Goal: Transaction & Acquisition: Purchase product/service

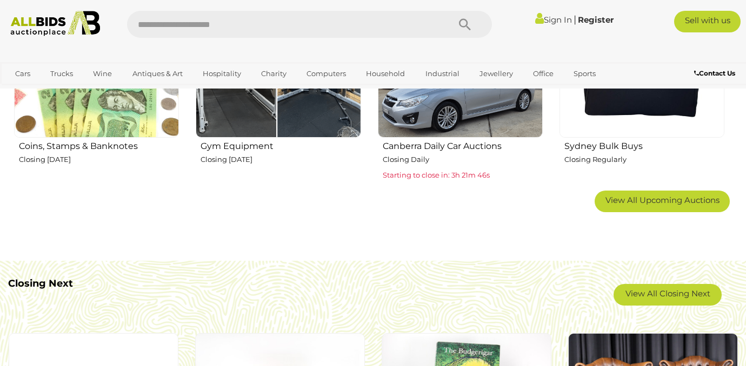
scroll to position [780, 0]
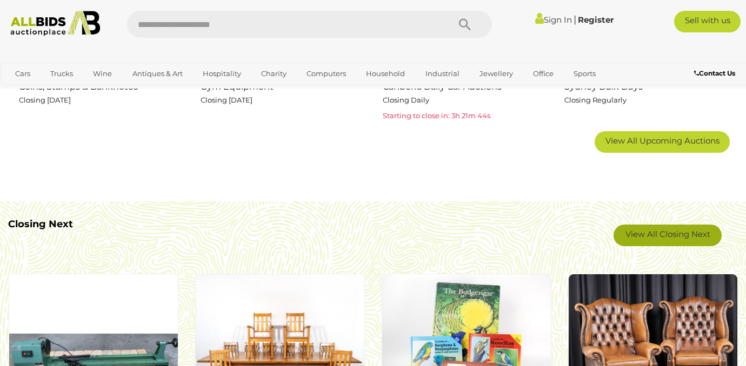
click at [643, 237] on link "View All Closing Next" at bounding box center [667, 236] width 108 height 22
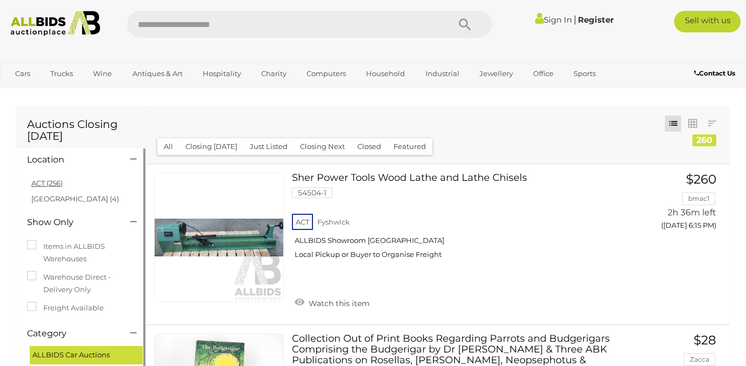
click at [46, 184] on link "ACT (256)" at bounding box center [46, 183] width 31 height 9
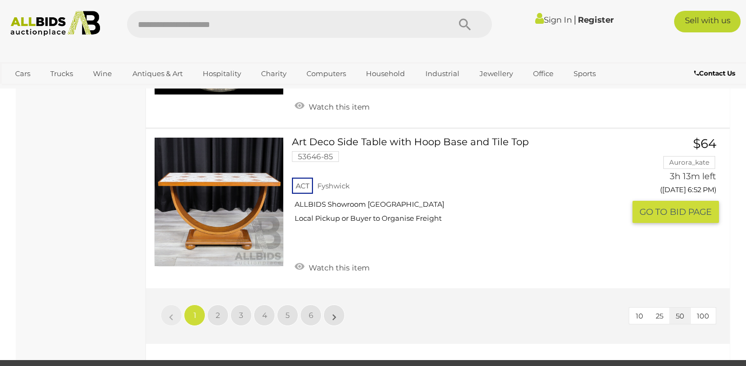
scroll to position [8375, 0]
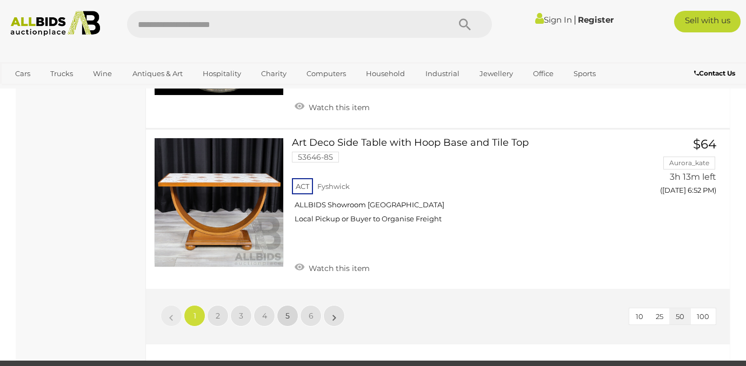
click at [285, 311] on span "5" at bounding box center [287, 316] width 4 height 10
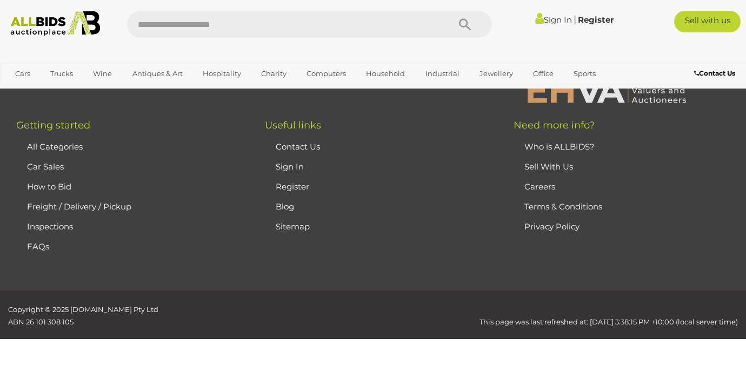
scroll to position [55, 0]
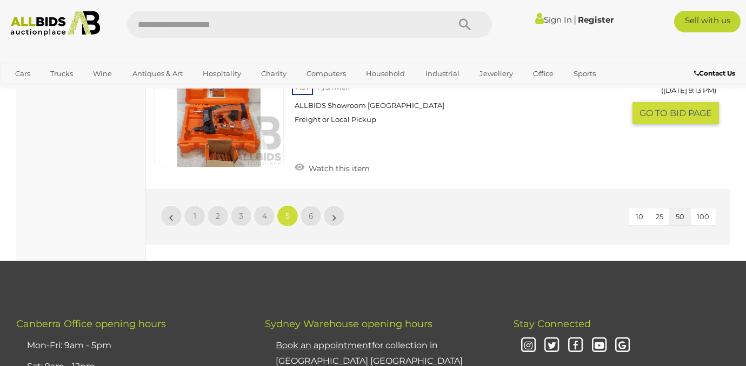
scroll to position [8175, 0]
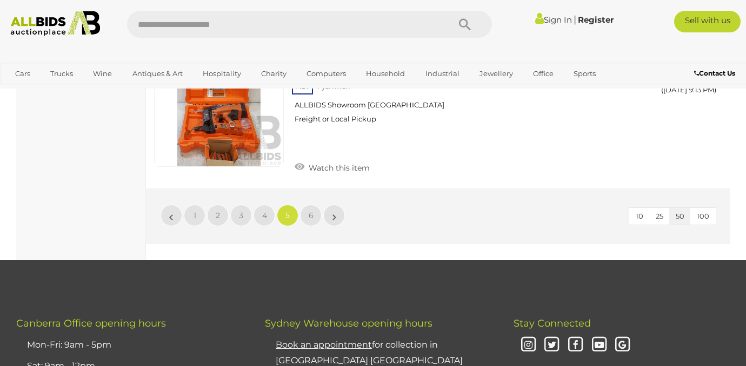
click at [701, 211] on button "100" at bounding box center [702, 216] width 25 height 17
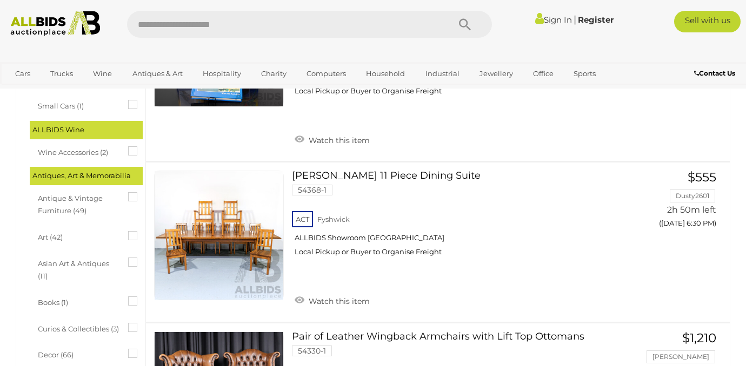
scroll to position [359, 0]
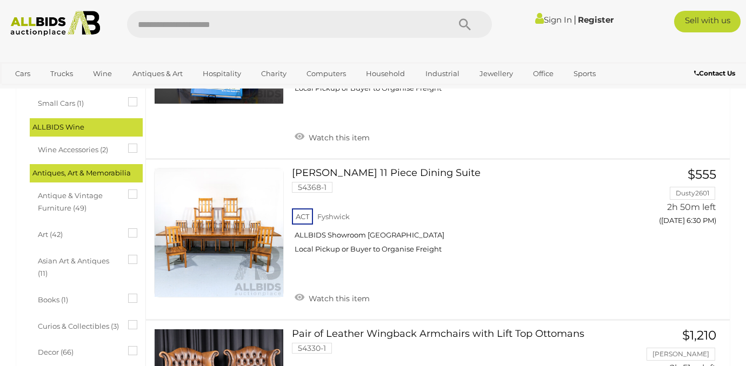
click at [128, 190] on icon at bounding box center [128, 190] width 0 height 0
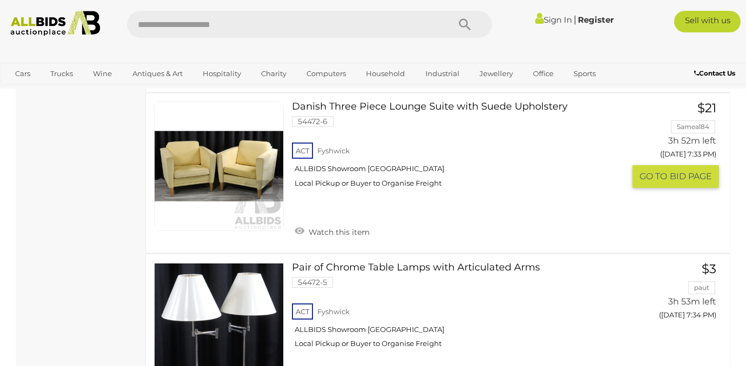
scroll to position [7299, 0]
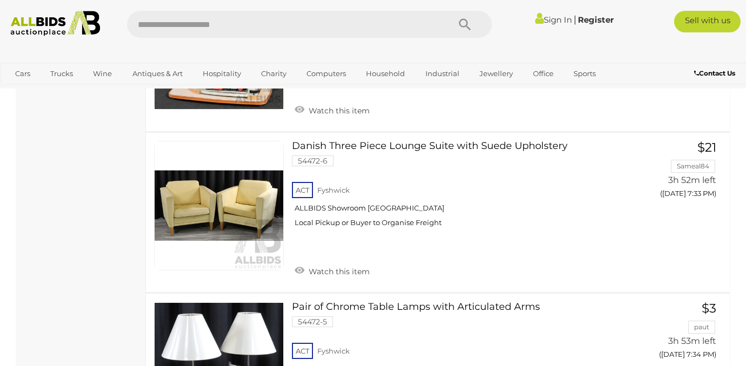
click at [216, 25] on input "text" at bounding box center [282, 24] width 311 height 27
type input "***"
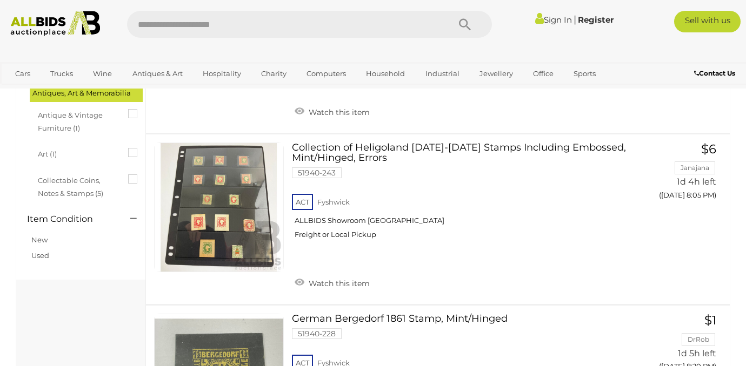
scroll to position [236, 0]
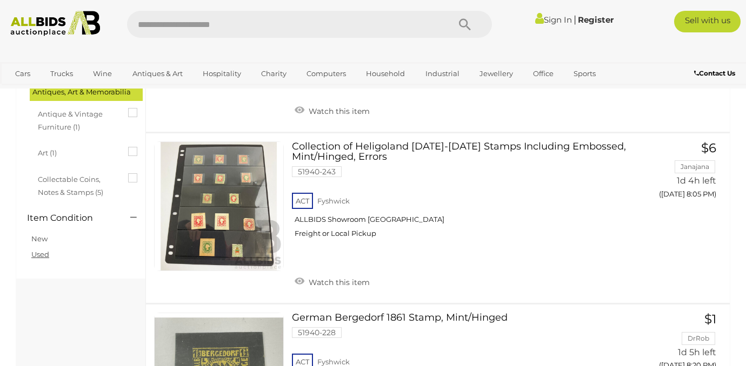
click at [42, 258] on link "Used" at bounding box center [40, 254] width 18 height 9
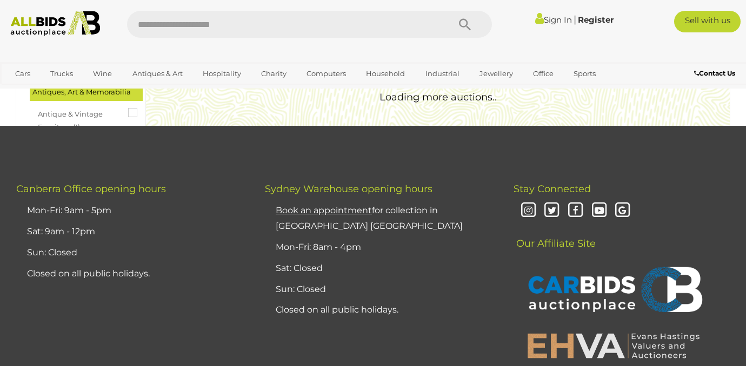
scroll to position [0, 0]
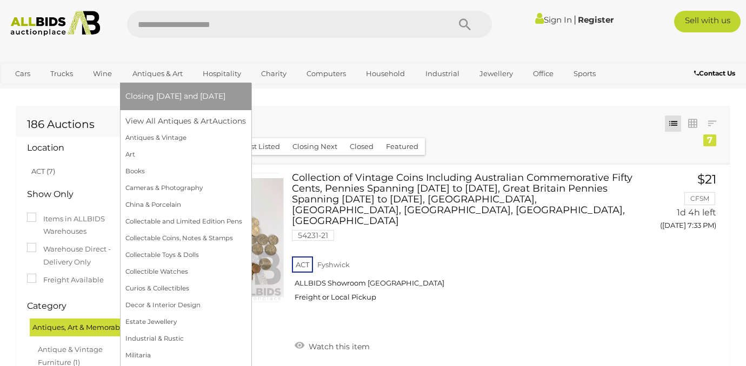
click at [151, 98] on span "Closing [DATE] and [DATE]" at bounding box center [175, 96] width 100 height 10
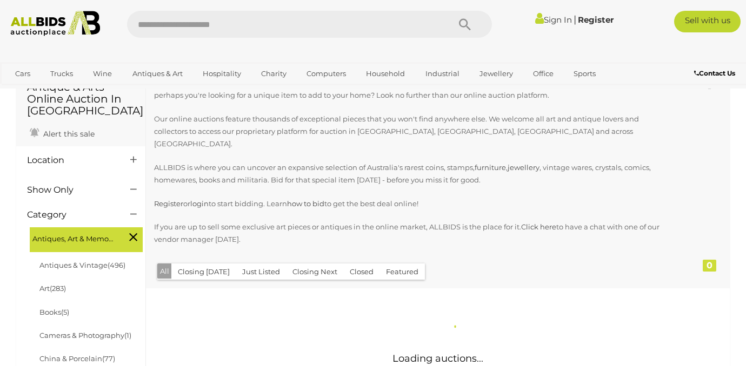
scroll to position [59, 0]
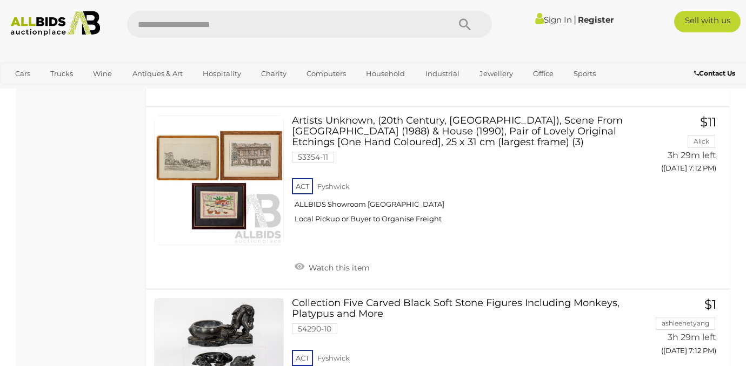
scroll to position [17007, 0]
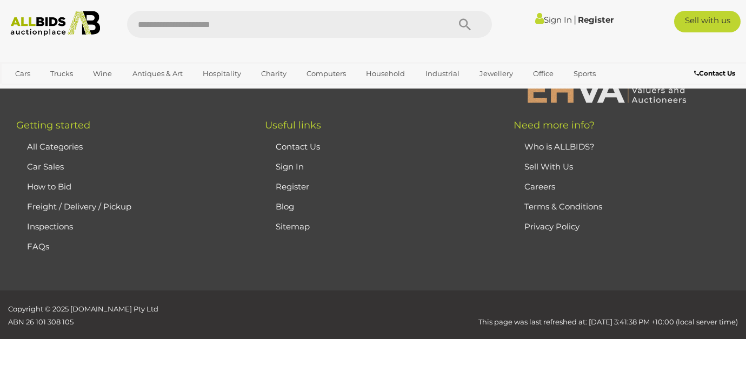
scroll to position [241, 0]
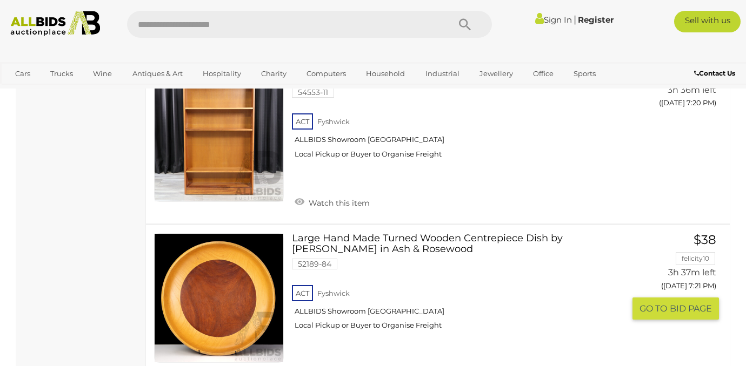
scroll to position [4069, 0]
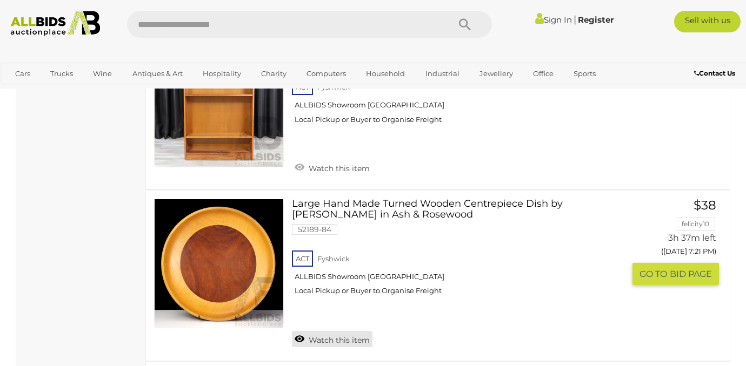
click at [295, 331] on link "Watch this item" at bounding box center [332, 339] width 81 height 16
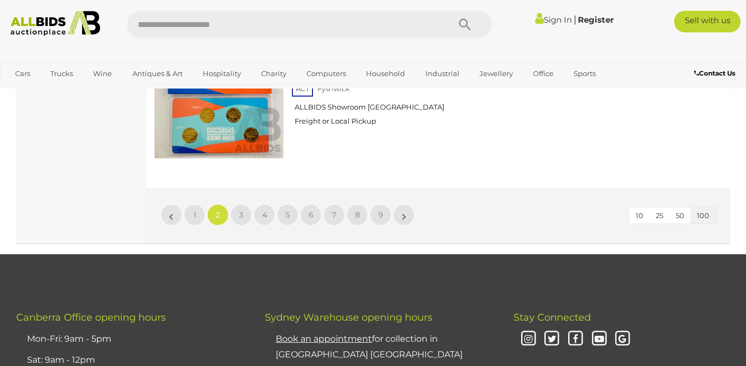
scroll to position [16741, 0]
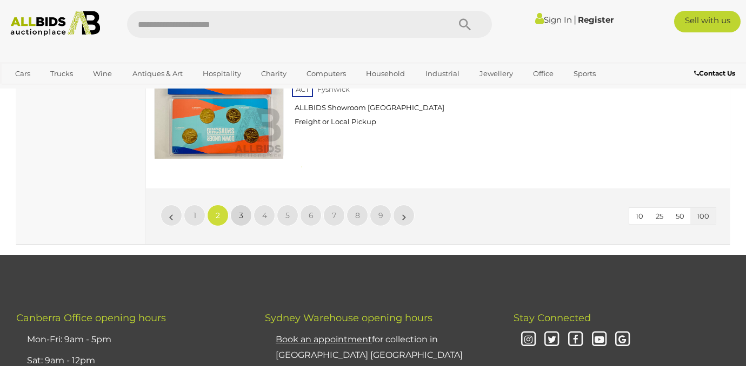
click at [238, 205] on link "3" at bounding box center [241, 216] width 22 height 22
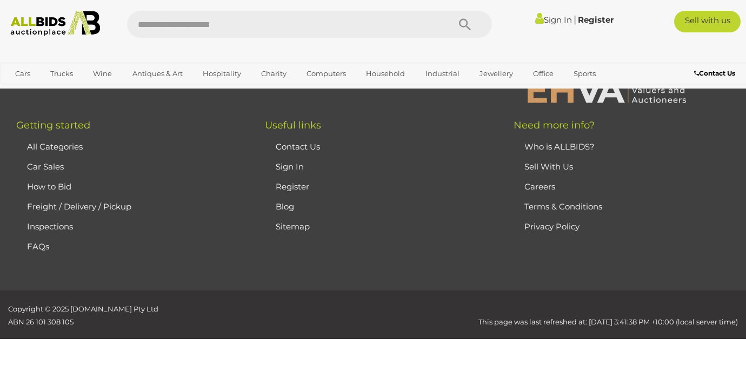
scroll to position [241, 0]
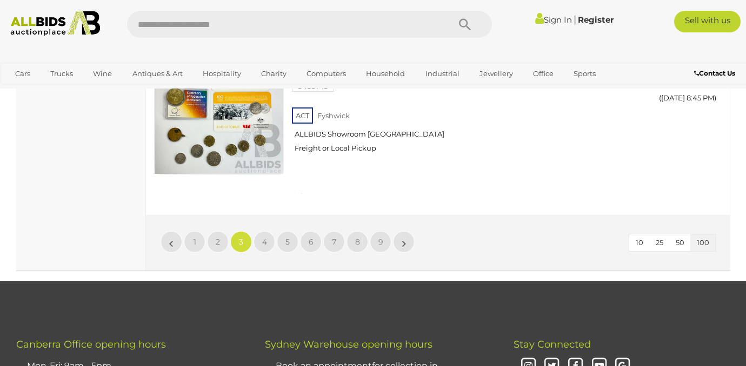
scroll to position [16872, 0]
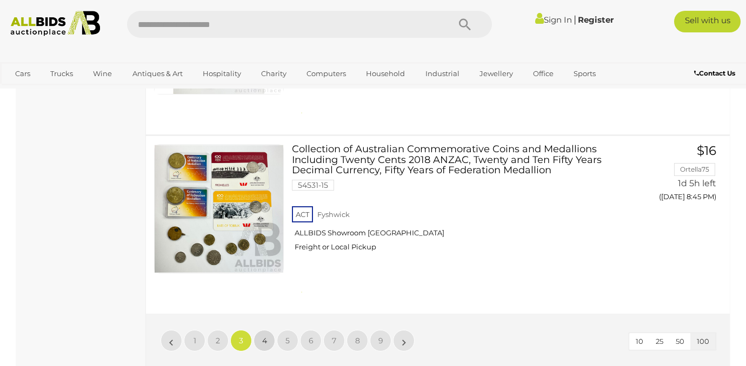
click at [259, 330] on link "4" at bounding box center [264, 341] width 22 height 22
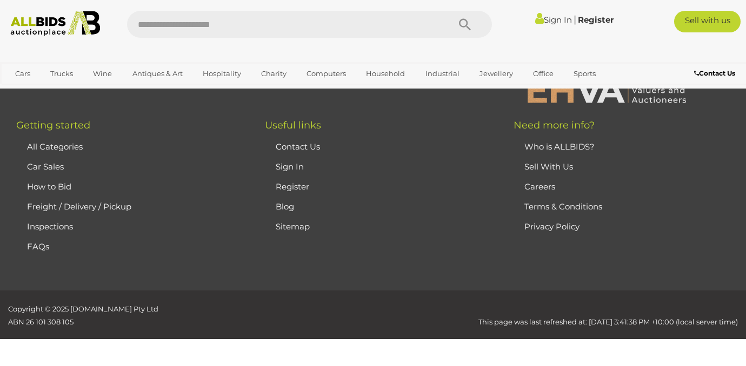
scroll to position [241, 0]
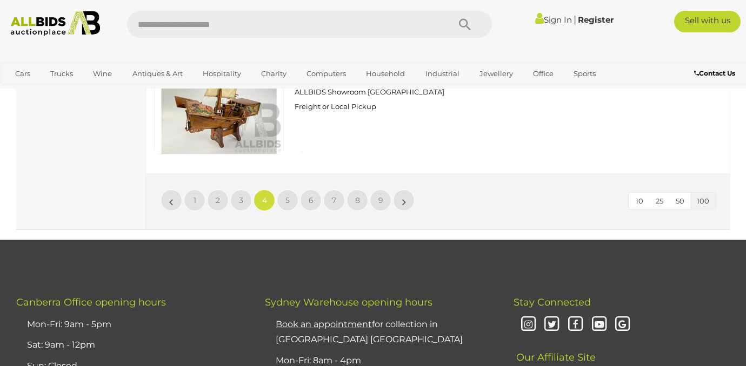
scroll to position [17016, 0]
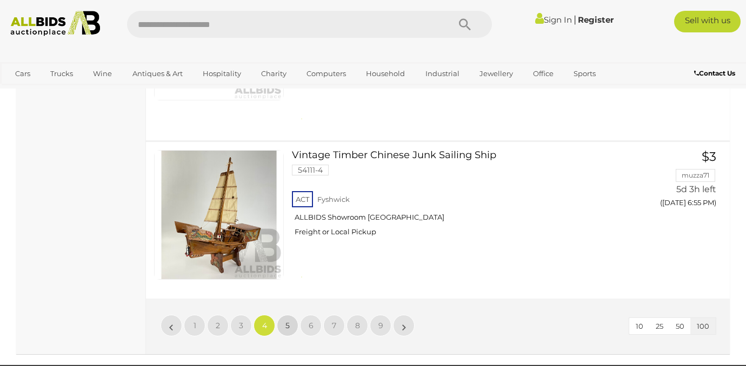
click at [285, 315] on link "5" at bounding box center [288, 326] width 22 height 22
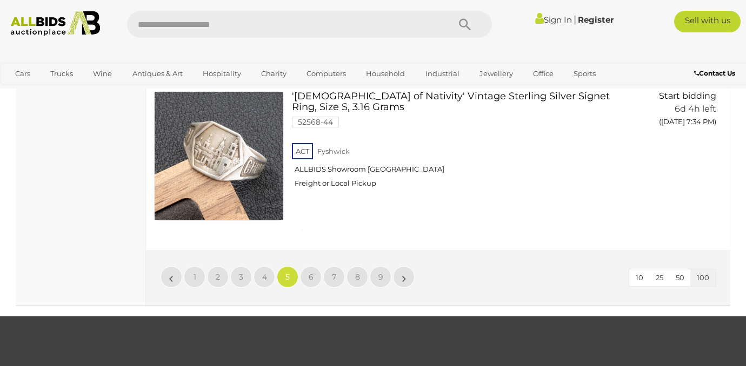
scroll to position [17036, 0]
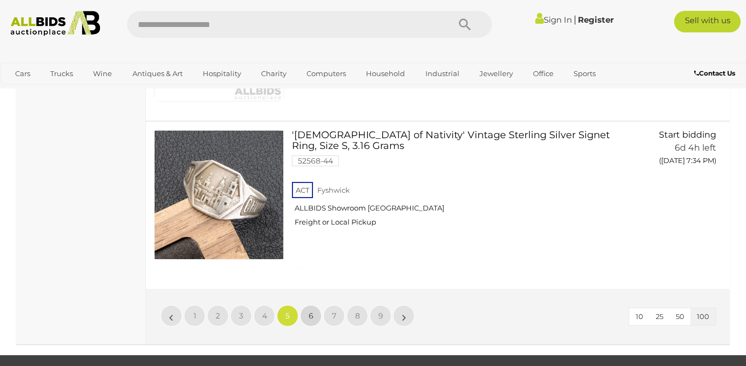
click at [311, 311] on span "6" at bounding box center [311, 316] width 5 height 10
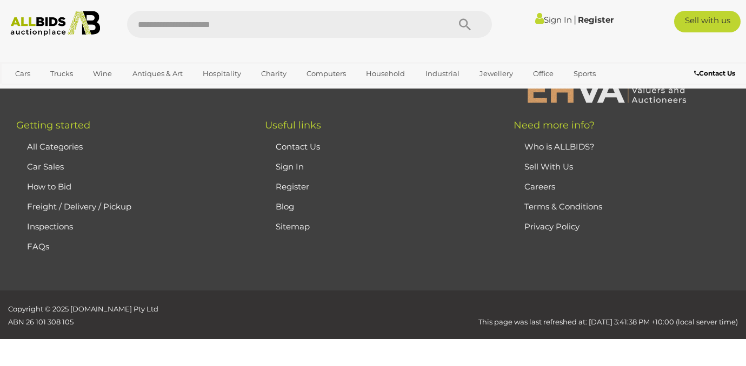
scroll to position [241, 0]
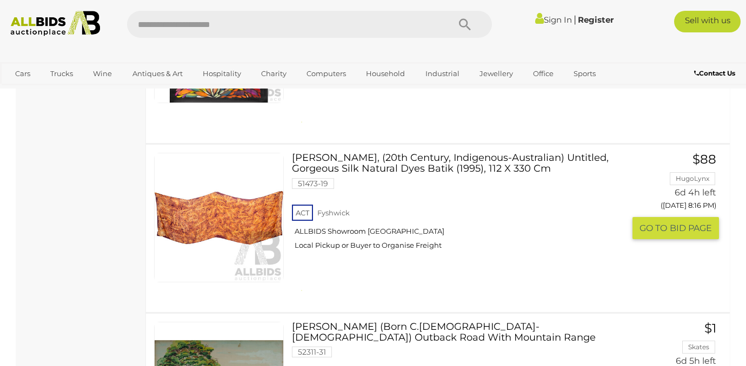
scroll to position [7395, 0]
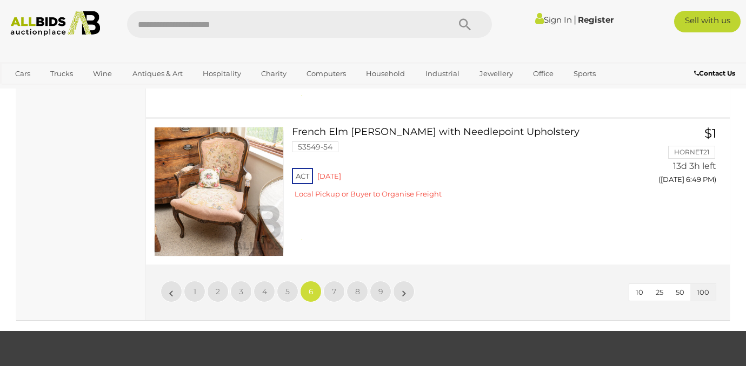
scroll to position [16603, 0]
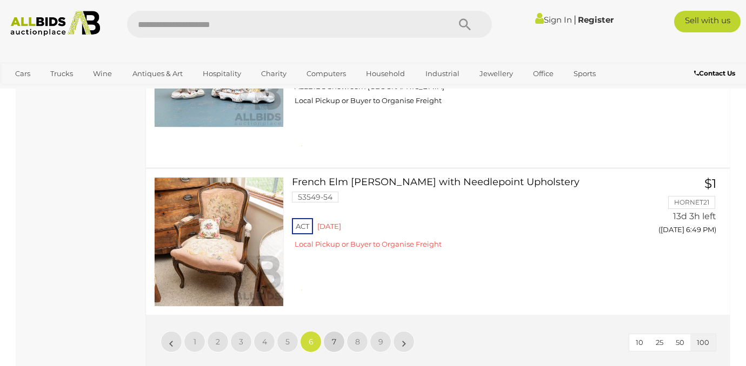
click at [334, 337] on span "7" at bounding box center [334, 342] width 4 height 10
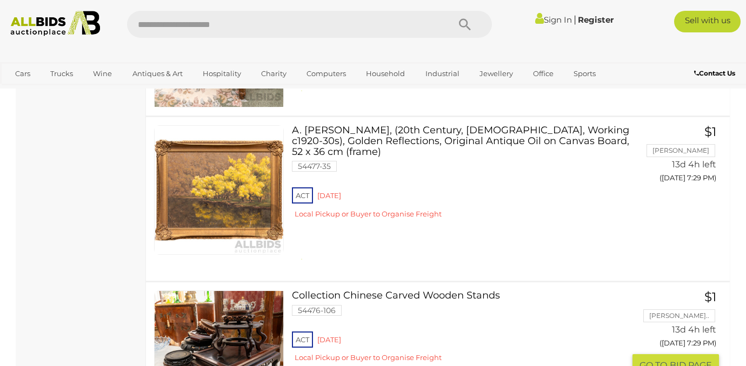
scroll to position [12000, 0]
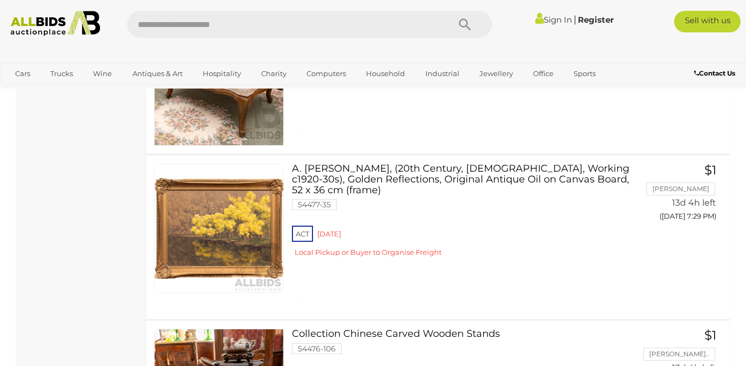
click at [592, 17] on link "Register" at bounding box center [596, 20] width 36 height 10
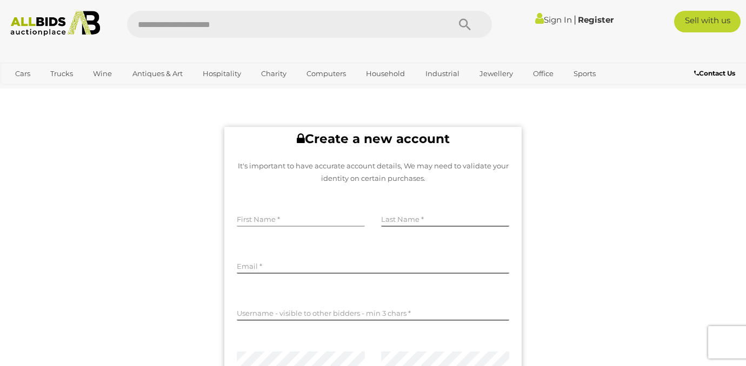
click at [256, 216] on input "text" at bounding box center [301, 219] width 128 height 16
type input "***"
click at [404, 219] on input "text" at bounding box center [445, 219] width 128 height 16
type input "********"
type input "**********"
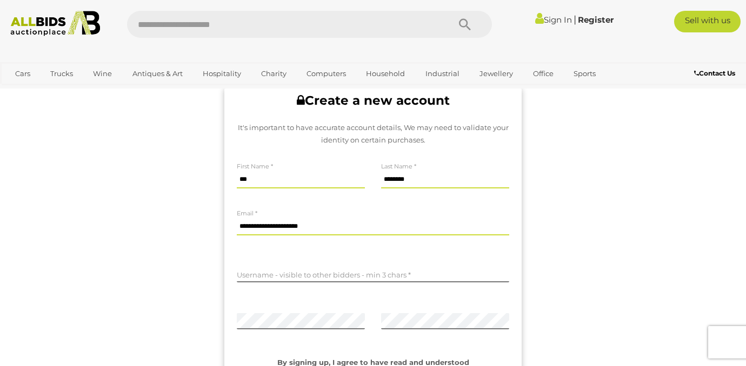
scroll to position [39, 0]
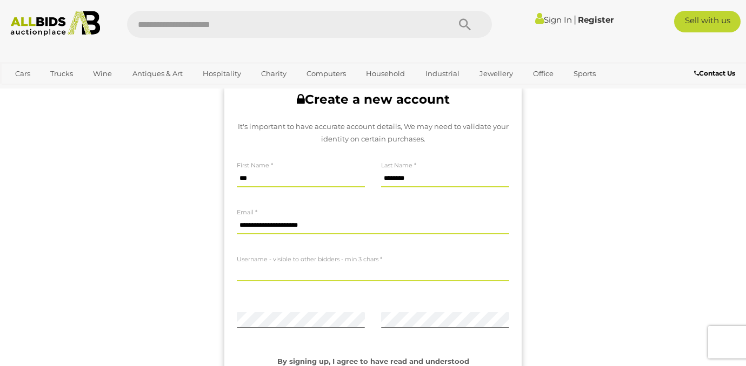
click at [248, 280] on input "text" at bounding box center [373, 273] width 272 height 16
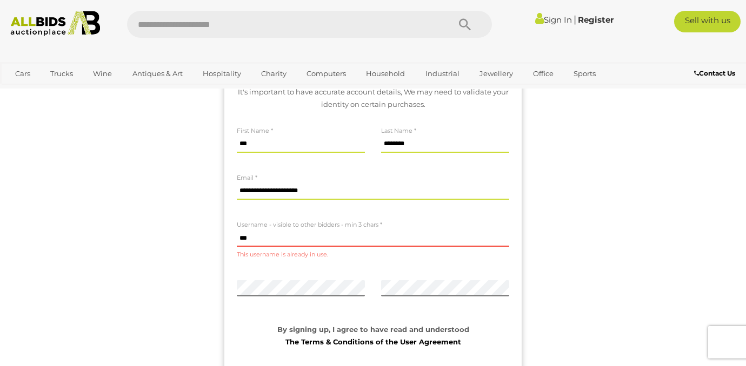
scroll to position [77, 0]
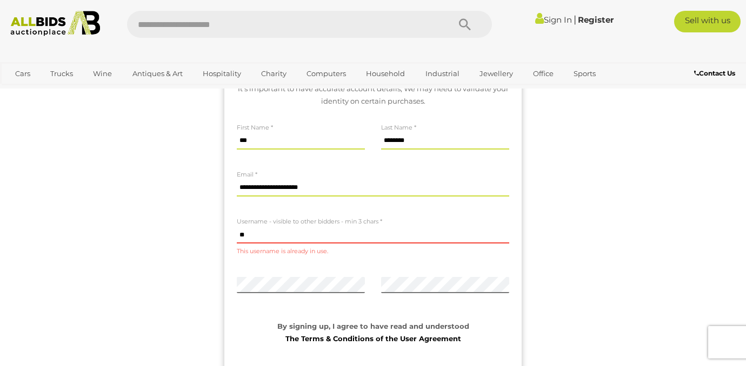
type input "*"
click at [253, 236] on input "****" at bounding box center [373, 236] width 272 height 16
type input "*"
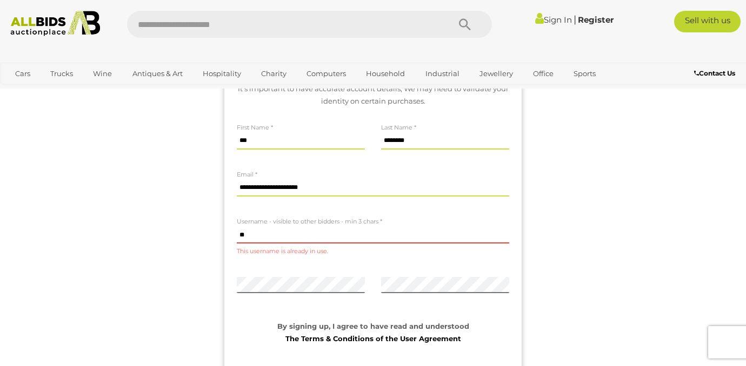
type input "*"
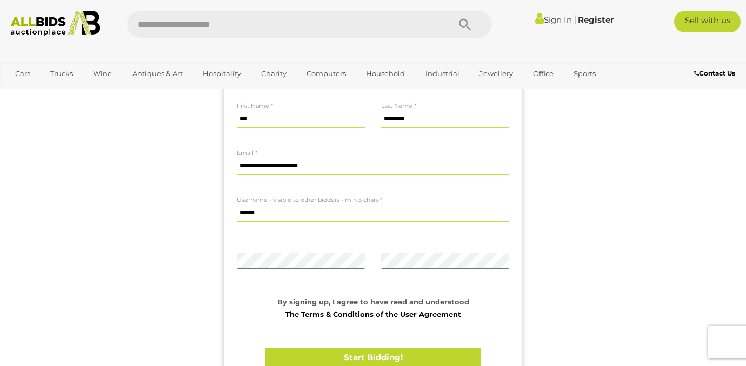
scroll to position [103, 0]
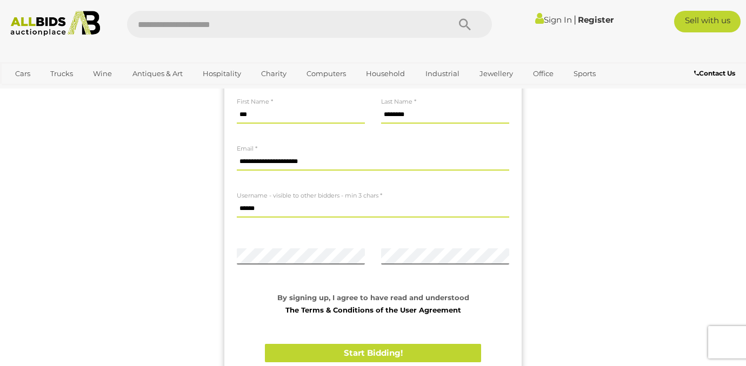
type input "******"
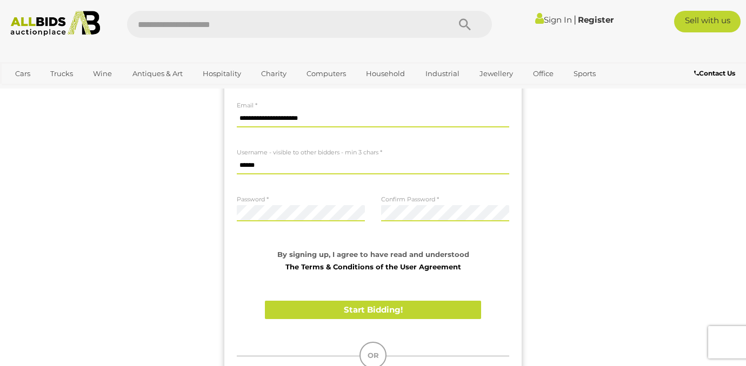
scroll to position [153, 0]
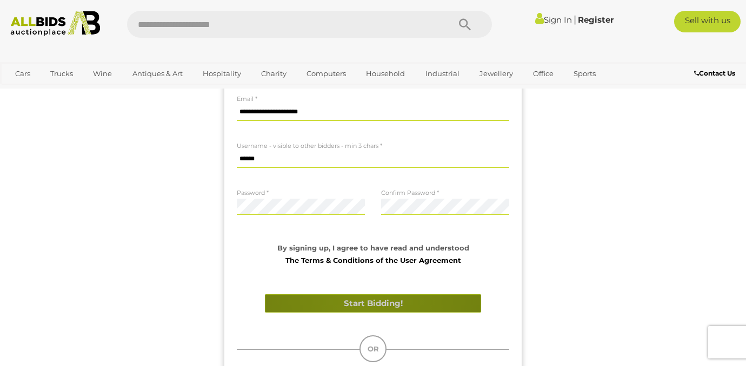
click at [366, 302] on button "Start Bidding!" at bounding box center [373, 304] width 216 height 19
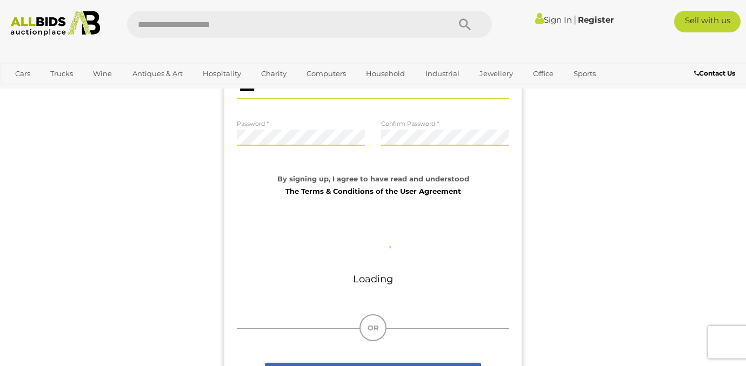
scroll to position [216, 0]
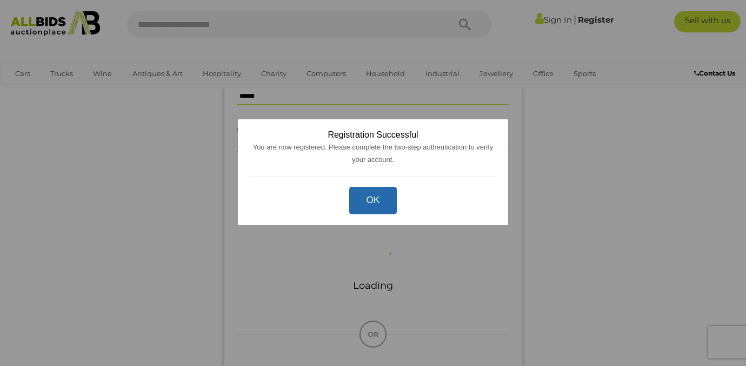
click at [383, 199] on button "OK" at bounding box center [373, 201] width 48 height 28
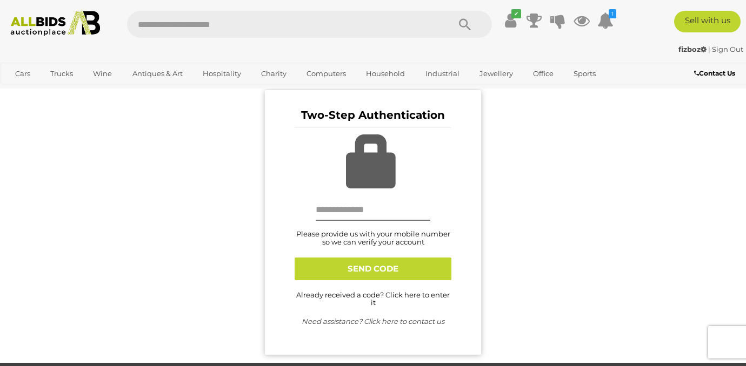
scroll to position [43, 0]
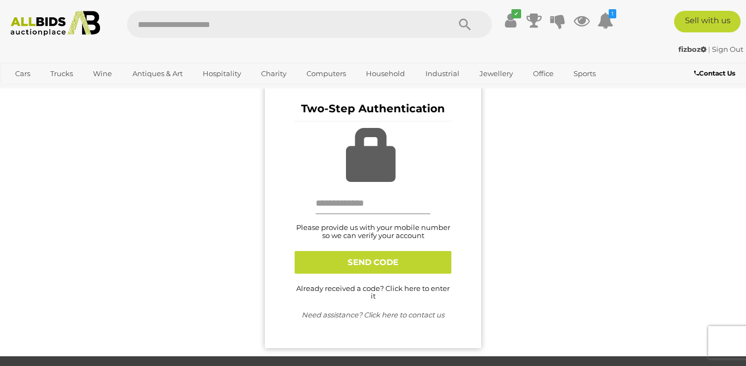
click at [320, 205] on input "text" at bounding box center [373, 204] width 115 height 22
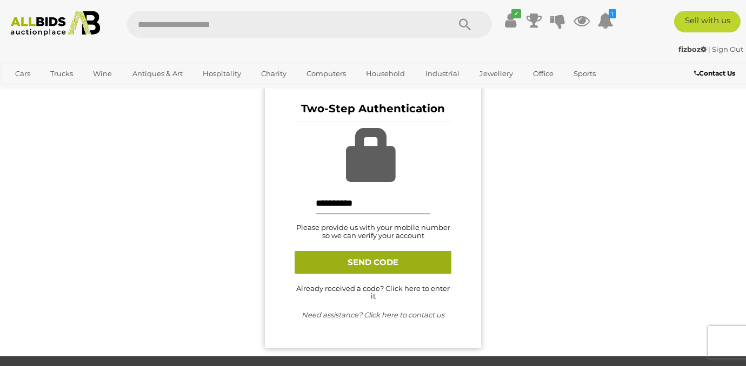
type input "**********"
click at [324, 268] on button "SEND CODE" at bounding box center [373, 262] width 157 height 23
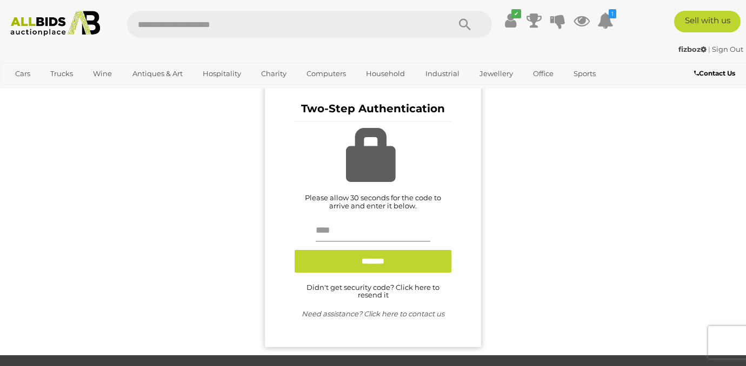
click at [334, 236] on input "text" at bounding box center [373, 231] width 115 height 22
type input "******"
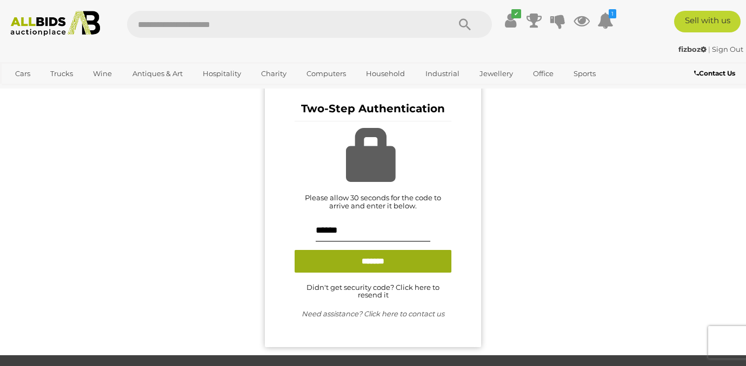
click at [372, 258] on input "button" at bounding box center [373, 261] width 157 height 23
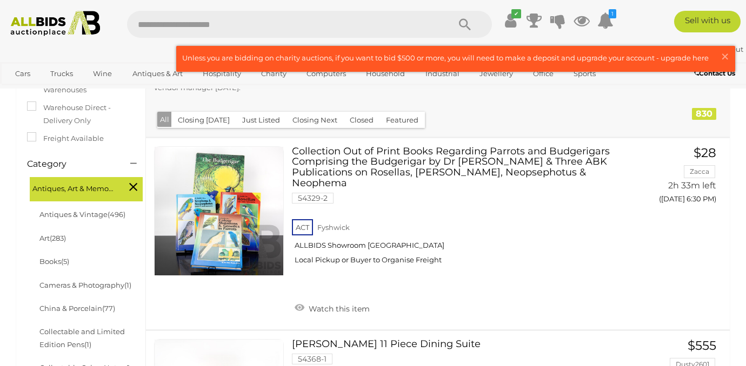
scroll to position [232, 0]
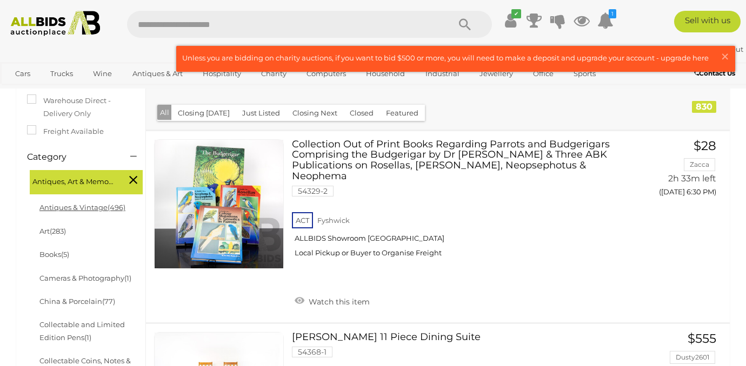
click at [65, 205] on link "Antiques & Vintage (496)" at bounding box center [82, 207] width 86 height 9
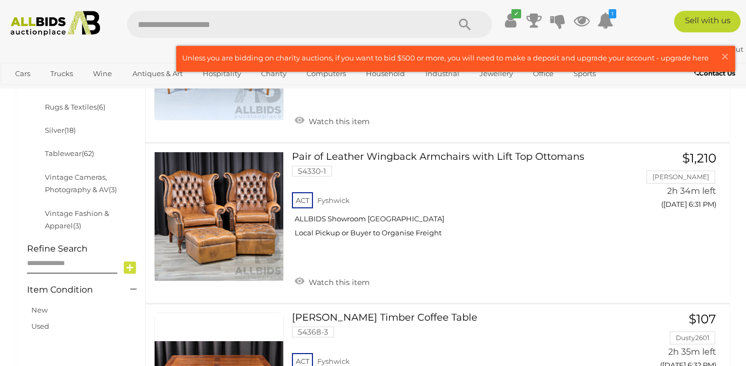
scroll to position [474, 0]
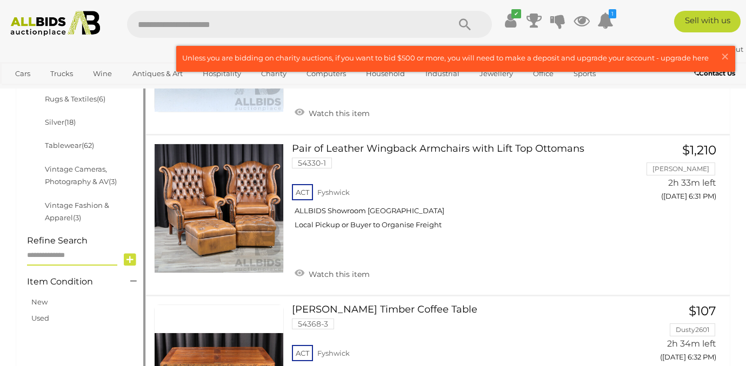
click at [64, 258] on input "text" at bounding box center [72, 256] width 90 height 19
type input "***"
click at [132, 262] on icon at bounding box center [130, 260] width 12 height 16
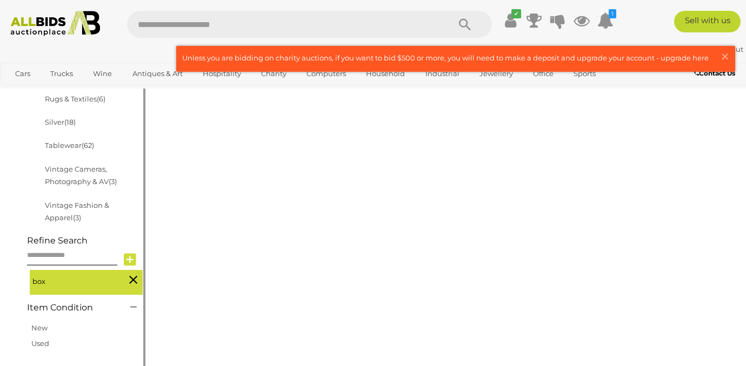
scroll to position [145, 0]
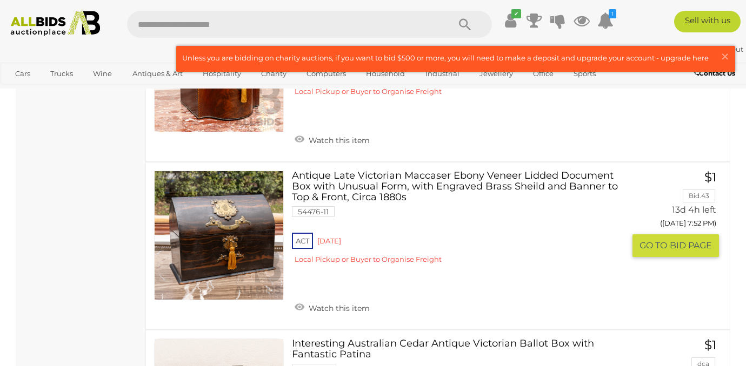
scroll to position [5488, 0]
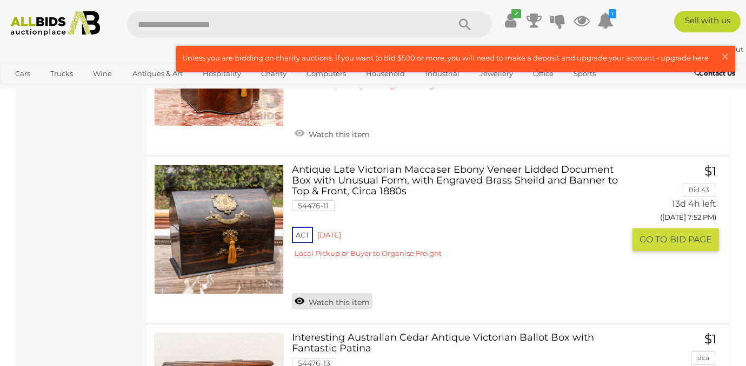
click at [298, 293] on link "Watch this item" at bounding box center [332, 301] width 81 height 16
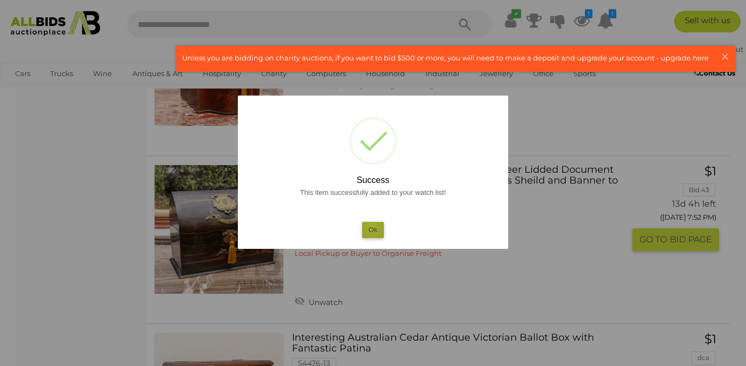
click at [372, 227] on button "Ok" at bounding box center [373, 230] width 22 height 16
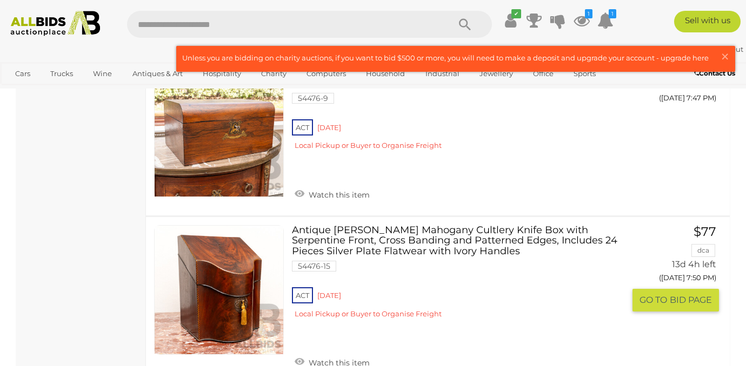
scroll to position [5265, 0]
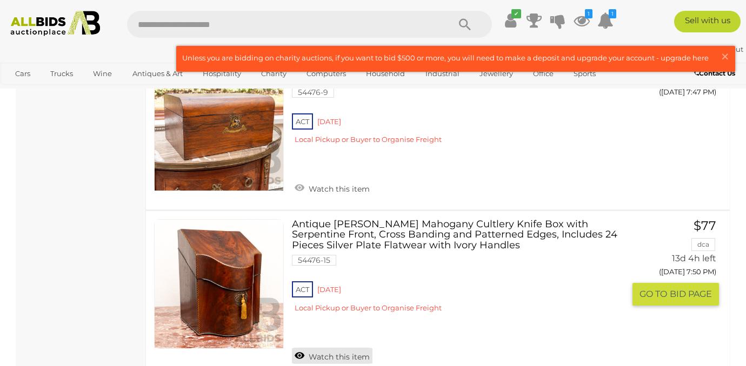
click at [307, 348] on link "Watch this item" at bounding box center [332, 356] width 81 height 16
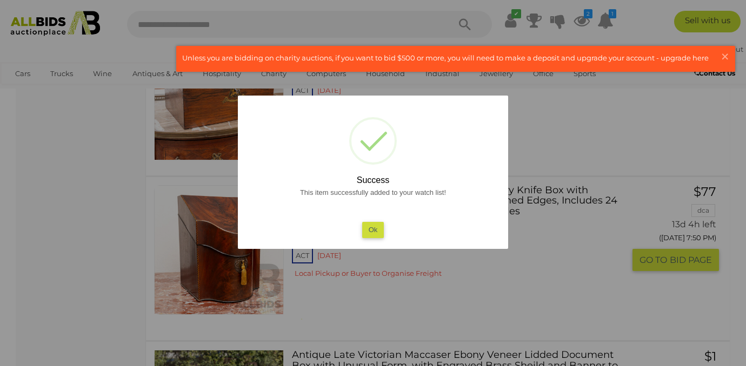
scroll to position [5214, 0]
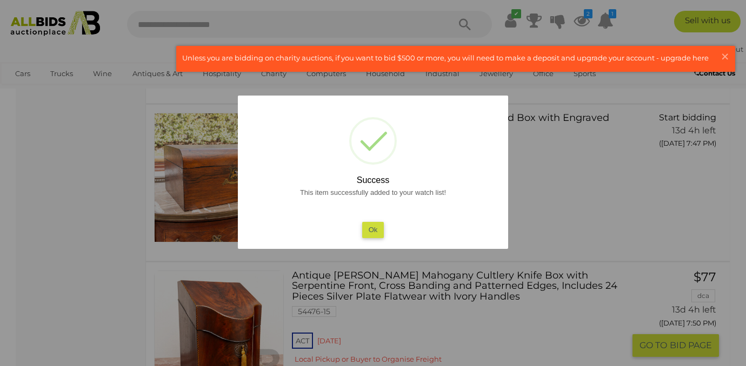
click at [373, 232] on button "Ok" at bounding box center [373, 230] width 22 height 16
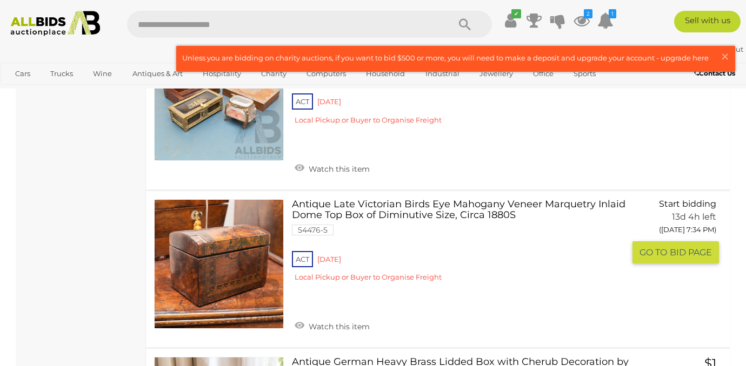
scroll to position [4812, 0]
click at [336, 318] on link "Watch this item" at bounding box center [332, 326] width 81 height 16
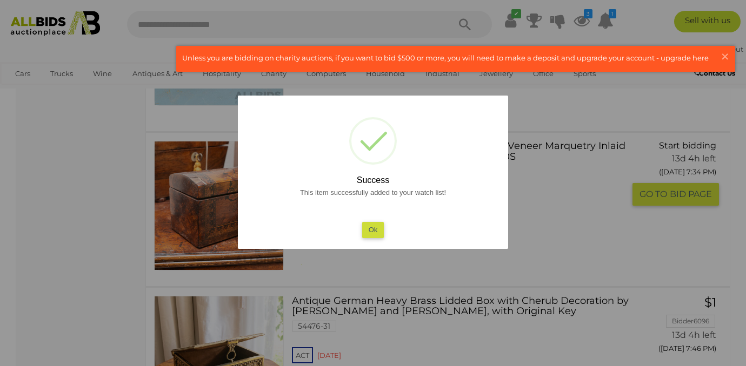
scroll to position [4790, 0]
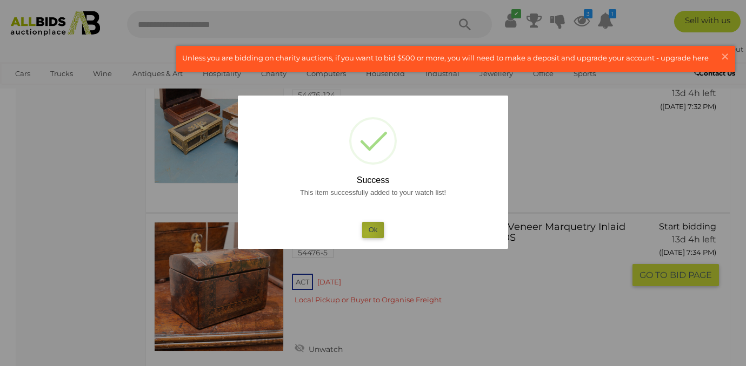
click at [367, 233] on button "Ok" at bounding box center [373, 230] width 22 height 16
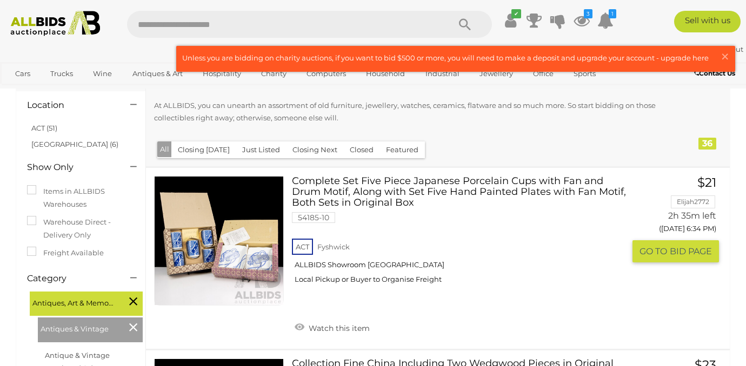
scroll to position [0, 0]
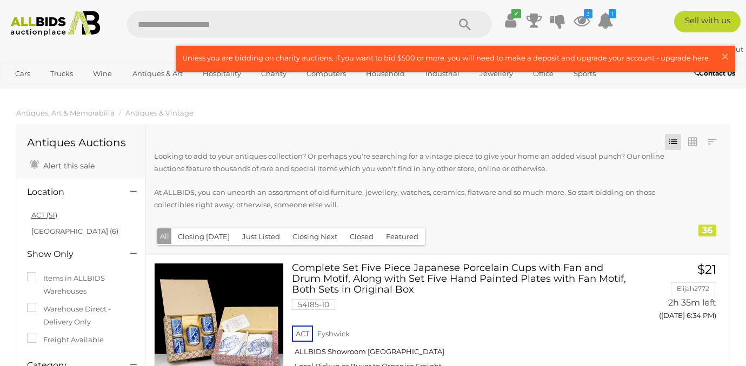
click at [39, 217] on link "ACT (51)" at bounding box center [44, 215] width 26 height 9
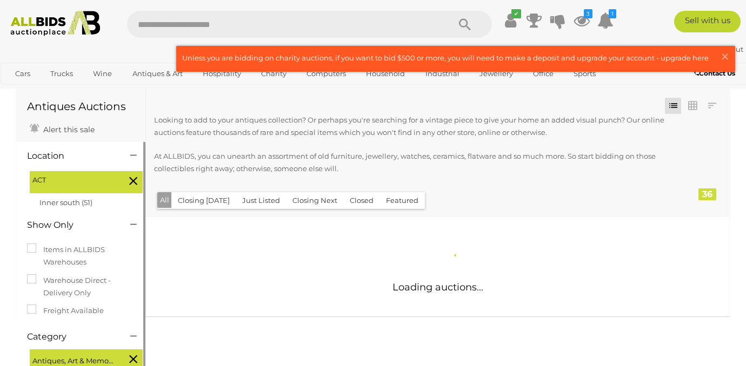
scroll to position [63, 0]
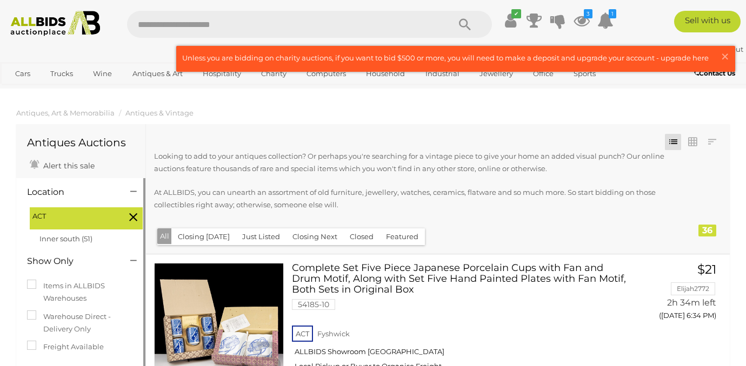
click at [212, 236] on button "Closing [DATE]" at bounding box center [203, 237] width 65 height 17
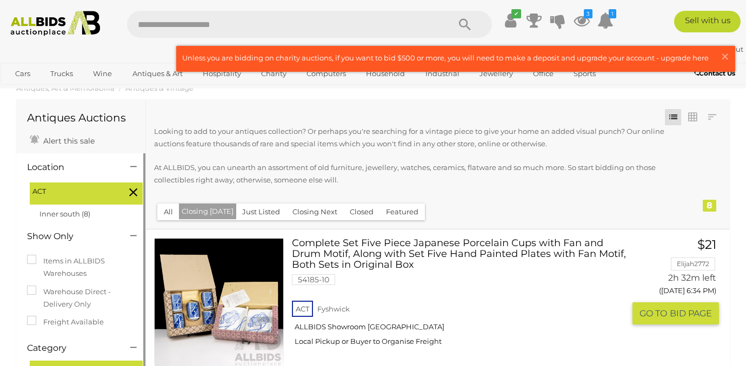
scroll to position [30, 0]
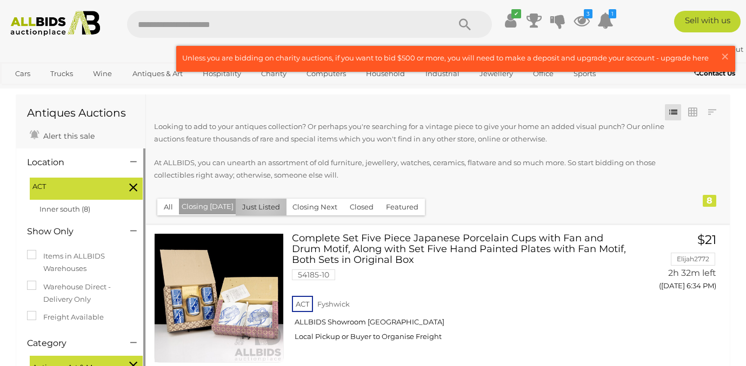
click at [259, 205] on button "Just Listed" at bounding box center [261, 207] width 51 height 17
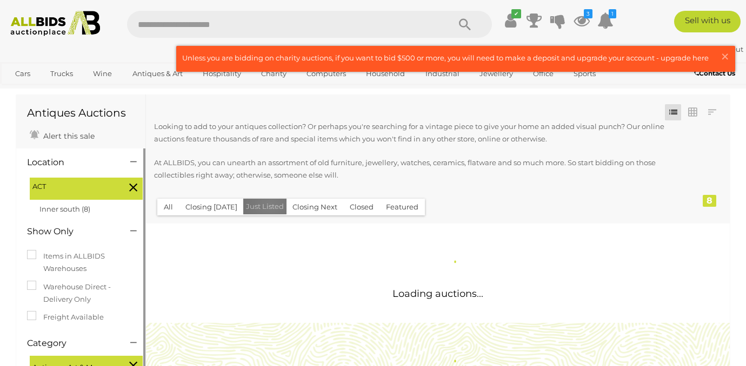
scroll to position [0, 0]
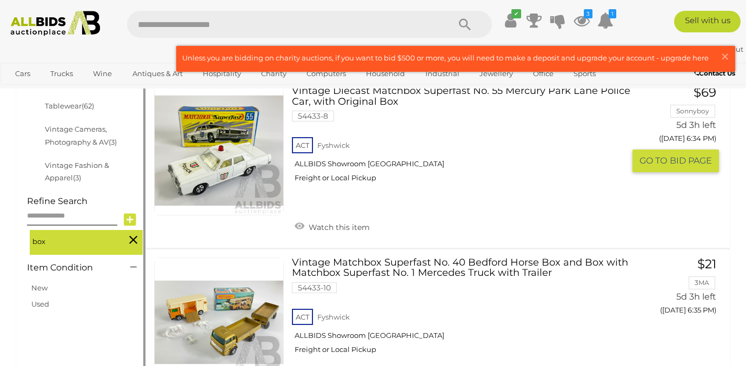
scroll to position [522, 0]
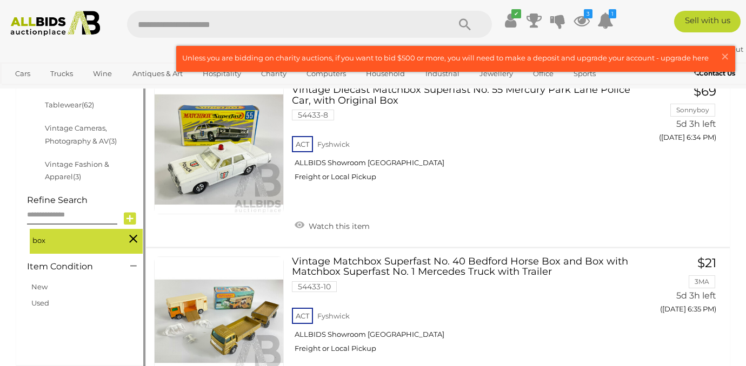
click at [133, 238] on icon at bounding box center [133, 239] width 8 height 14
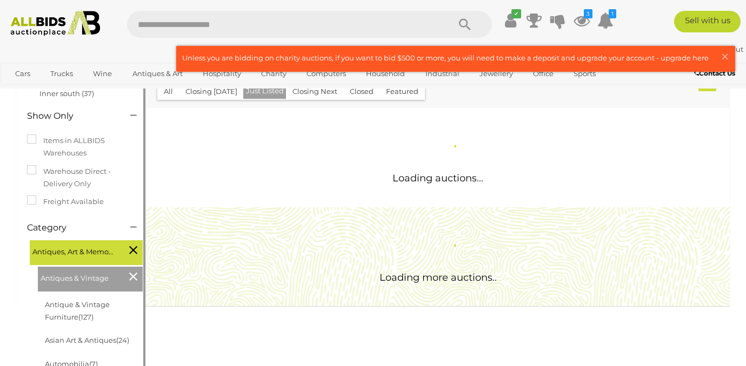
scroll to position [245, 0]
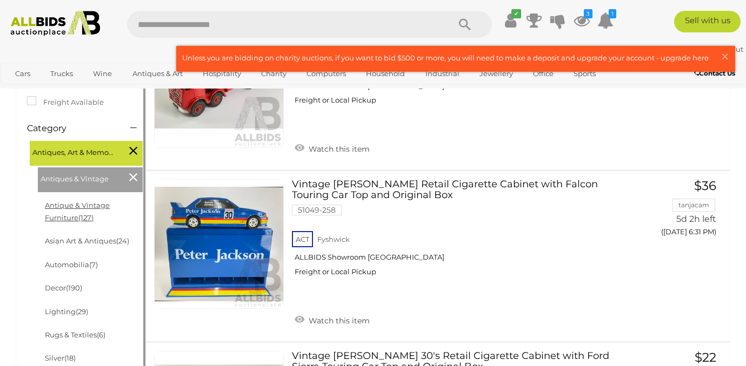
click at [98, 208] on link "Antique & Vintage Furniture (127)" at bounding box center [77, 211] width 65 height 21
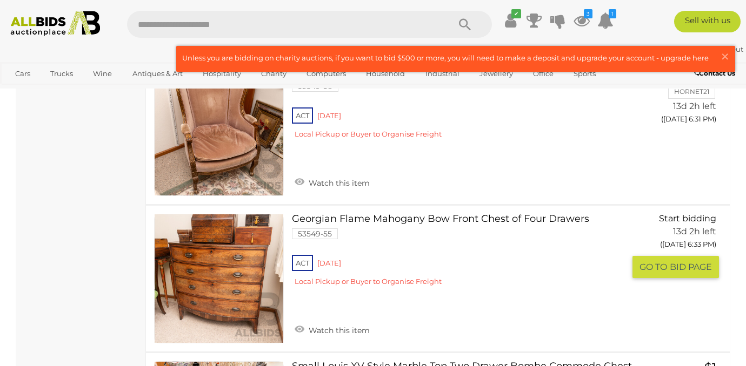
scroll to position [7893, 0]
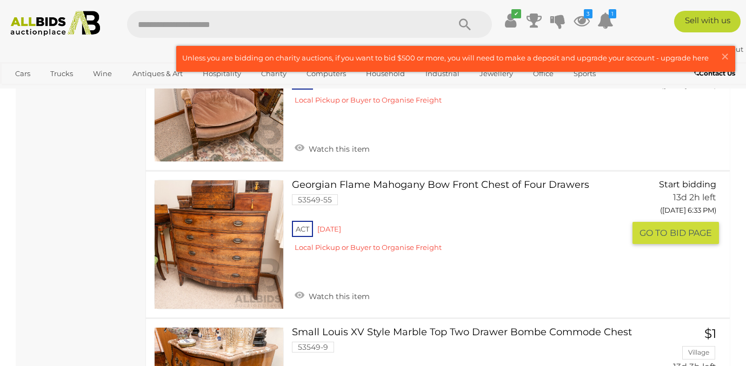
click at [210, 200] on link at bounding box center [219, 245] width 130 height 130
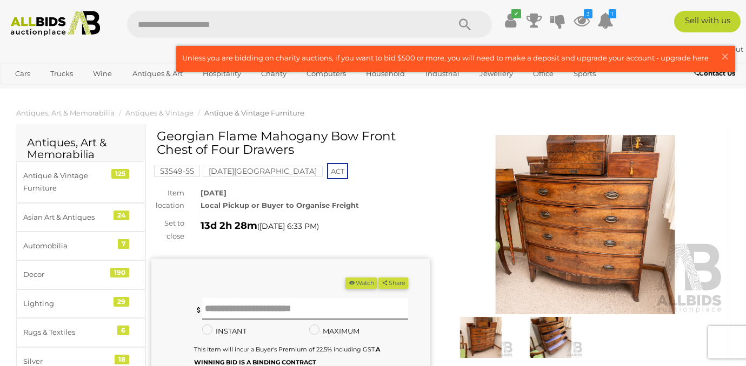
click at [590, 192] on img at bounding box center [585, 224] width 278 height 179
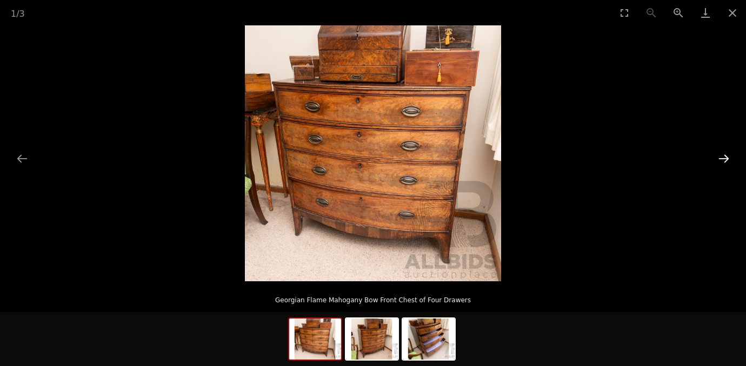
click at [721, 148] on button "Next slide" at bounding box center [723, 158] width 23 height 21
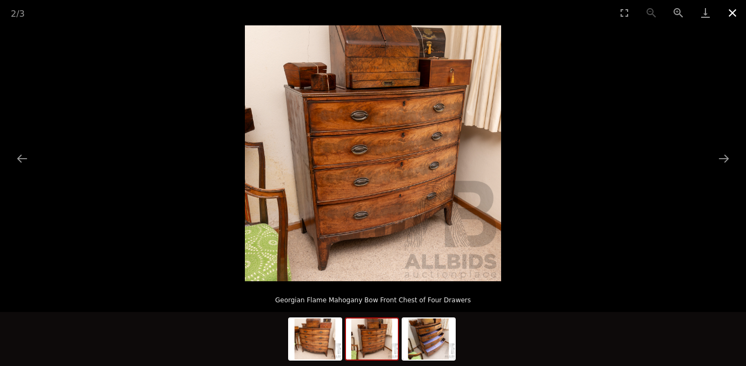
click at [729, 13] on button "Close gallery" at bounding box center [732, 12] width 27 height 25
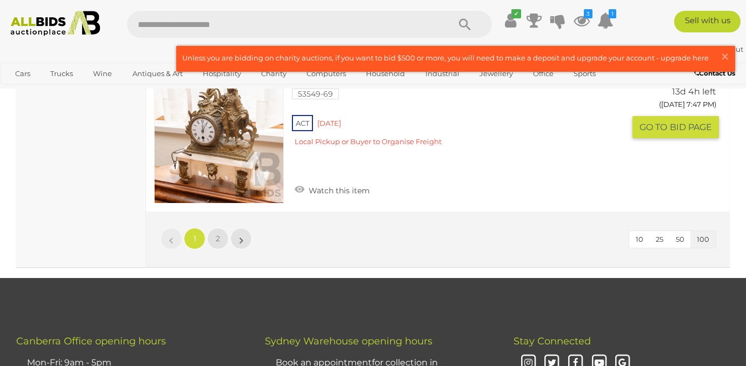
scroll to position [15450, 0]
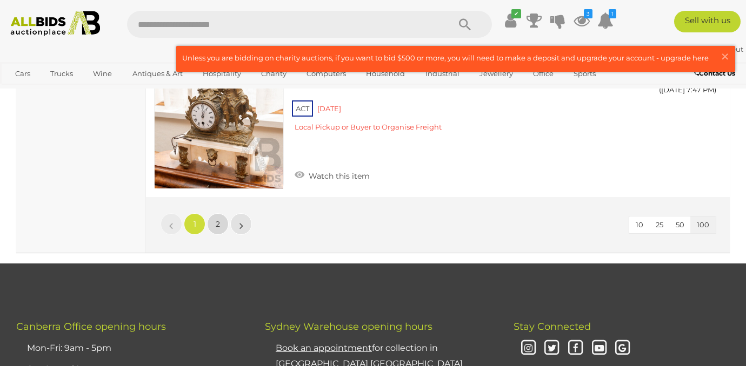
click at [216, 226] on span "2" at bounding box center [218, 224] width 4 height 10
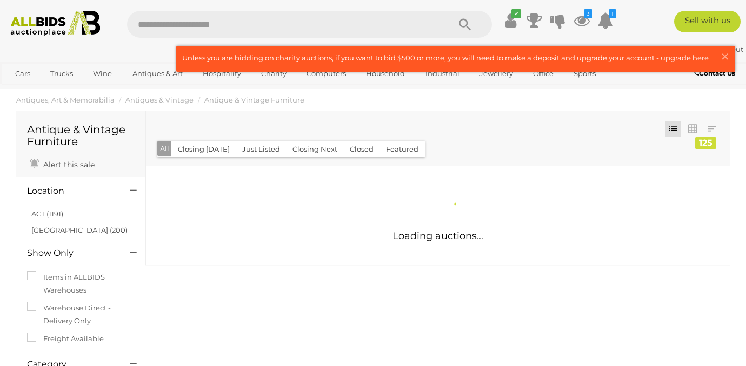
scroll to position [0, 0]
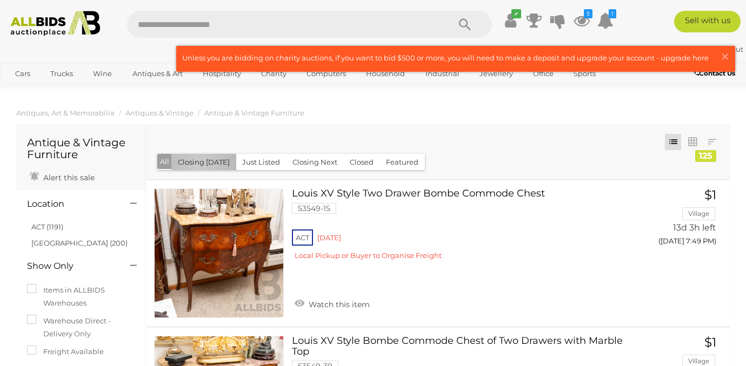
click at [197, 165] on button "Closing [DATE]" at bounding box center [203, 162] width 65 height 17
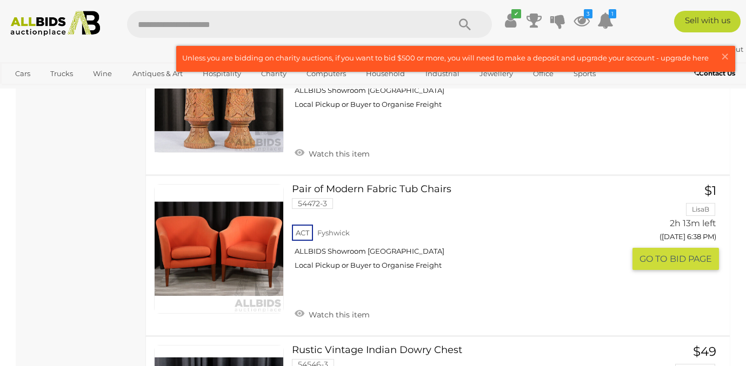
scroll to position [815, 0]
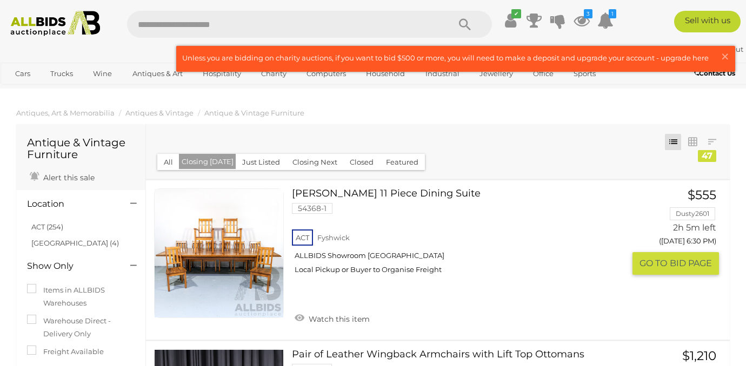
scroll to position [5, 0]
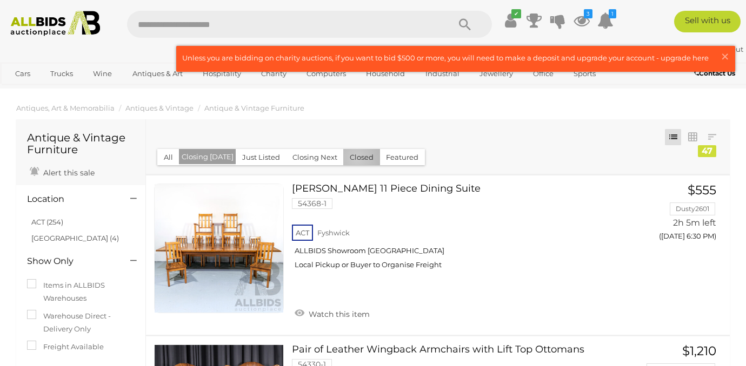
click at [352, 159] on button "Closed" at bounding box center [361, 157] width 37 height 17
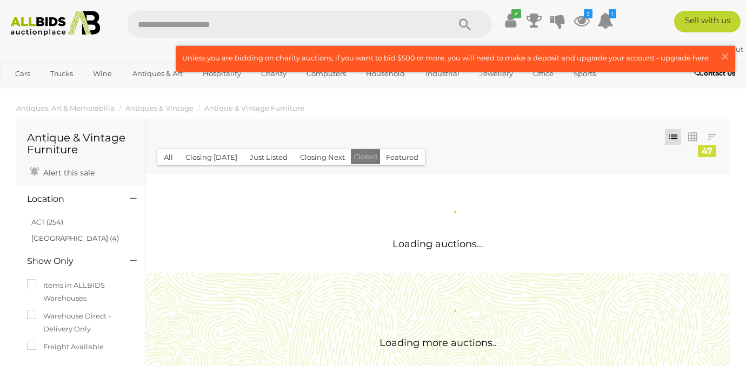
scroll to position [0, 0]
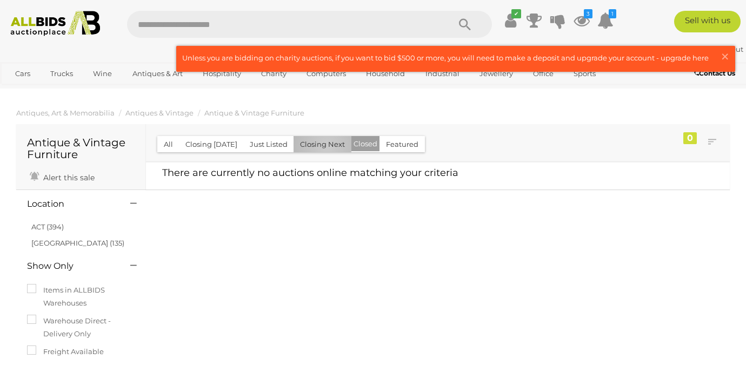
click at [323, 148] on button "Closing Next" at bounding box center [322, 144] width 58 height 17
click at [385, 145] on button "Featured" at bounding box center [401, 144] width 45 height 17
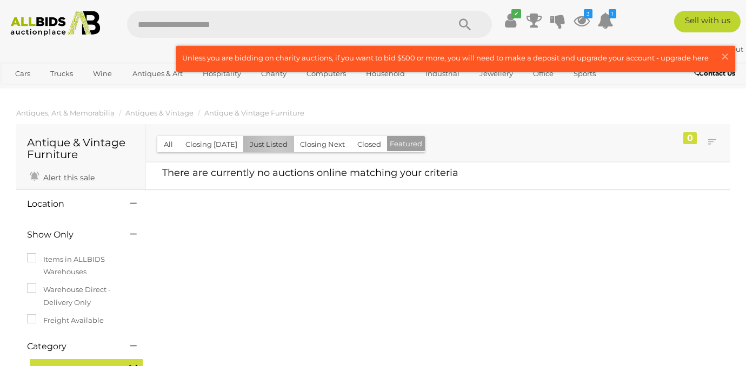
click at [273, 146] on button "Just Listed" at bounding box center [268, 144] width 51 height 17
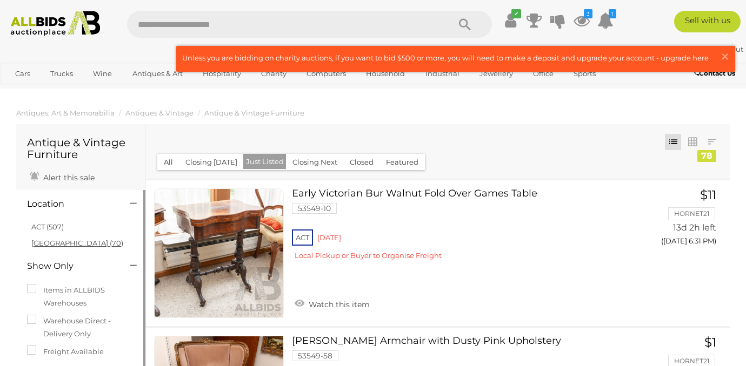
click at [38, 244] on link "NSW (70)" at bounding box center [77, 243] width 92 height 9
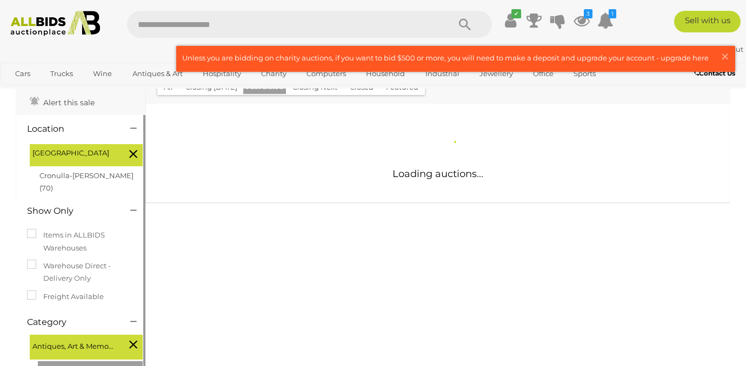
scroll to position [76, 0]
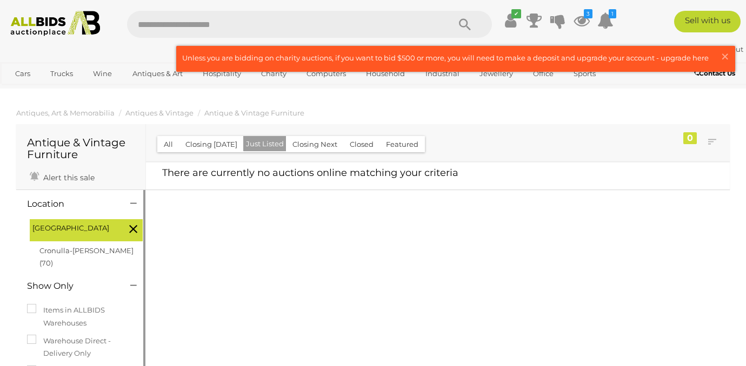
click at [131, 229] on icon at bounding box center [133, 229] width 8 height 14
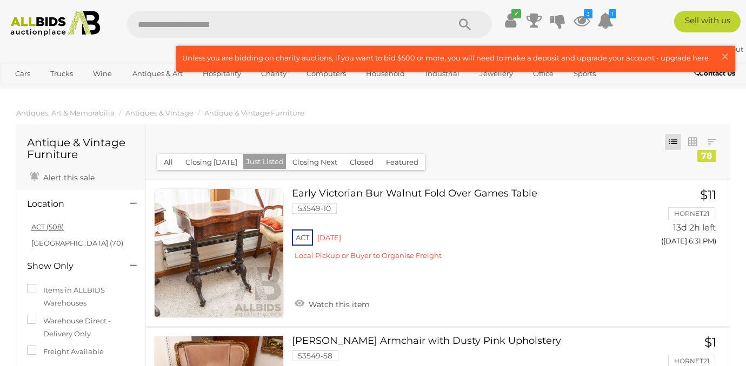
click at [41, 226] on link "ACT (508)" at bounding box center [47, 227] width 32 height 9
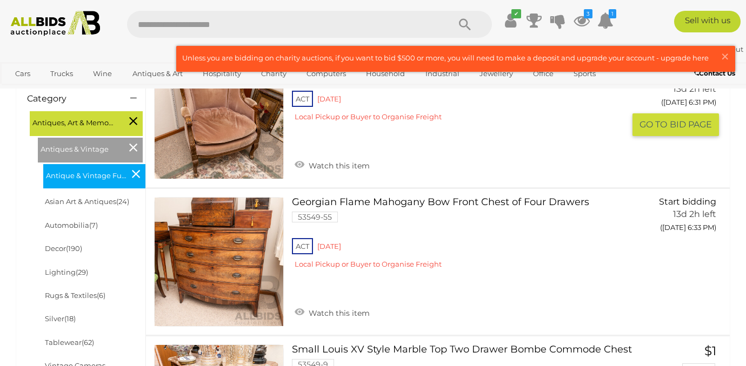
scroll to position [290, 0]
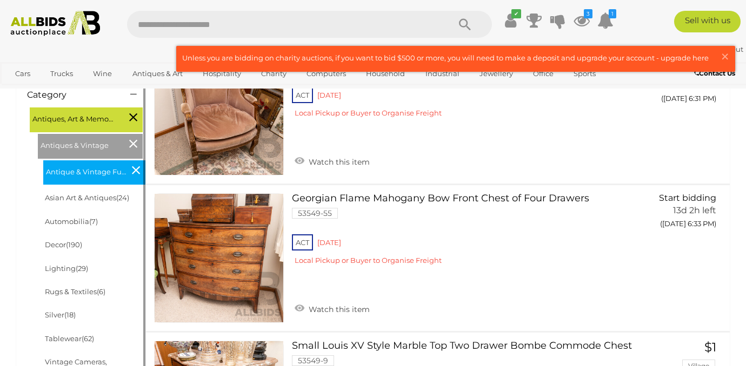
click at [133, 116] on icon at bounding box center [133, 117] width 8 height 14
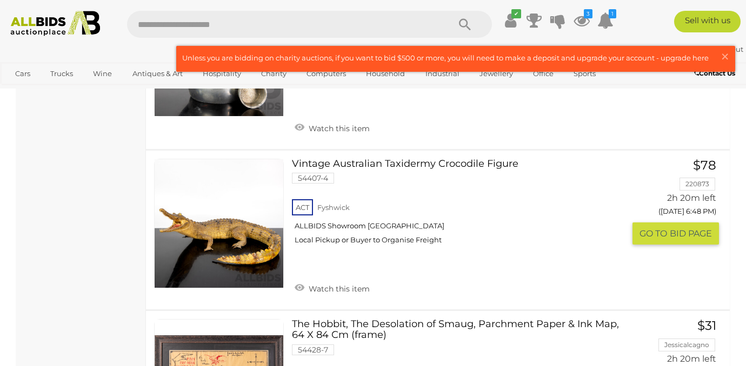
scroll to position [6444, 0]
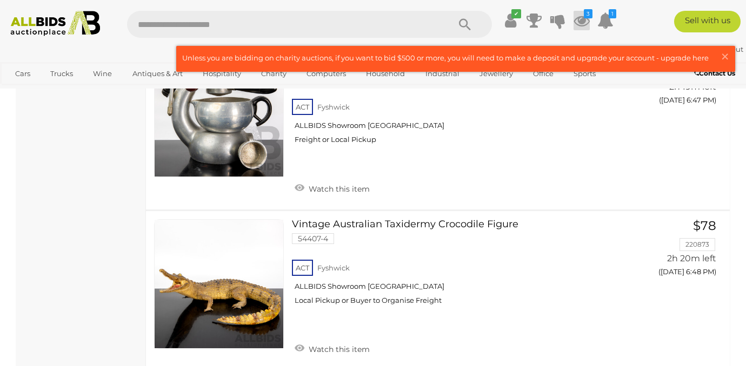
click at [583, 19] on icon at bounding box center [581, 20] width 16 height 19
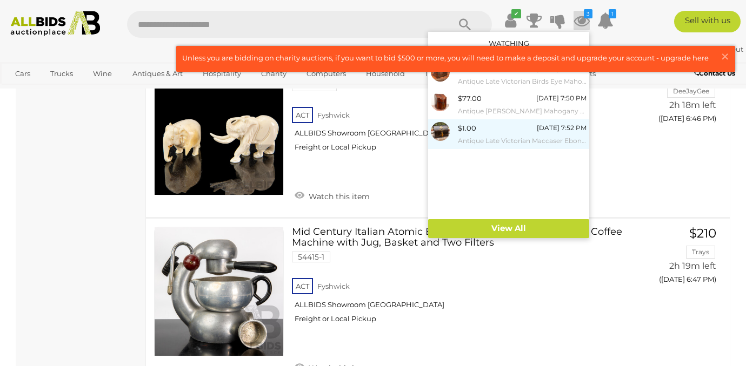
scroll to position [6265, 0]
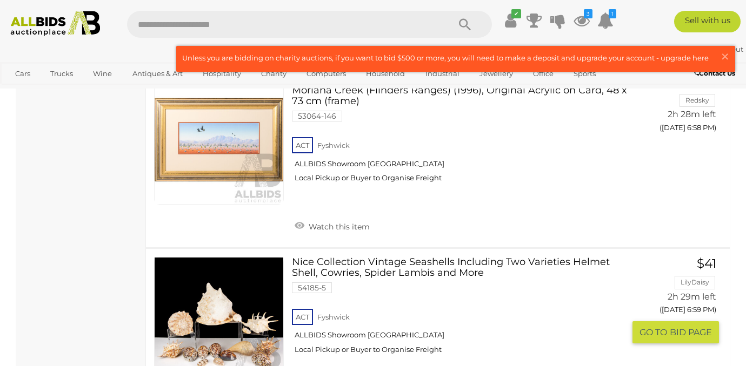
scroll to position [11657, 0]
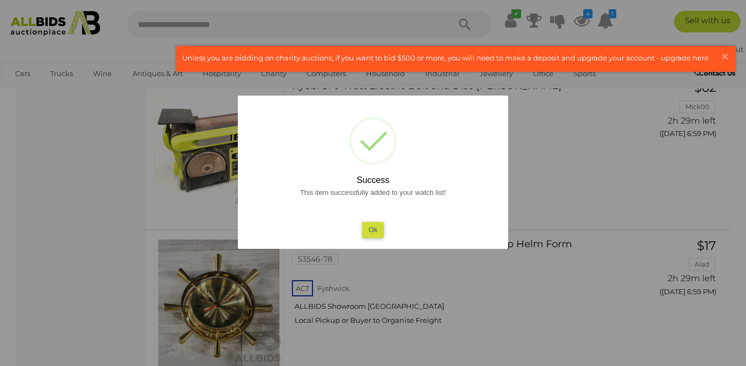
scroll to position [11804, 0]
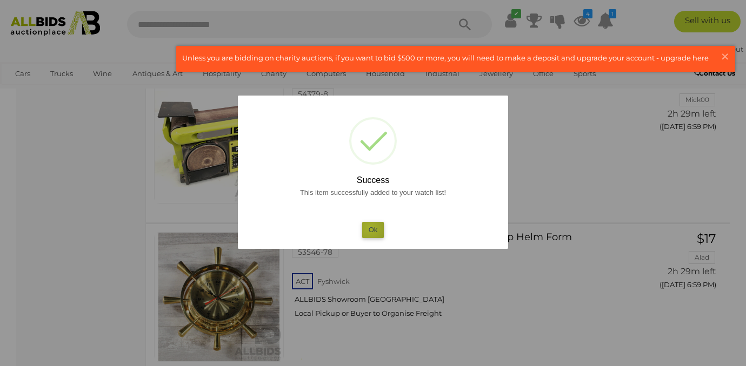
click at [370, 228] on button "Ok" at bounding box center [373, 230] width 22 height 16
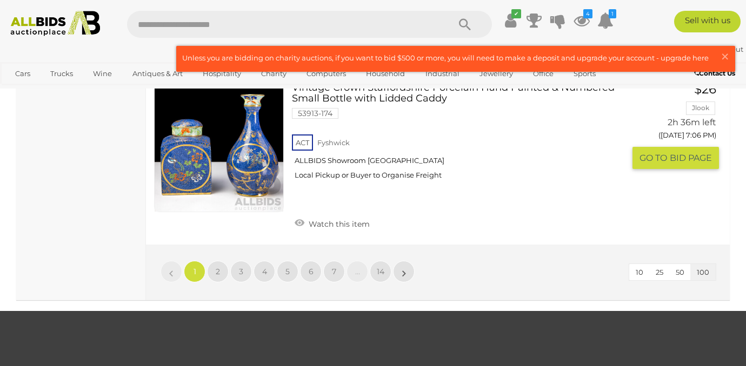
scroll to position [16908, 0]
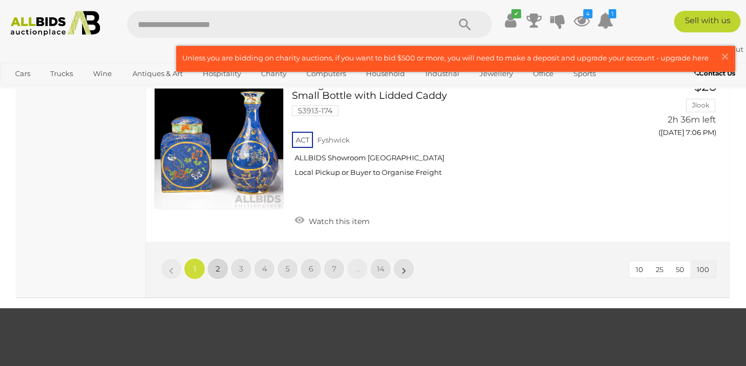
click at [217, 264] on span "2" at bounding box center [218, 269] width 4 height 10
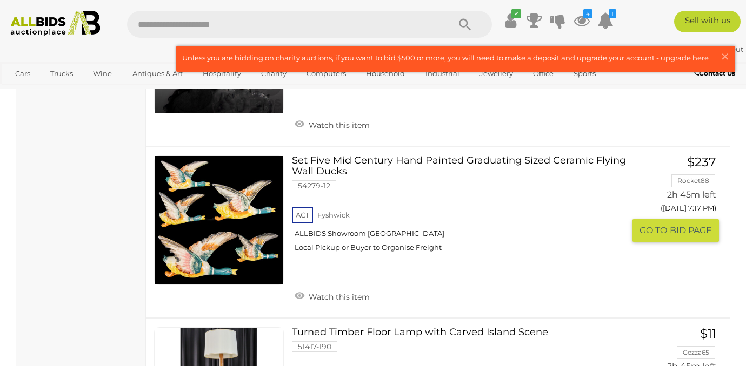
scroll to position [5582, 0]
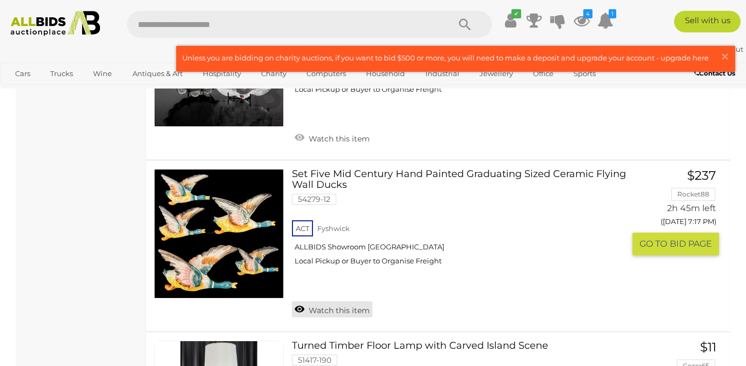
click at [297, 302] on link "Watch this item" at bounding box center [332, 310] width 81 height 16
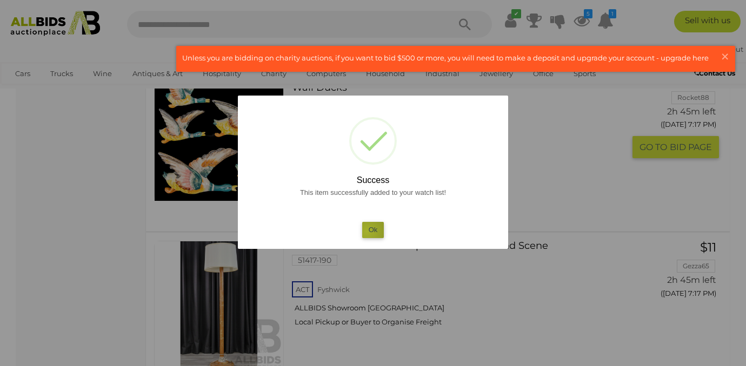
click at [367, 232] on button "Ok" at bounding box center [373, 230] width 22 height 16
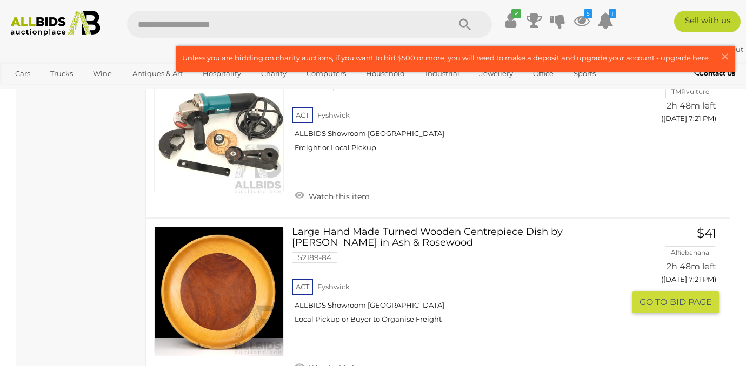
scroll to position [8238, 0]
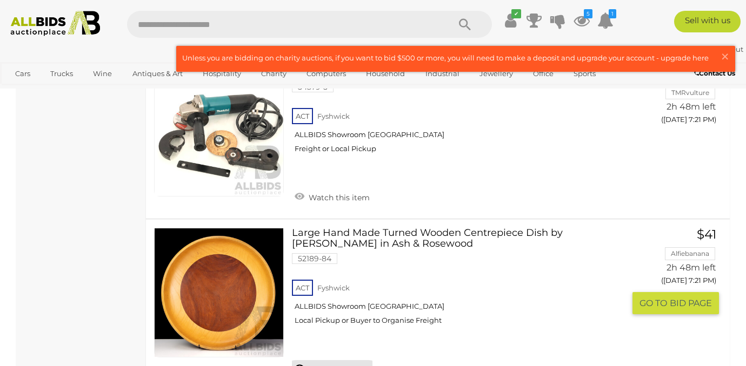
click at [345, 360] on link "Watch this item" at bounding box center [332, 368] width 81 height 16
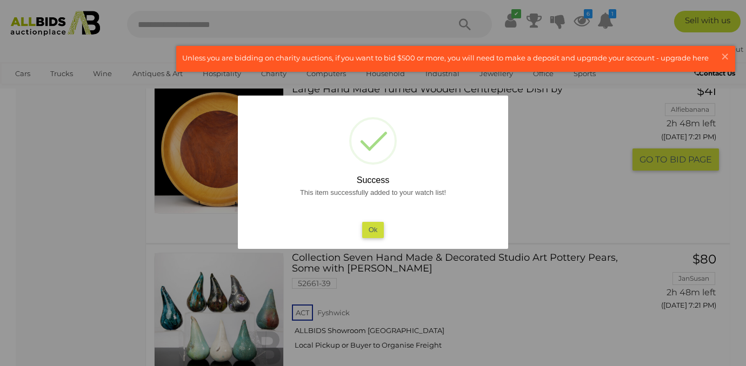
click at [371, 229] on button "Ok" at bounding box center [373, 230] width 22 height 16
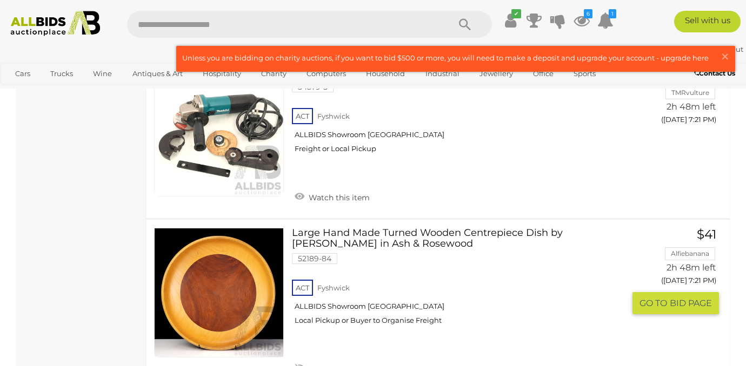
click at [437, 228] on link "Large Hand Made Turned Wooden Centrepiece Dish by Alan Schmidt in Ash & Rosewoo…" at bounding box center [462, 280] width 324 height 105
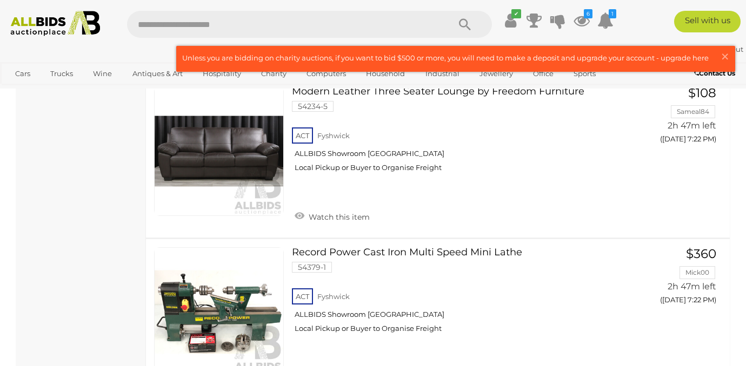
scroll to position [8889, 0]
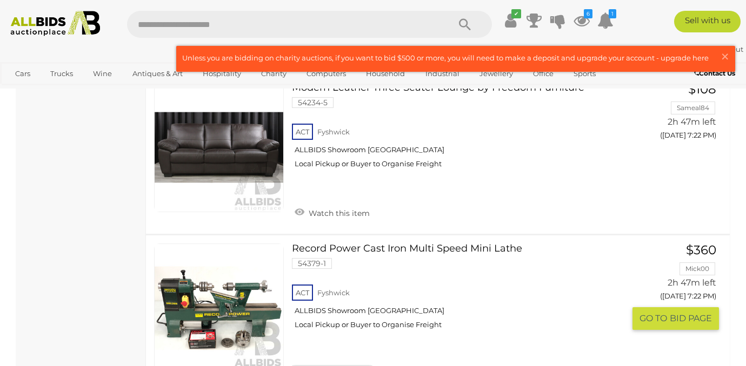
click at [317, 365] on link "Watch this item" at bounding box center [332, 373] width 81 height 16
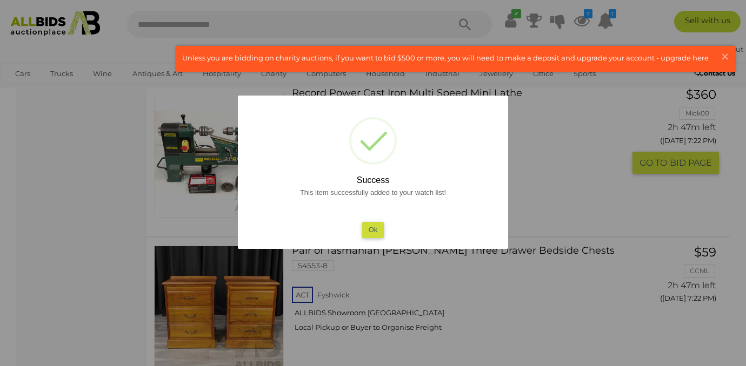
click at [373, 230] on button "Ok" at bounding box center [373, 230] width 22 height 16
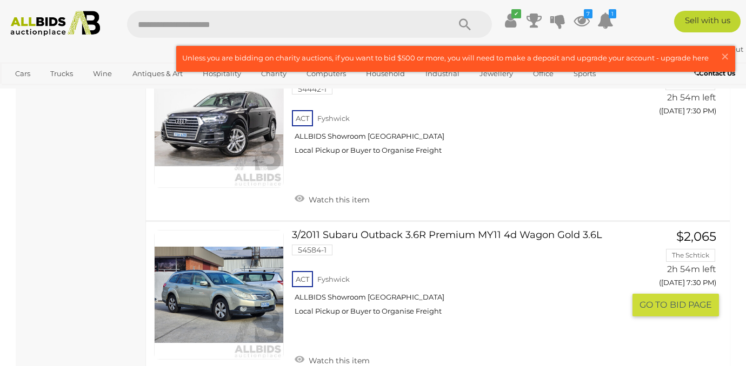
scroll to position [12605, 0]
click at [213, 230] on link at bounding box center [219, 295] width 130 height 130
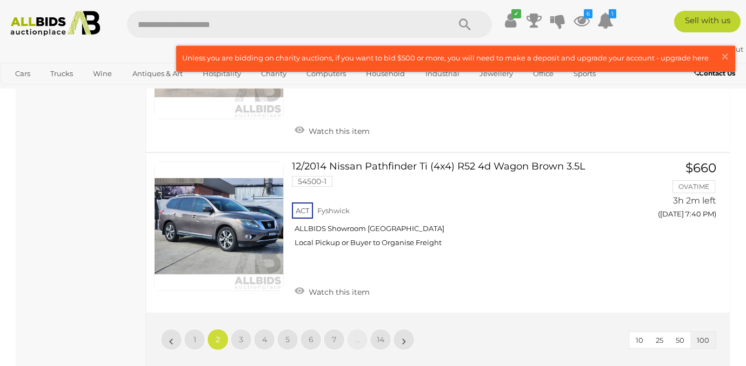
scroll to position [16689, 0]
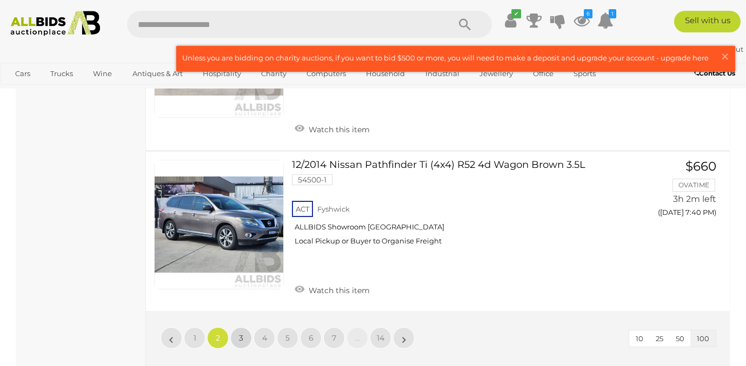
click at [239, 333] on span "3" at bounding box center [241, 338] width 4 height 10
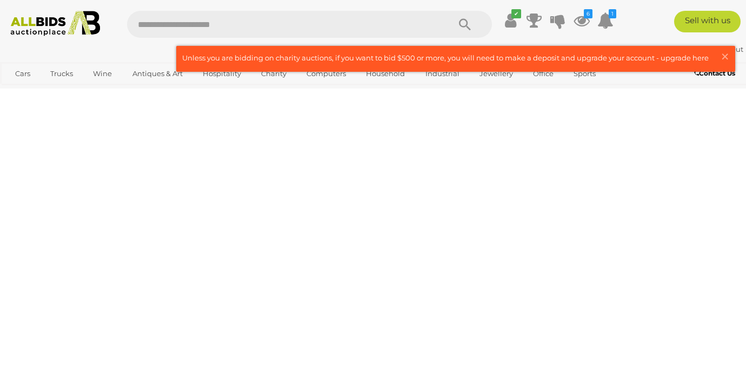
scroll to position [52, 0]
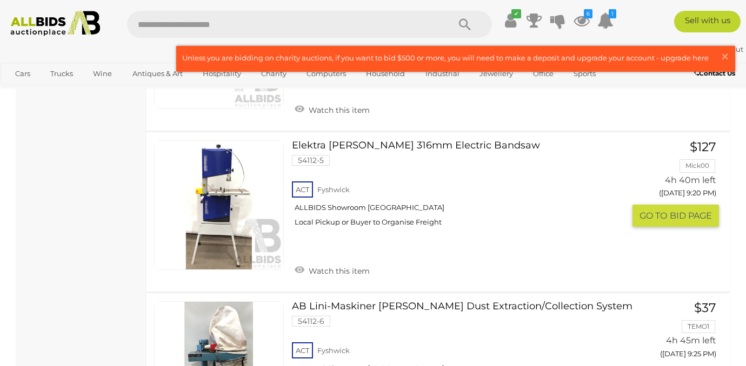
scroll to position [8715, 0]
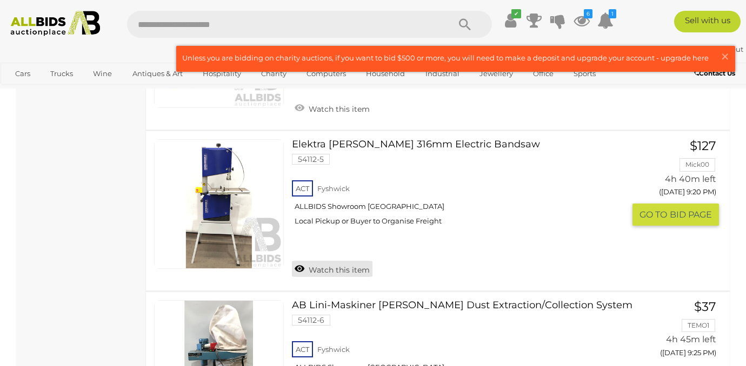
click at [317, 272] on link "Watch this item" at bounding box center [332, 269] width 81 height 16
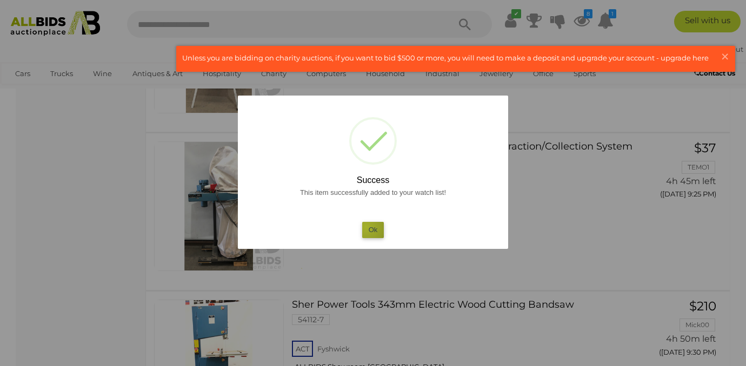
click at [366, 227] on button "Ok" at bounding box center [373, 230] width 22 height 16
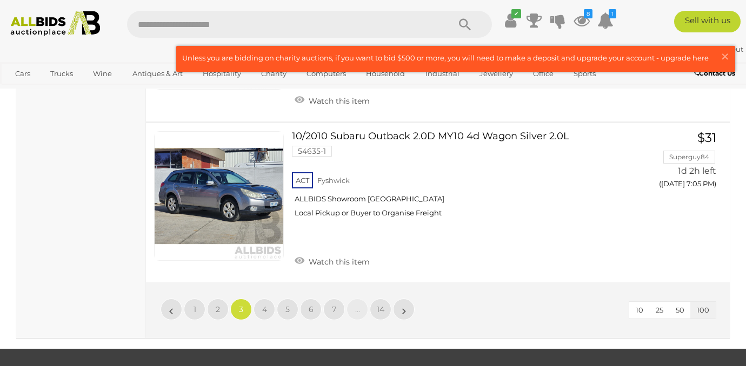
scroll to position [16474, 0]
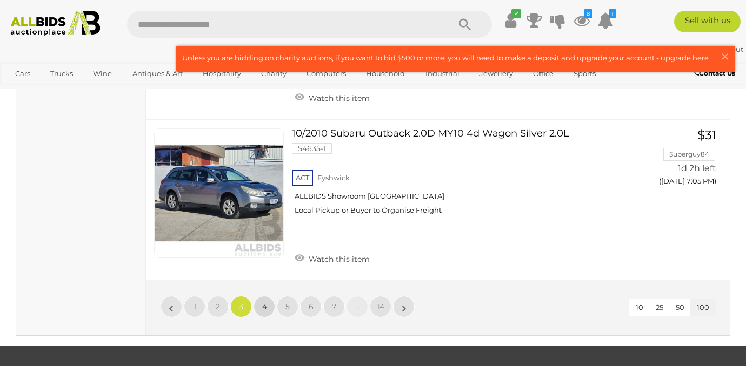
click at [264, 302] on span "4" at bounding box center [264, 307] width 5 height 10
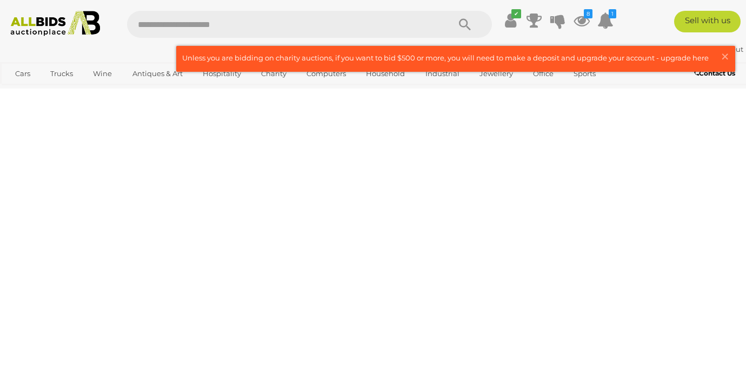
scroll to position [52, 0]
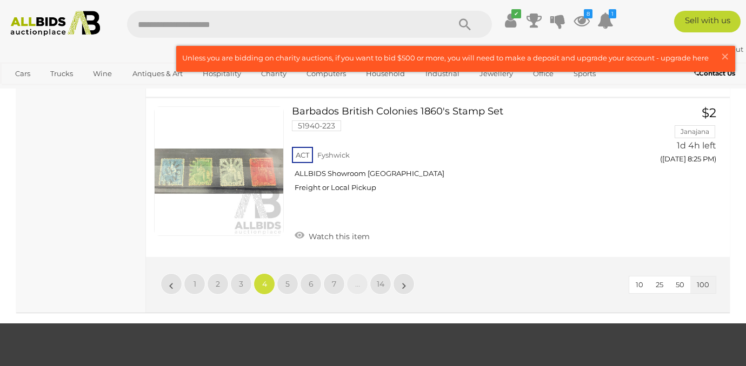
scroll to position [16735, 0]
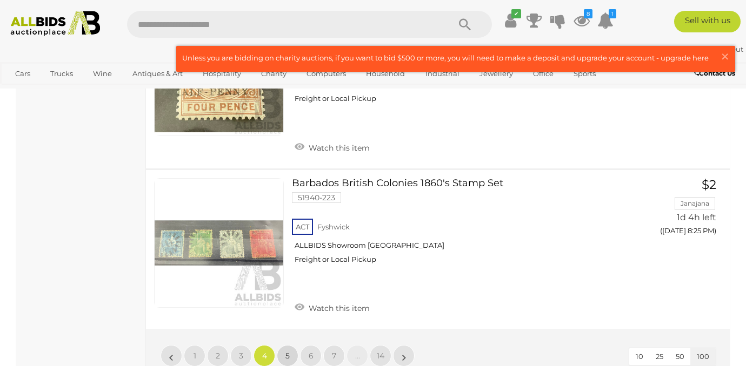
click at [285, 351] on span "5" at bounding box center [287, 356] width 4 height 10
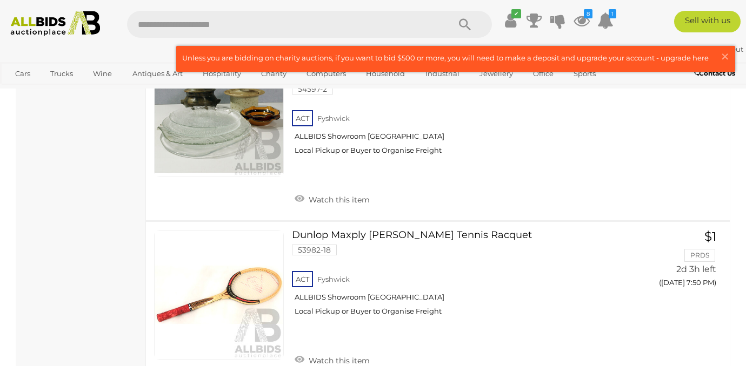
scroll to position [15127, 0]
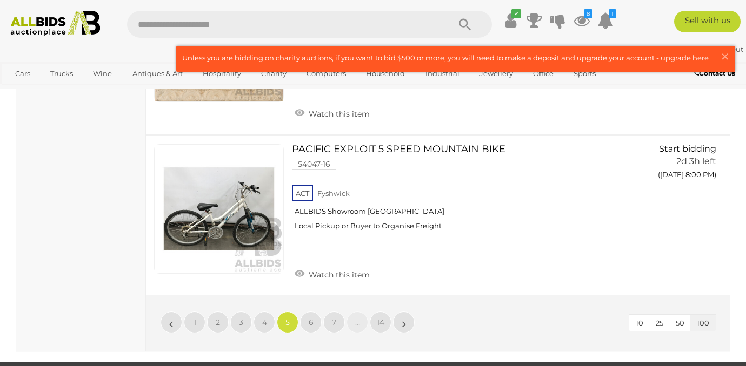
scroll to position [16855, 0]
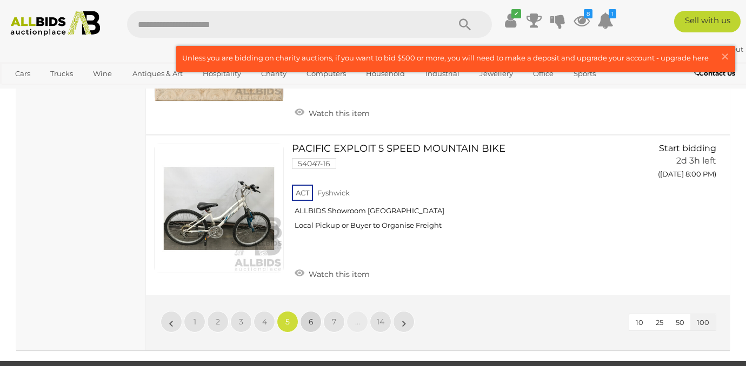
click at [307, 311] on link "6" at bounding box center [311, 322] width 22 height 22
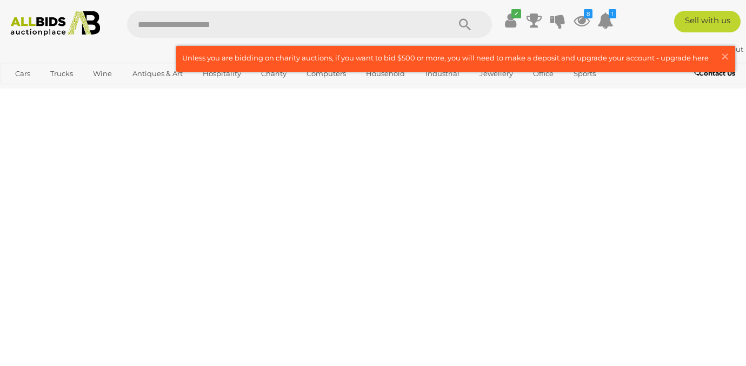
scroll to position [52, 0]
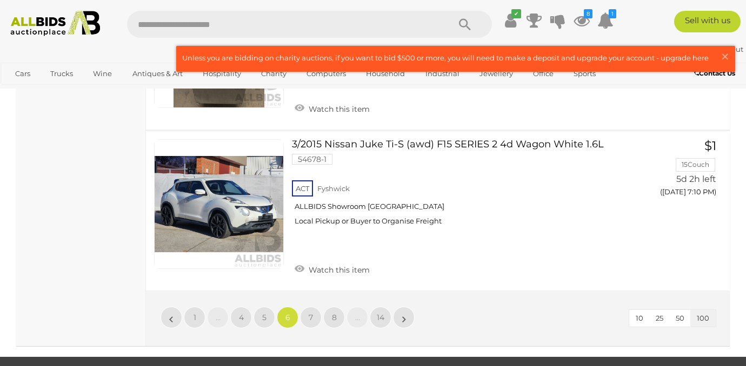
scroll to position [16802, 0]
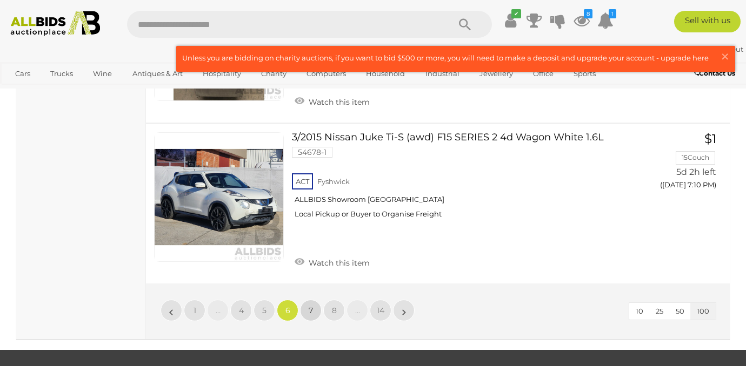
click at [306, 300] on link "7" at bounding box center [311, 311] width 22 height 22
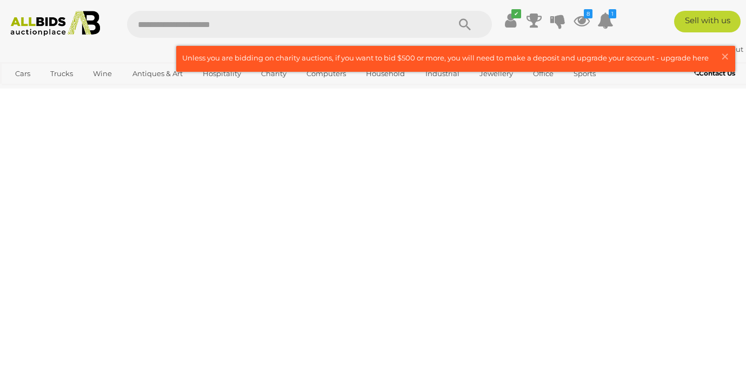
scroll to position [52, 0]
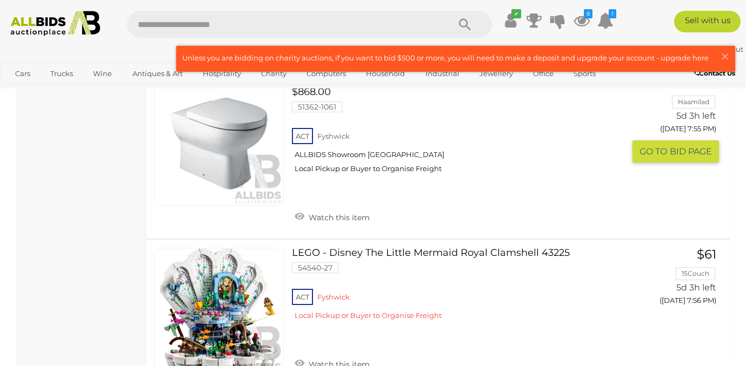
scroll to position [5725, 0]
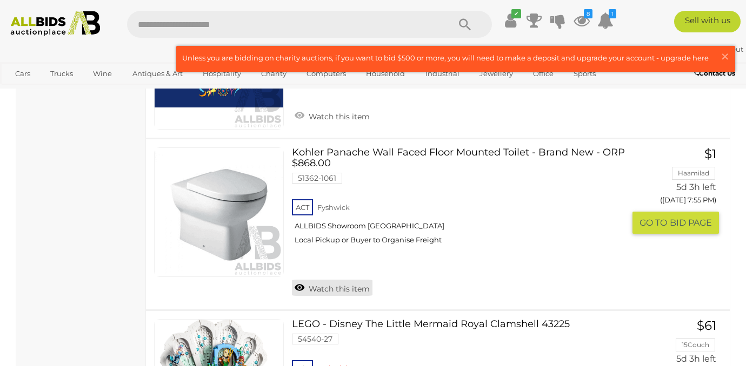
click at [326, 290] on link "Watch this item" at bounding box center [332, 288] width 81 height 16
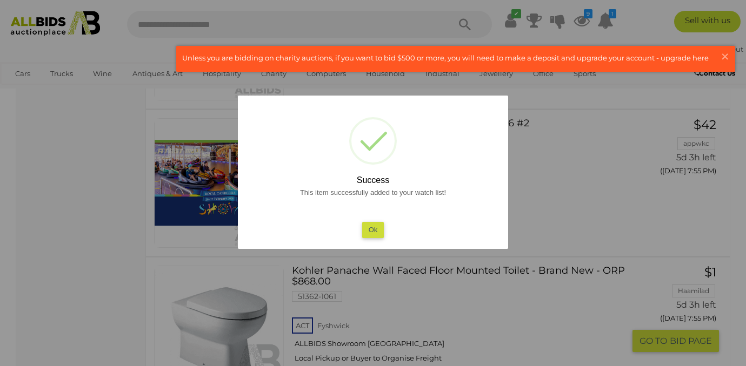
scroll to position [5546, 0]
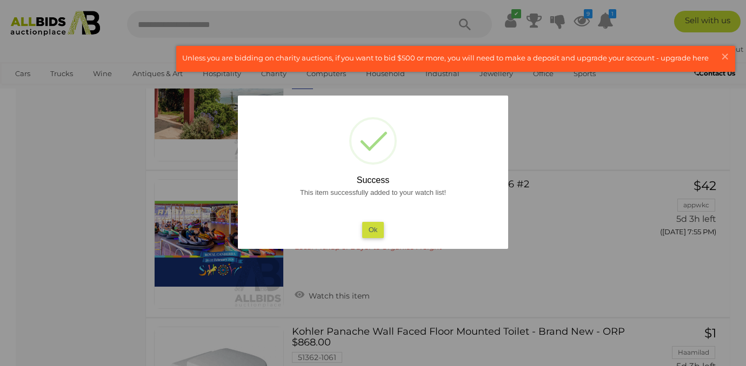
click at [372, 225] on button "Ok" at bounding box center [373, 230] width 22 height 16
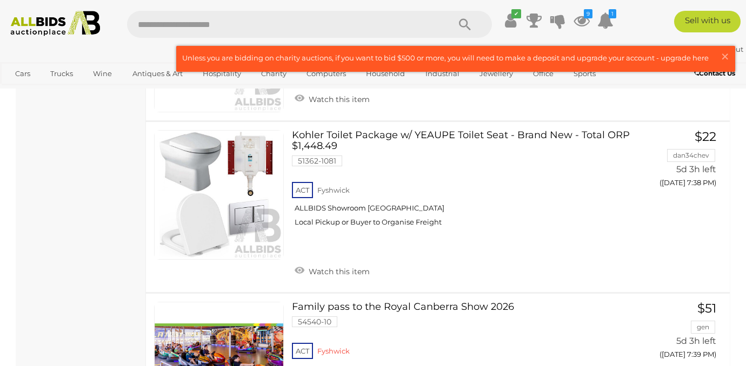
scroll to position [2713, 0]
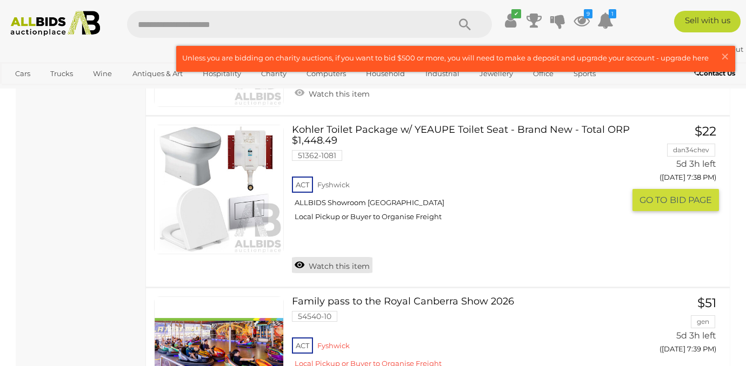
click at [326, 267] on link "Watch this item" at bounding box center [332, 265] width 81 height 16
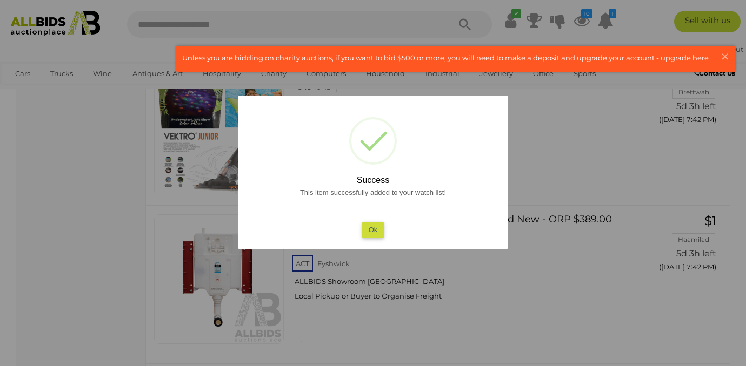
scroll to position [3581, 0]
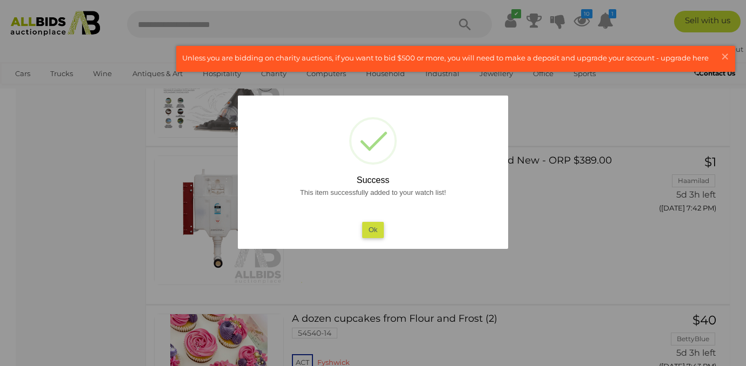
click at [371, 227] on button "Ok" at bounding box center [373, 230] width 22 height 16
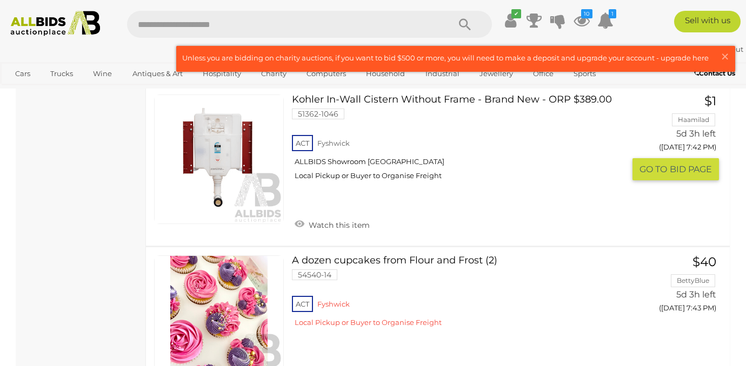
scroll to position [3690, 0]
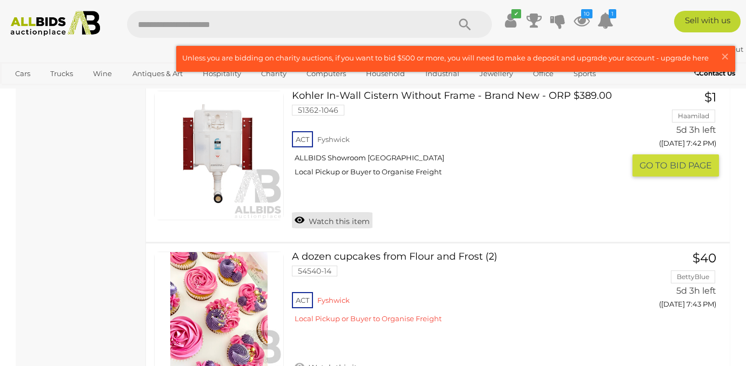
click at [312, 221] on link "Watch this item" at bounding box center [332, 220] width 81 height 16
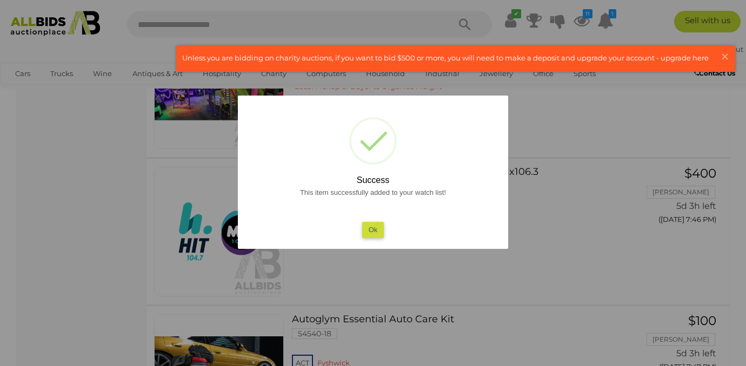
scroll to position [4031, 0]
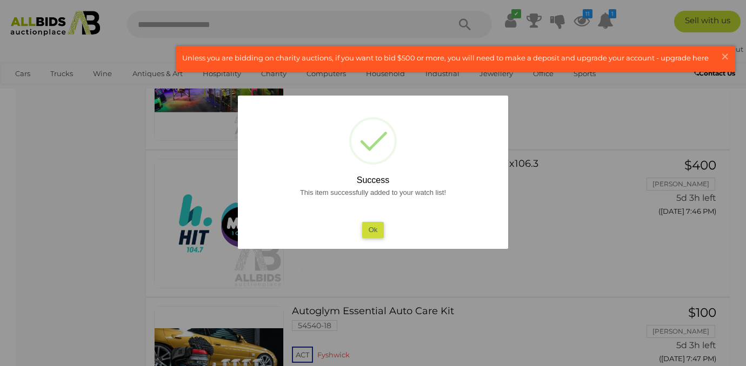
click at [372, 221] on div "This item successfully added to your watch list! Ok" at bounding box center [373, 212] width 249 height 52
click at [371, 232] on button "Ok" at bounding box center [373, 230] width 22 height 16
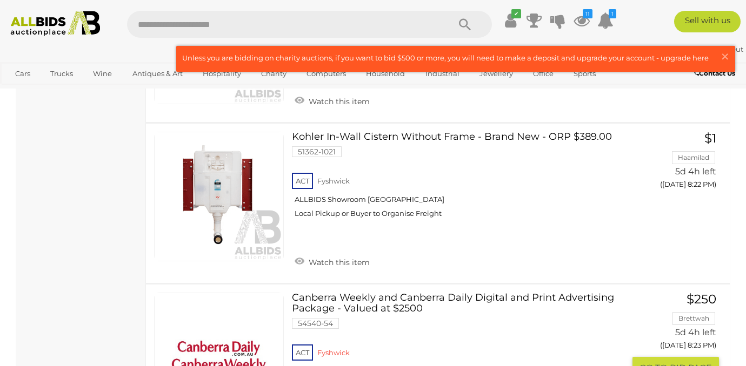
scroll to position [11084, 0]
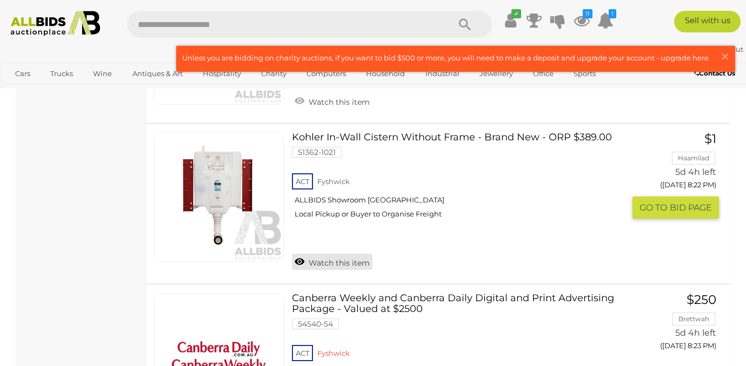
click at [332, 256] on link "Watch this item" at bounding box center [332, 262] width 81 height 16
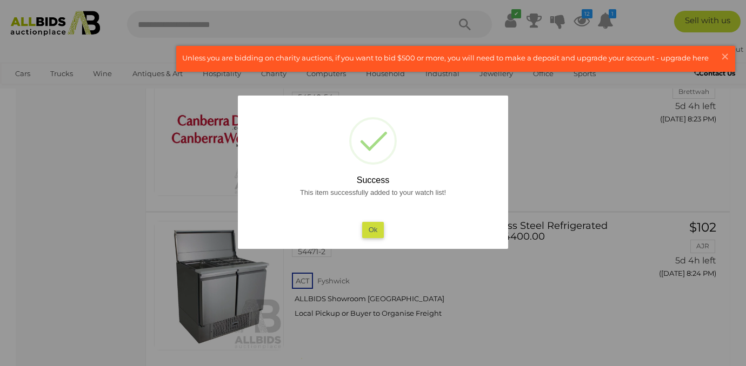
scroll to position [11289, 0]
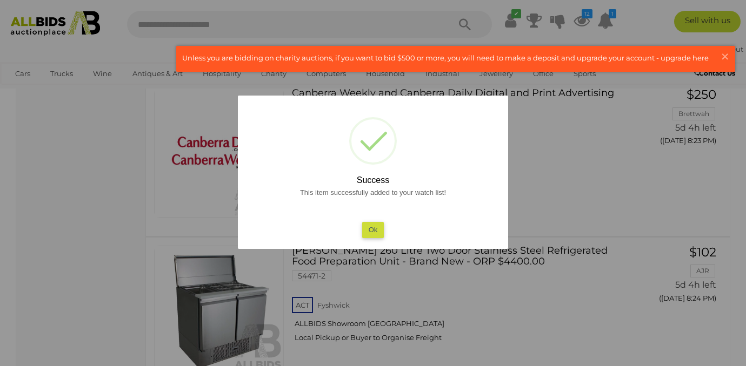
click at [369, 236] on button "Ok" at bounding box center [373, 230] width 22 height 16
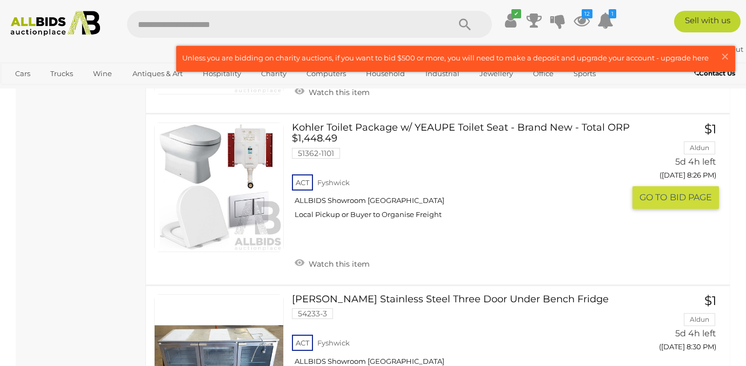
scroll to position [11744, 0]
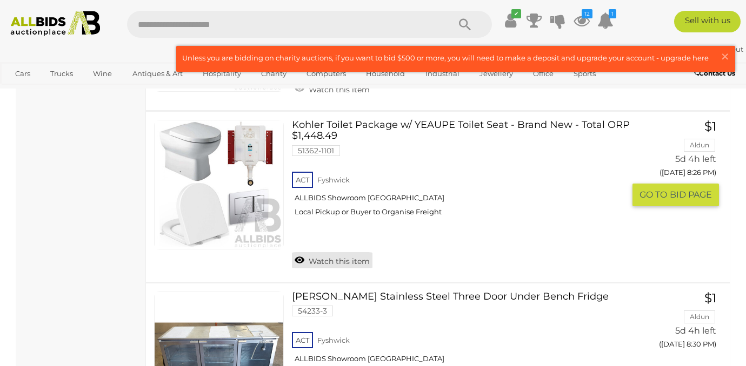
click at [323, 254] on link "Watch this item" at bounding box center [332, 260] width 81 height 16
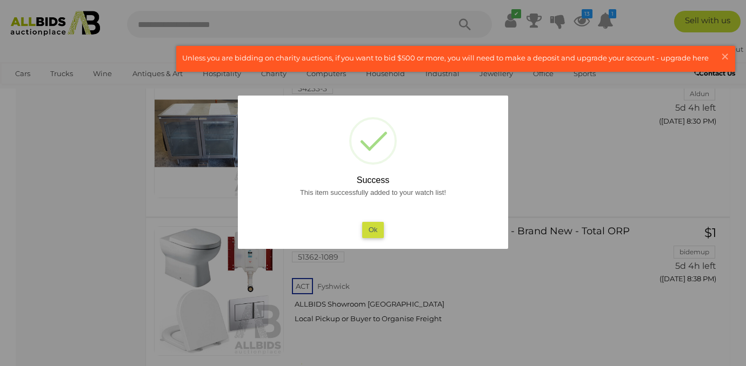
scroll to position [11865, 0]
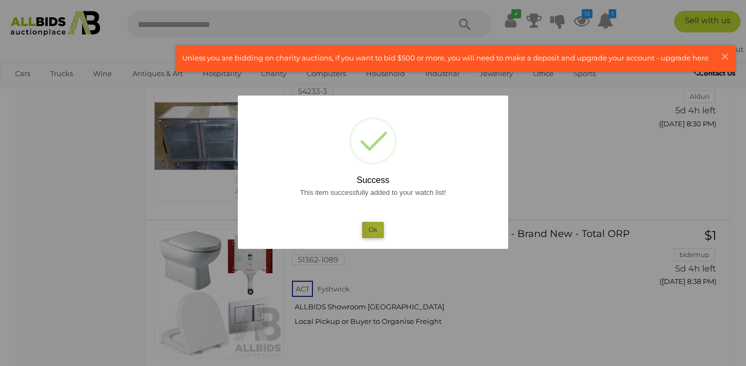
click at [376, 229] on button "Ok" at bounding box center [373, 230] width 22 height 16
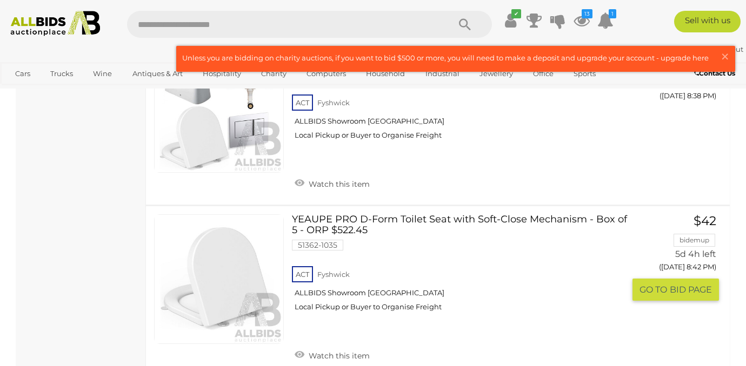
scroll to position [12170, 0]
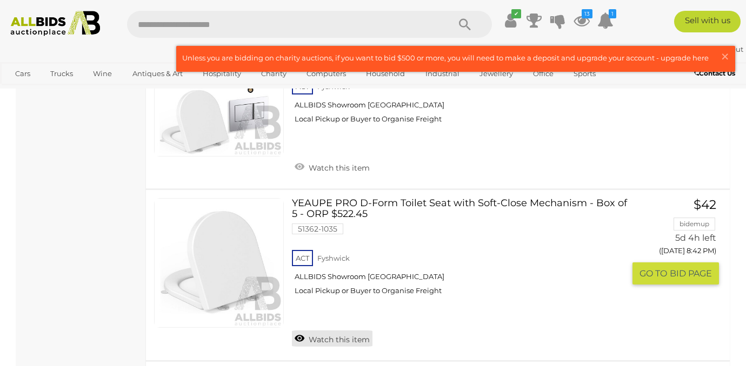
click at [337, 331] on link "Watch this item" at bounding box center [332, 339] width 81 height 16
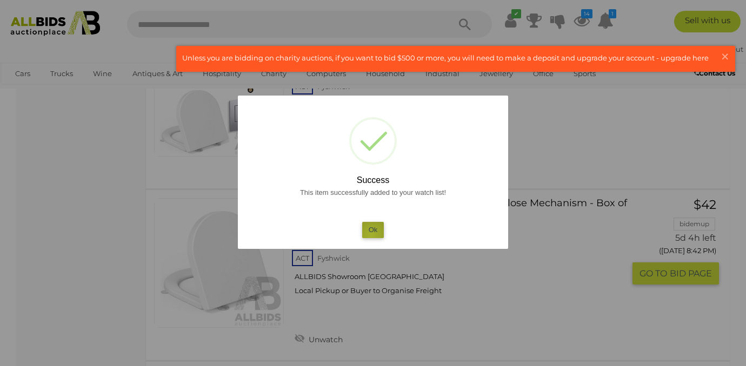
click at [371, 236] on button "Ok" at bounding box center [373, 230] width 22 height 16
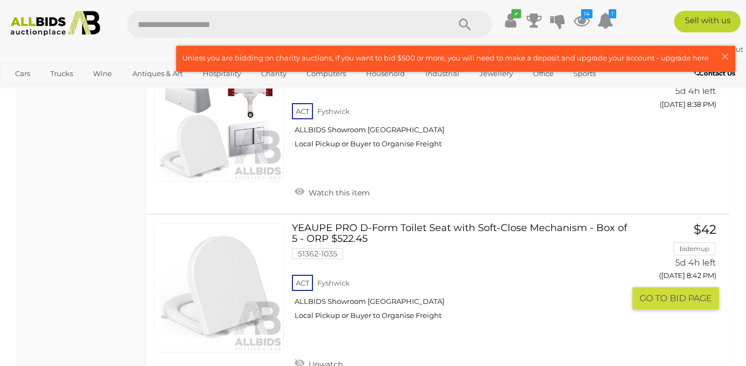
scroll to position [12149, 0]
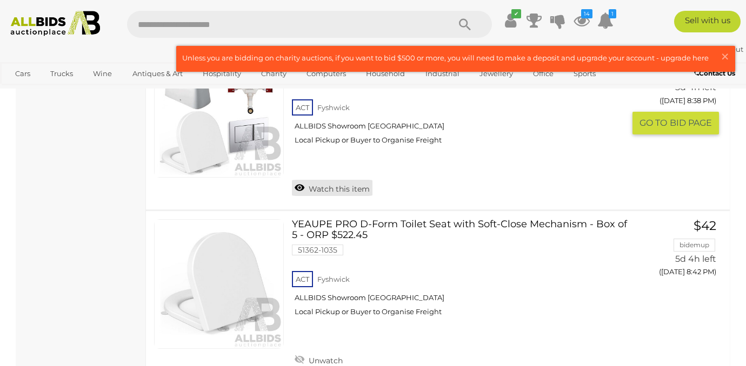
click at [335, 180] on link "Watch this item" at bounding box center [332, 188] width 81 height 16
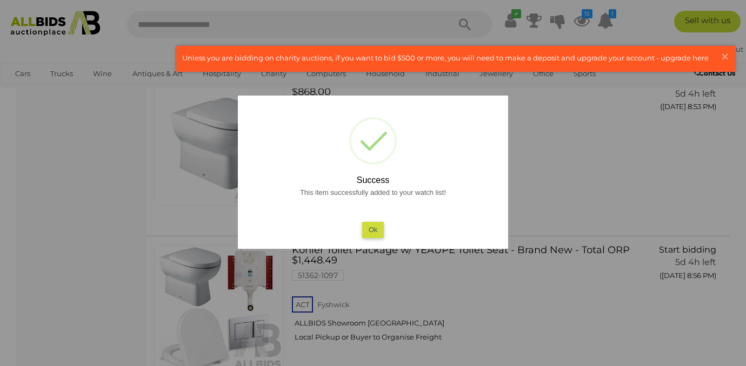
scroll to position [12542, 0]
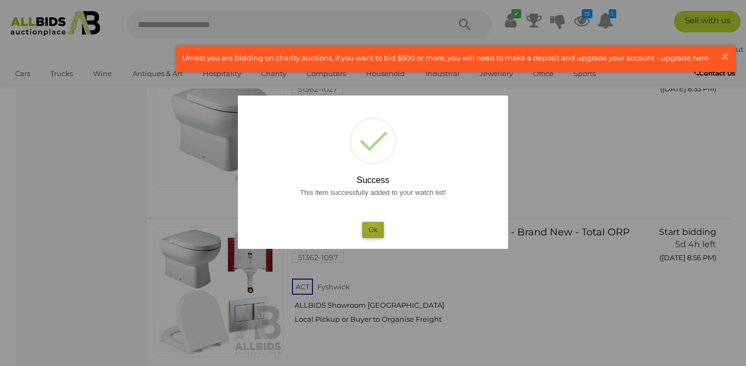
click at [372, 226] on button "Ok" at bounding box center [373, 230] width 22 height 16
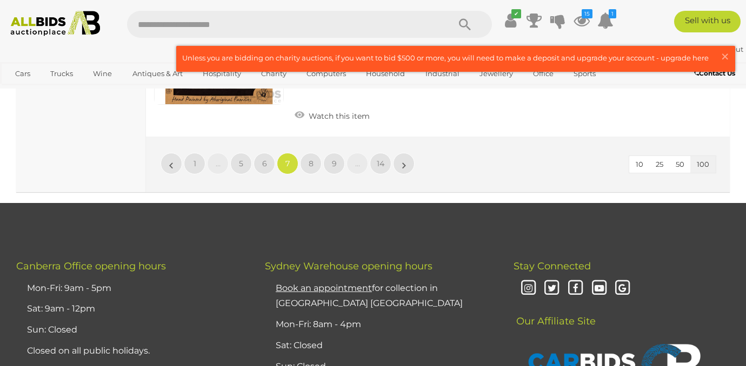
scroll to position [15765, 0]
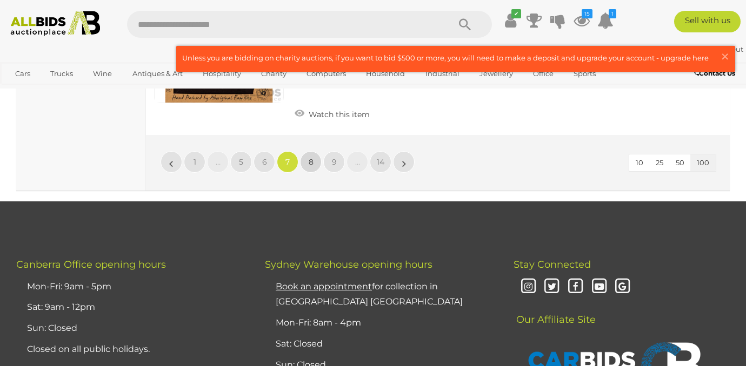
click at [309, 151] on link "8" at bounding box center [311, 162] width 22 height 22
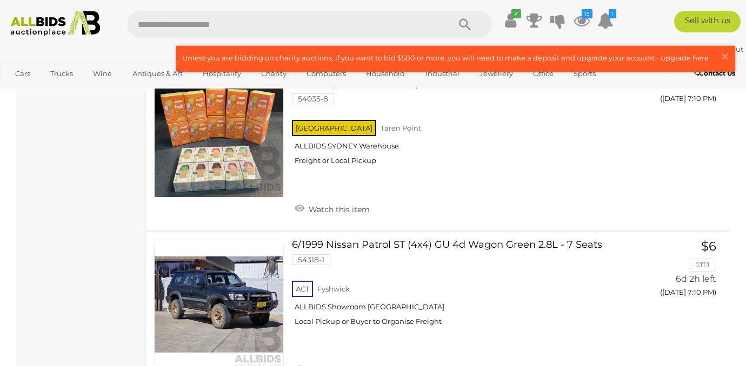
scroll to position [12423, 0]
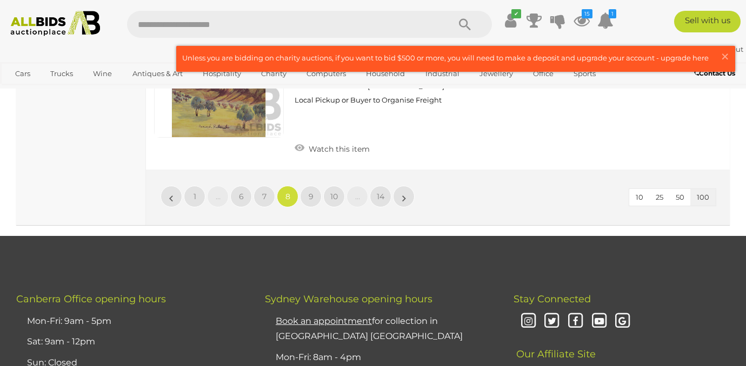
scroll to position [17057, 0]
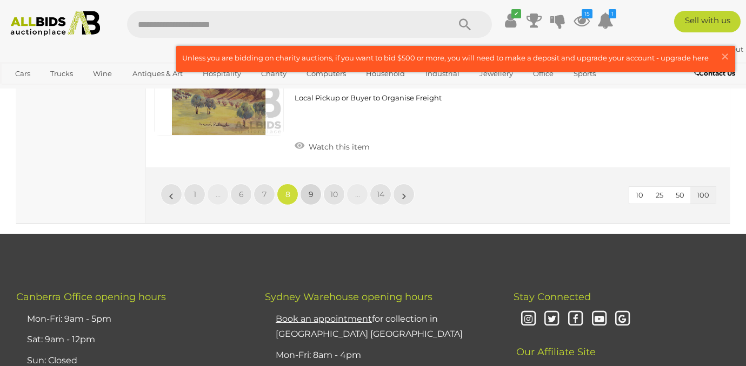
click at [310, 190] on span "9" at bounding box center [311, 195] width 5 height 10
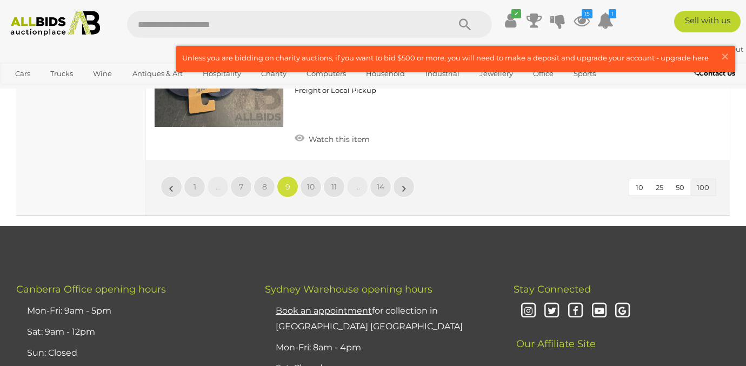
scroll to position [16947, 0]
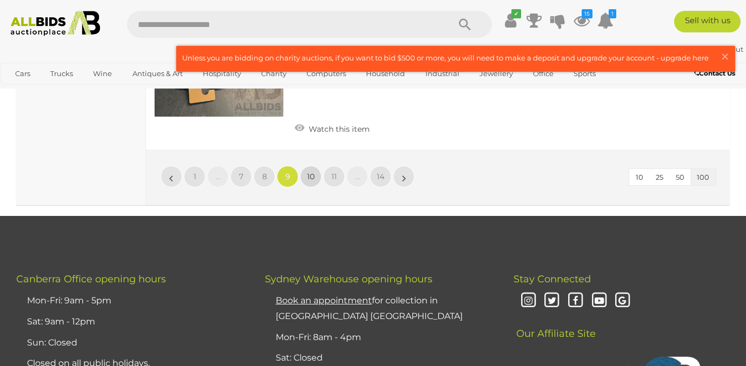
click at [312, 166] on link "10" at bounding box center [311, 177] width 22 height 22
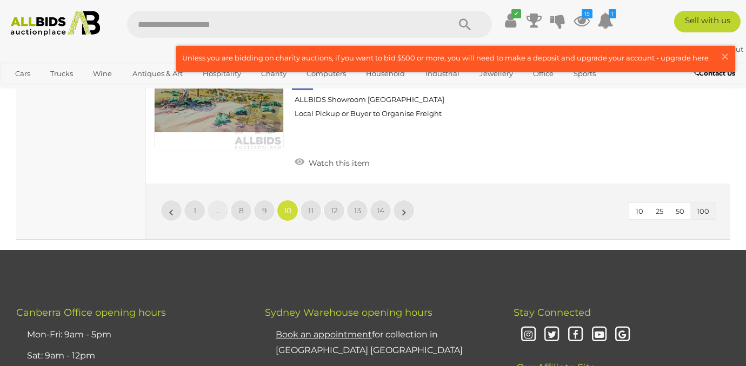
scroll to position [16820, 0]
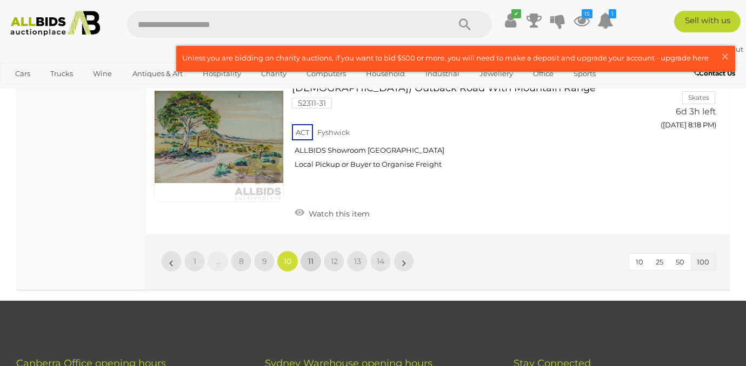
click at [311, 257] on span "11" at bounding box center [310, 262] width 5 height 10
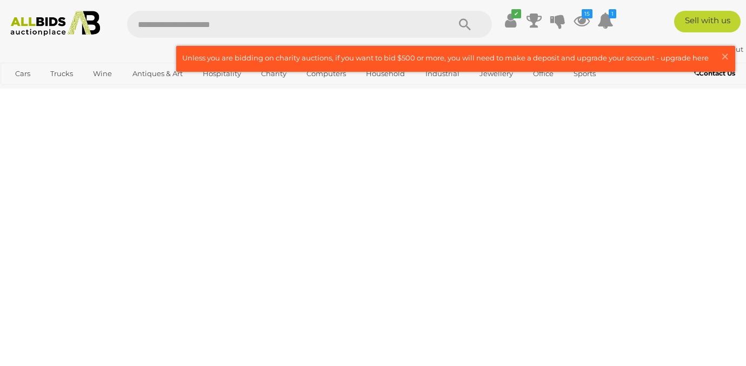
scroll to position [52, 0]
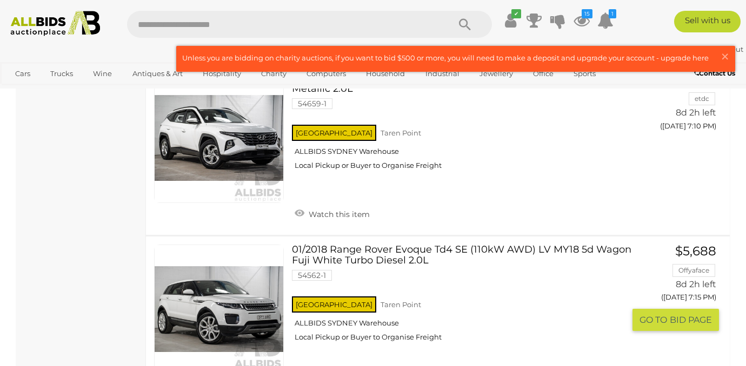
scroll to position [15558, 0]
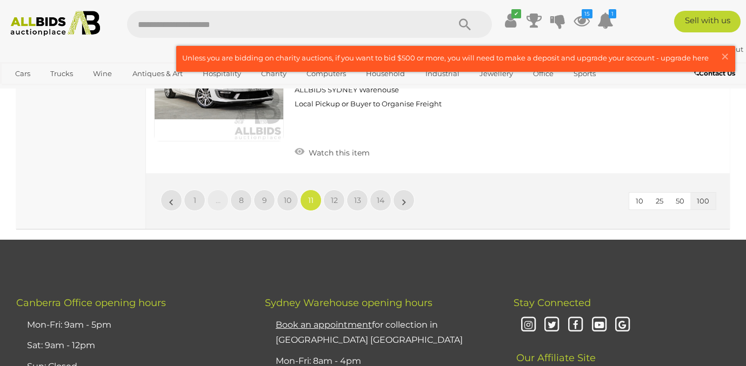
scroll to position [16983, 0]
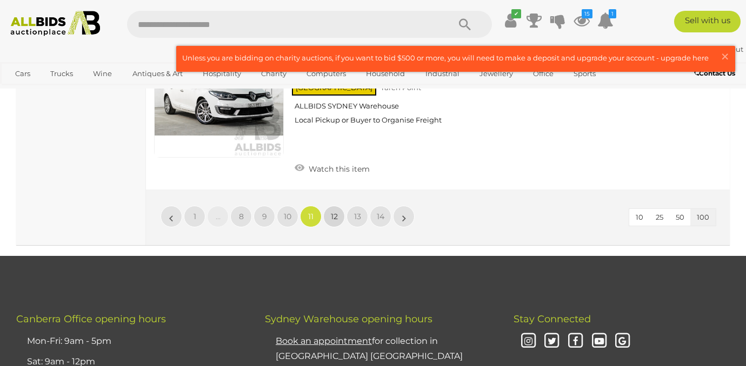
click at [332, 212] on span "12" at bounding box center [334, 217] width 7 height 10
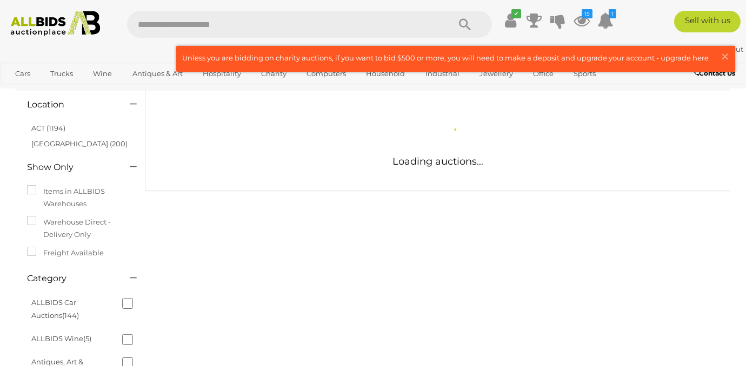
scroll to position [62, 0]
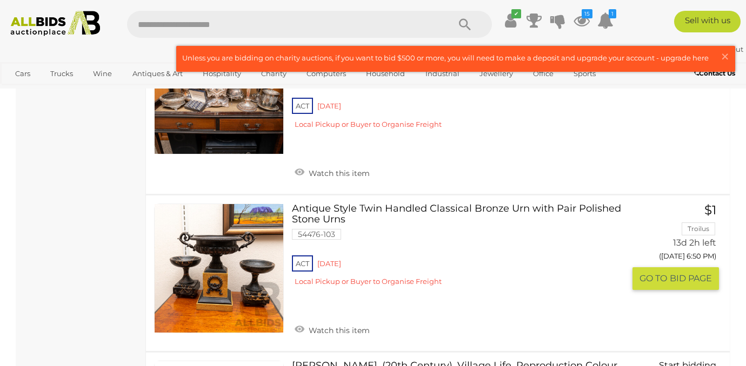
scroll to position [8087, 0]
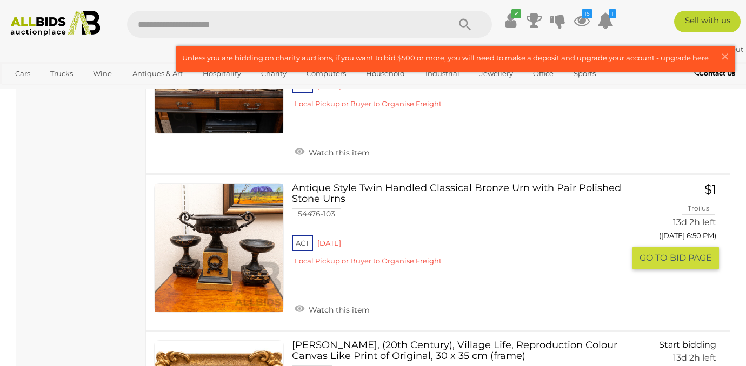
click at [254, 248] on img at bounding box center [219, 248] width 129 height 129
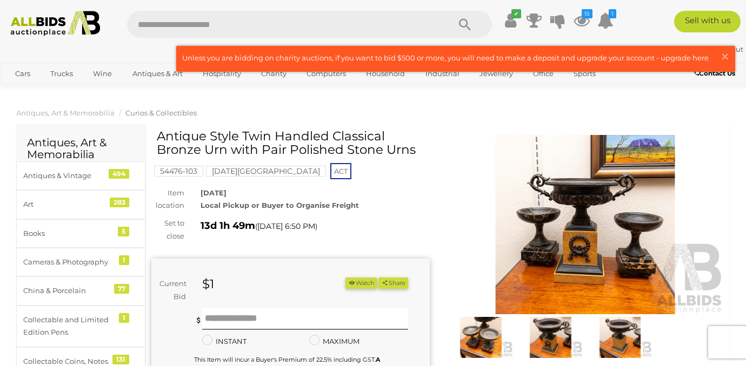
click at [485, 339] on img at bounding box center [481, 338] width 64 height 42
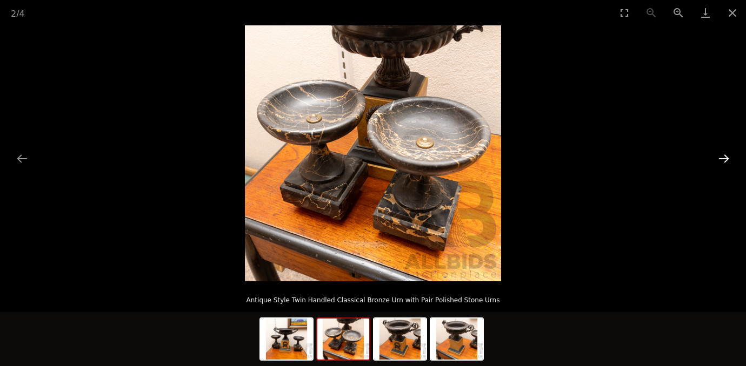
click at [723, 155] on button "Next slide" at bounding box center [723, 158] width 23 height 21
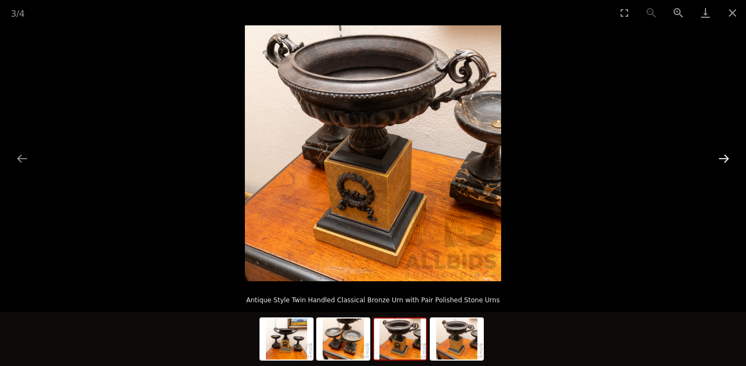
click at [723, 153] on button "Next slide" at bounding box center [723, 158] width 23 height 21
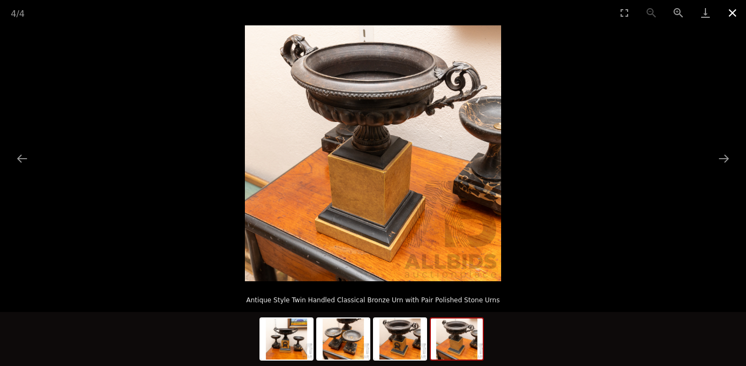
click at [731, 14] on button "Close gallery" at bounding box center [732, 12] width 27 height 25
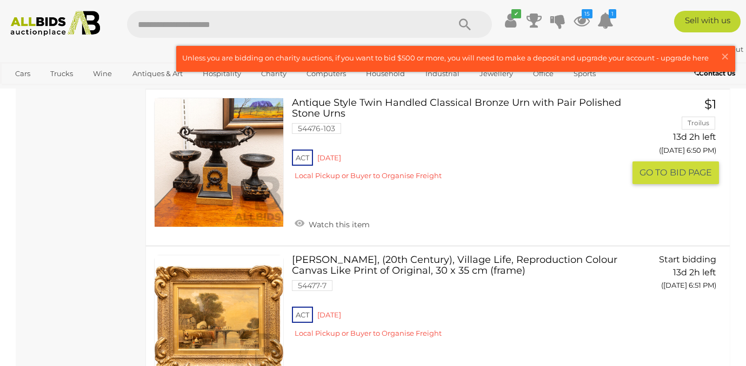
scroll to position [8174, 0]
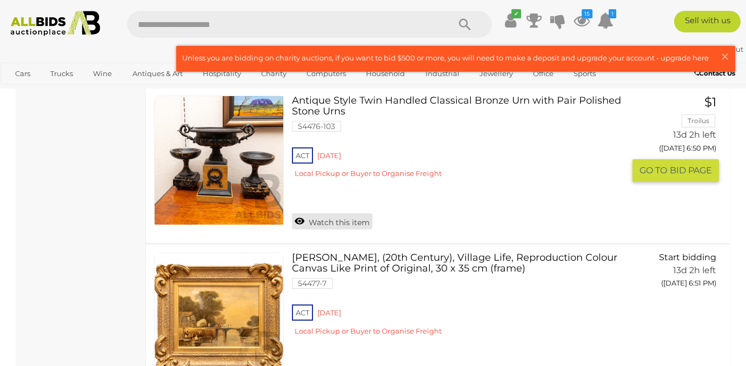
click at [322, 213] on link "Watch this item" at bounding box center [332, 221] width 81 height 16
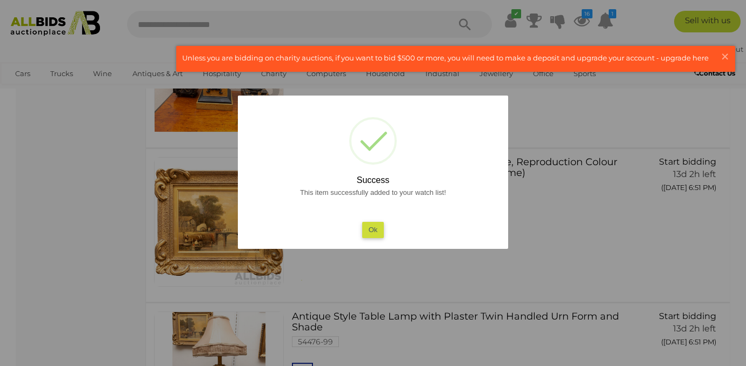
scroll to position [8162, 0]
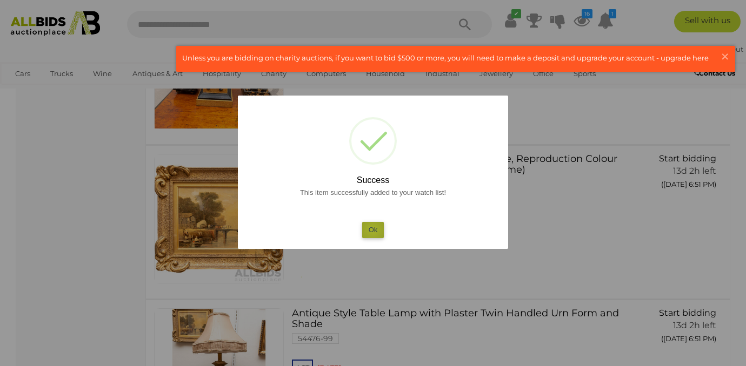
click at [372, 230] on button "Ok" at bounding box center [373, 230] width 22 height 16
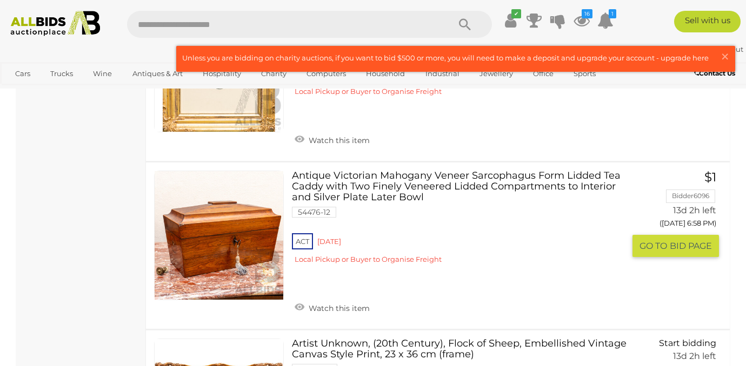
scroll to position [10280, 0]
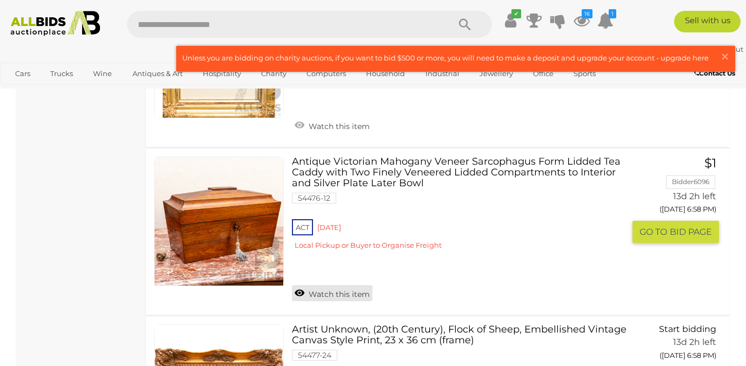
click at [336, 285] on link "Watch this item" at bounding box center [332, 293] width 81 height 16
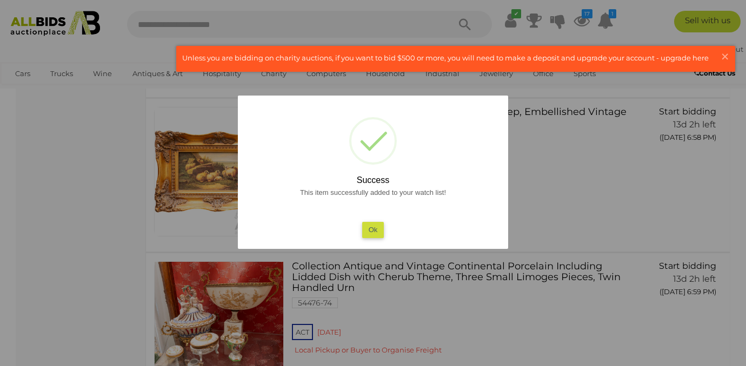
scroll to position [10362, 0]
click at [366, 230] on button "Ok" at bounding box center [373, 230] width 22 height 16
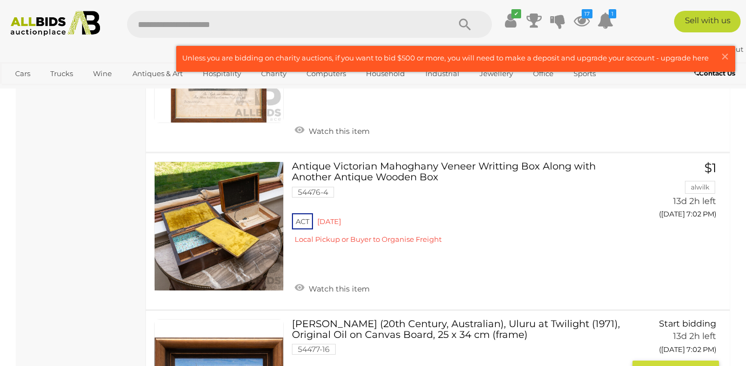
scroll to position [11581, 0]
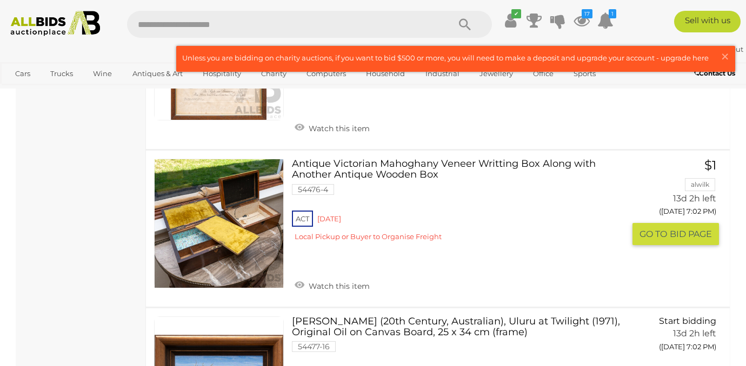
click at [203, 196] on img at bounding box center [219, 223] width 129 height 129
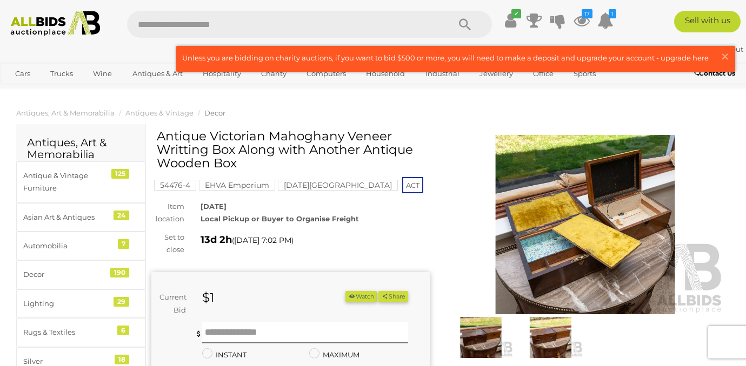
click at [559, 271] on img at bounding box center [585, 224] width 278 height 179
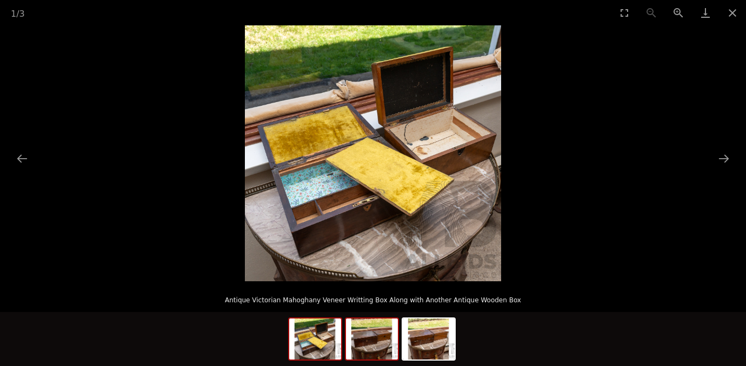
click at [372, 342] on img at bounding box center [372, 339] width 52 height 41
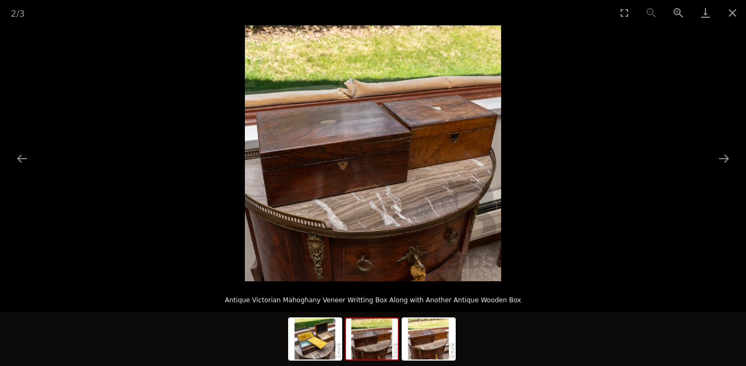
click at [379, 349] on img at bounding box center [372, 339] width 52 height 41
click at [375, 345] on img at bounding box center [372, 339] width 52 height 41
click at [427, 350] on img at bounding box center [429, 339] width 52 height 41
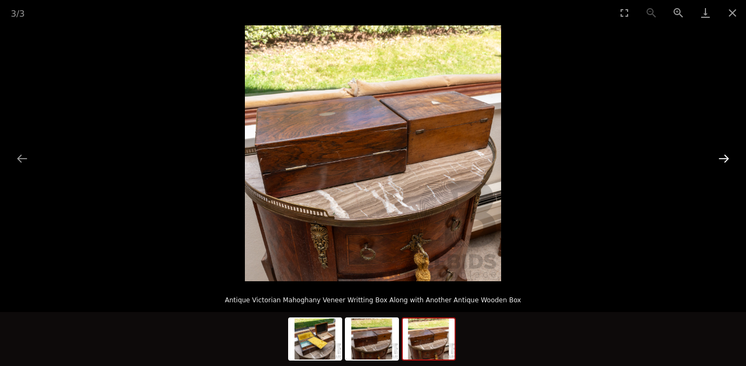
click at [726, 156] on button "Next slide" at bounding box center [723, 158] width 23 height 21
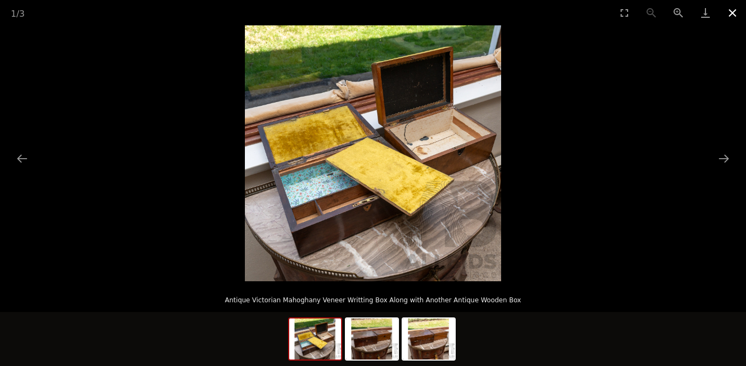
click at [732, 12] on button "Close gallery" at bounding box center [732, 12] width 27 height 25
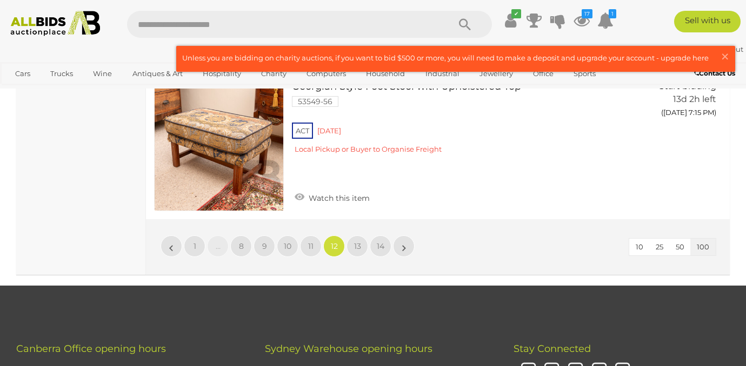
scroll to position [15733, 0]
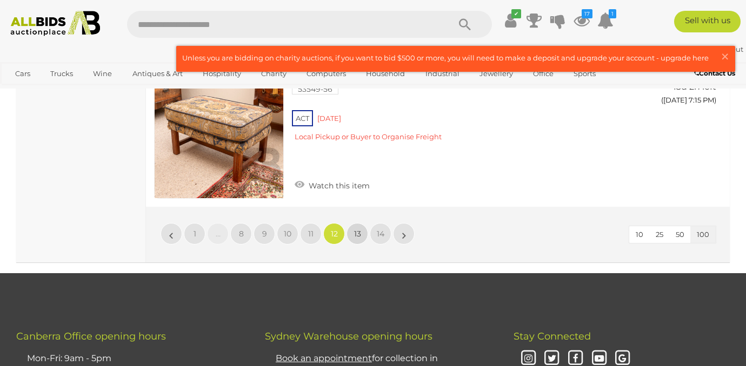
click at [357, 229] on span "13" at bounding box center [357, 234] width 7 height 10
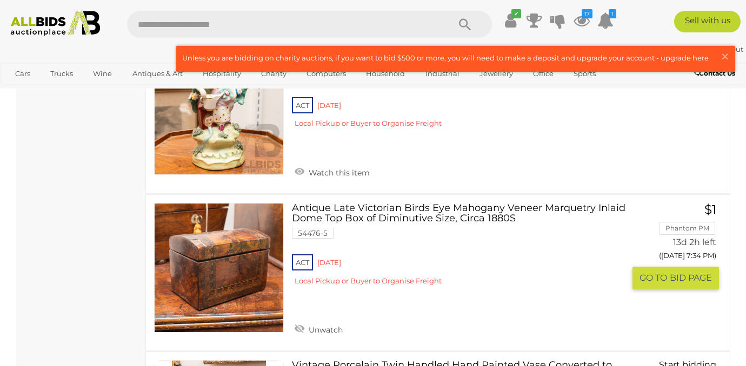
scroll to position [5985, 0]
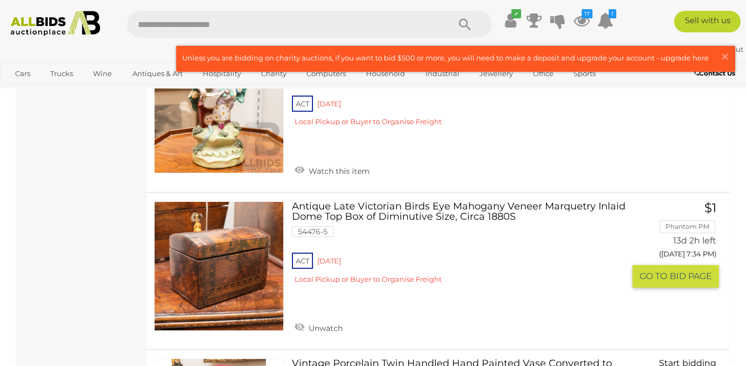
click at [216, 202] on link at bounding box center [219, 267] width 130 height 130
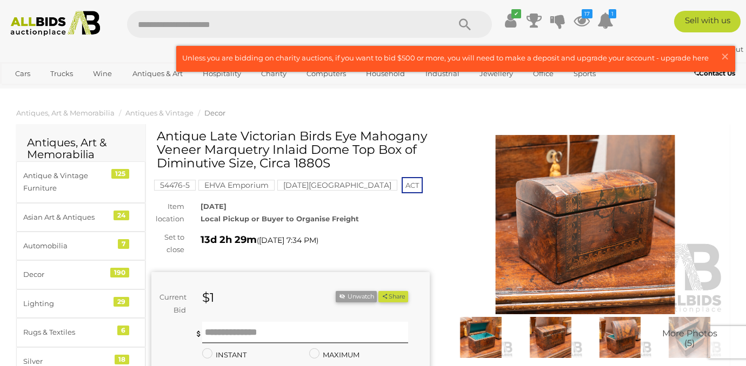
click at [586, 222] on img at bounding box center [585, 224] width 278 height 179
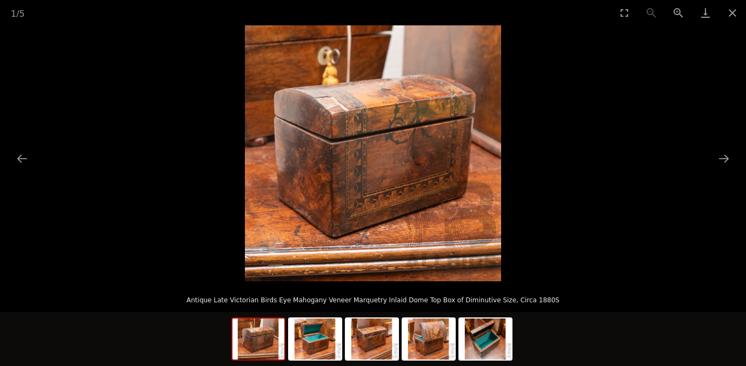
click at [372, 117] on img at bounding box center [373, 153] width 256 height 256
click at [676, 10] on button "Zoom in" at bounding box center [678, 12] width 27 height 25
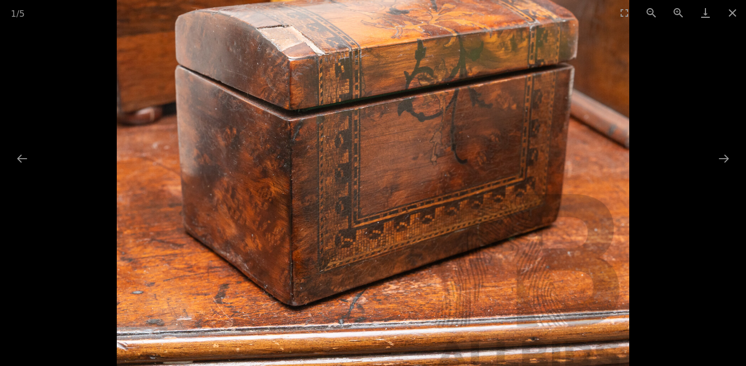
scroll to position [0, 0]
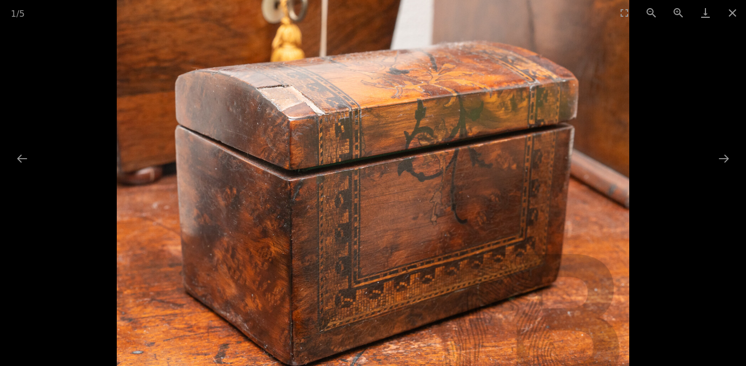
drag, startPoint x: 494, startPoint y: 182, endPoint x: 454, endPoint y: 242, distance: 71.8
click at [454, 242] on img at bounding box center [373, 199] width 512 height 512
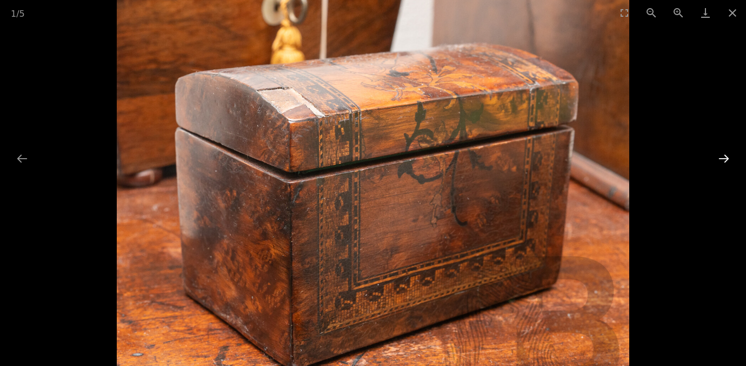
click at [726, 157] on button "Next slide" at bounding box center [723, 158] width 23 height 21
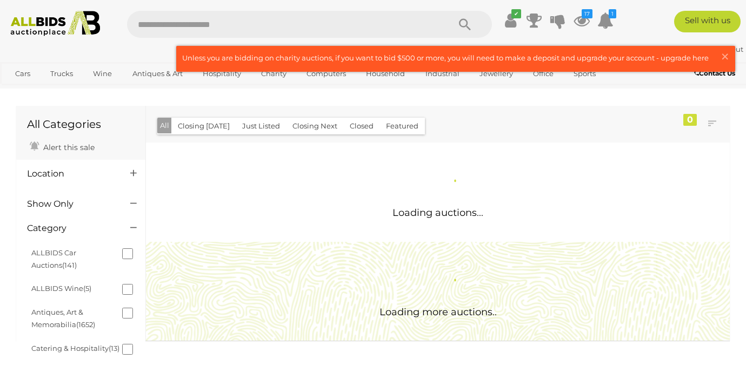
scroll to position [926, 0]
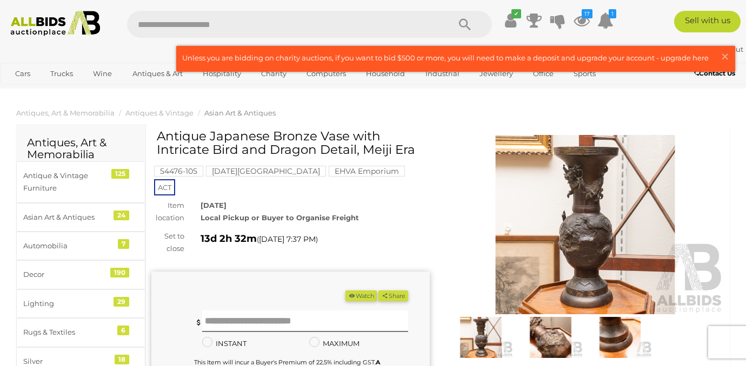
click at [583, 192] on img at bounding box center [585, 224] width 278 height 179
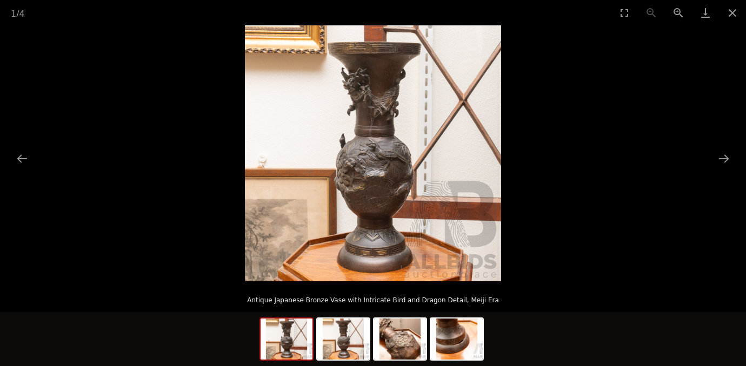
click at [361, 78] on img at bounding box center [373, 153] width 256 height 256
click at [398, 344] on img at bounding box center [400, 339] width 52 height 41
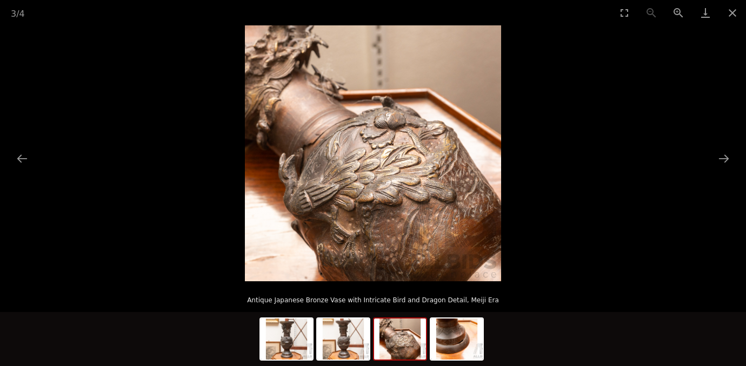
click at [396, 351] on img at bounding box center [400, 339] width 52 height 41
click at [722, 157] on button "Next slide" at bounding box center [723, 158] width 23 height 21
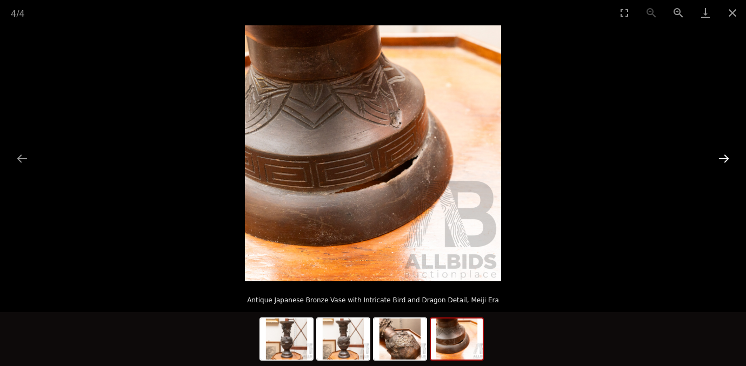
click at [722, 157] on button "Next slide" at bounding box center [723, 158] width 23 height 21
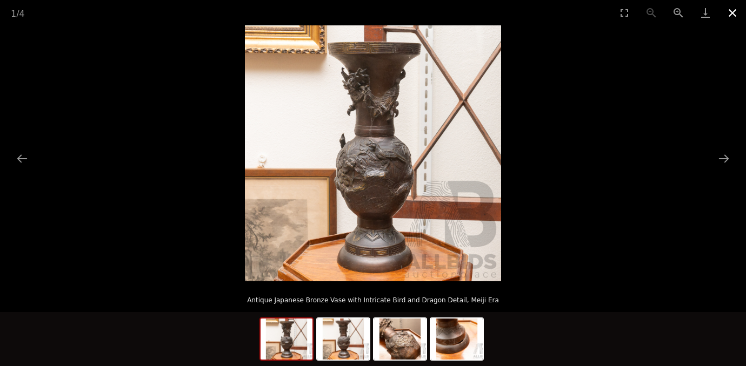
click at [731, 11] on button "Close gallery" at bounding box center [732, 12] width 27 height 25
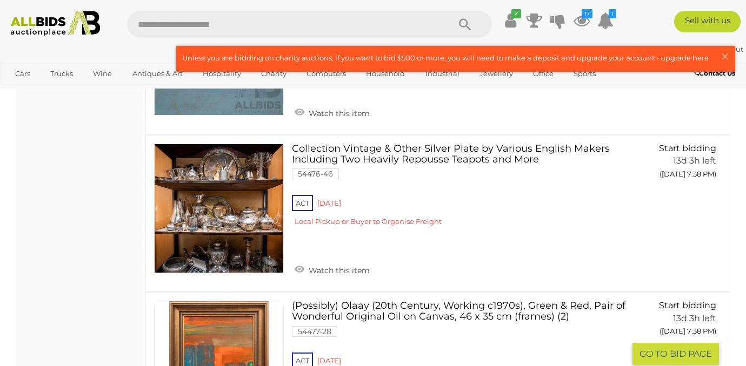
scroll to position [8058, 0]
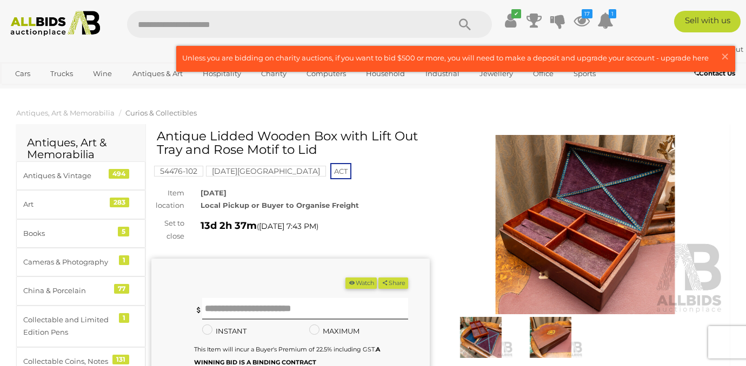
click at [557, 345] on img at bounding box center [550, 338] width 64 height 42
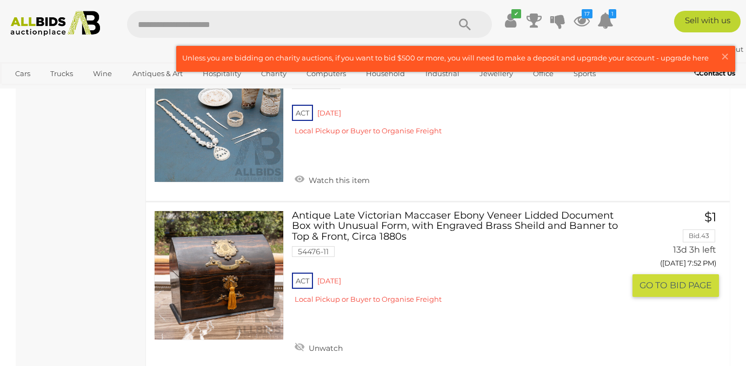
scroll to position [14672, 0]
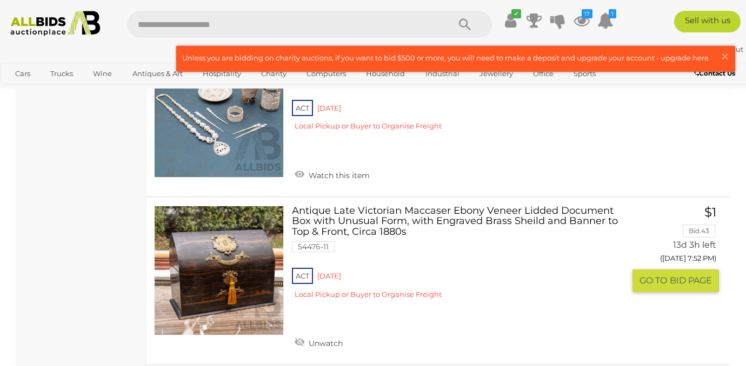
click at [205, 206] on link at bounding box center [219, 271] width 130 height 130
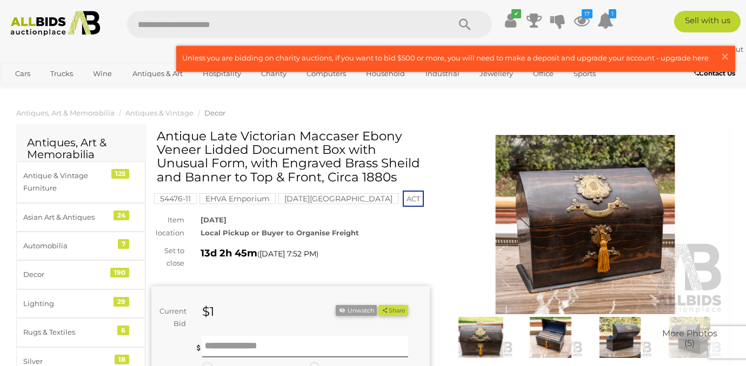
click at [554, 338] on img at bounding box center [550, 338] width 64 height 42
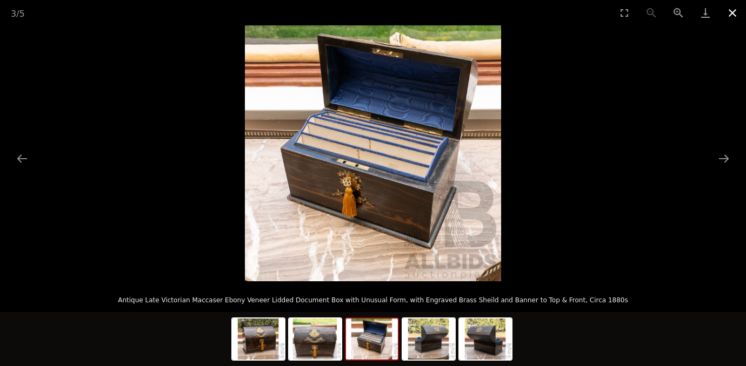
click at [732, 17] on button "Close gallery" at bounding box center [732, 12] width 27 height 25
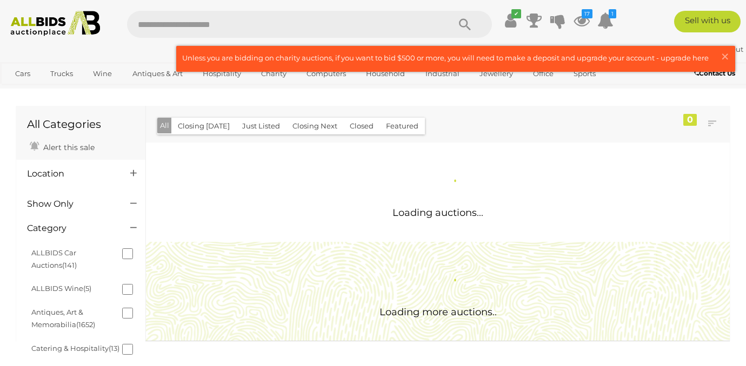
scroll to position [926, 0]
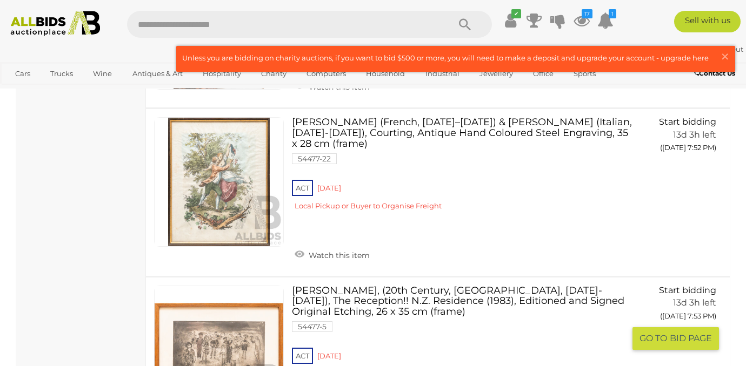
scroll to position [15097, 0]
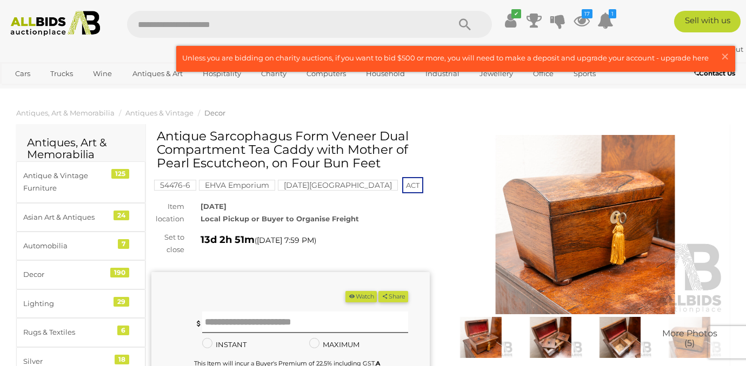
click at [554, 224] on img at bounding box center [585, 224] width 278 height 179
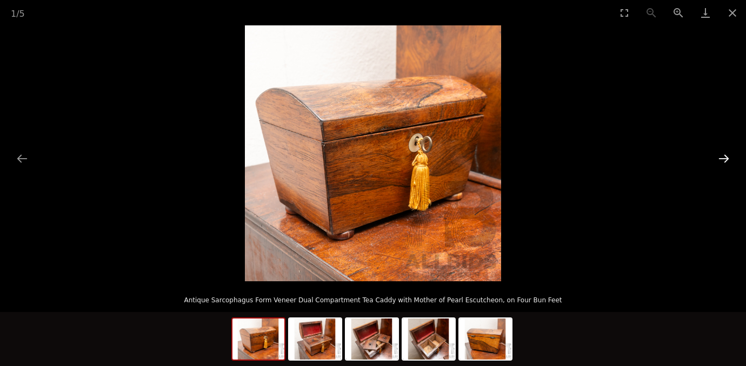
click at [725, 158] on button "Next slide" at bounding box center [723, 158] width 23 height 21
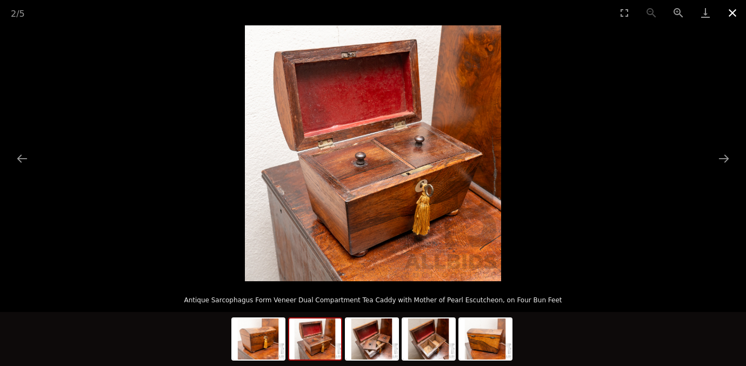
click at [730, 11] on button "Close gallery" at bounding box center [732, 12] width 27 height 25
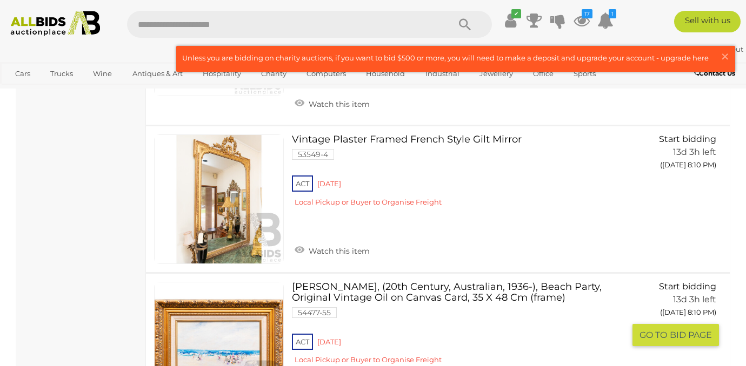
scroll to position [6260, 0]
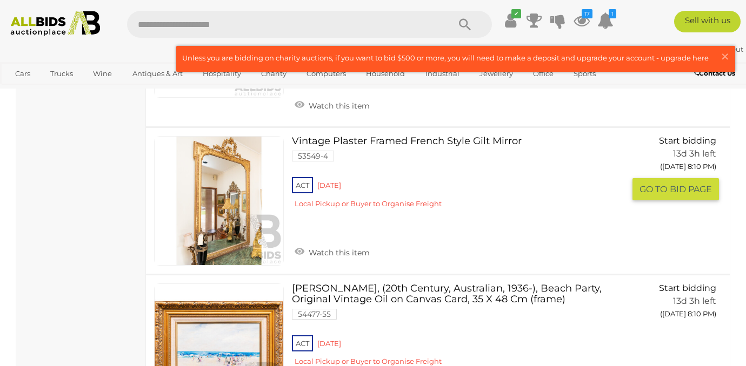
click at [218, 139] on link at bounding box center [219, 201] width 130 height 130
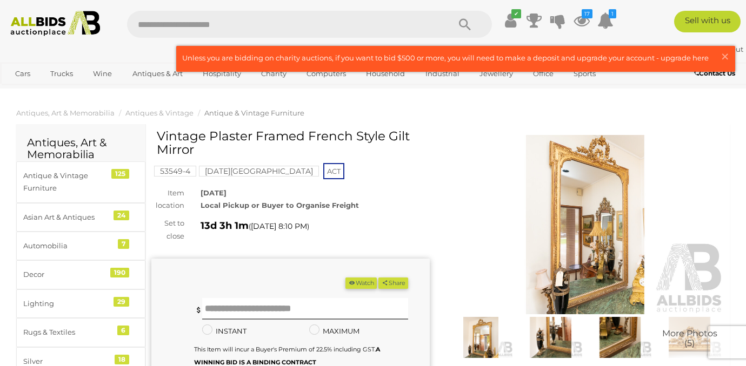
click at [565, 217] on img at bounding box center [585, 224] width 278 height 179
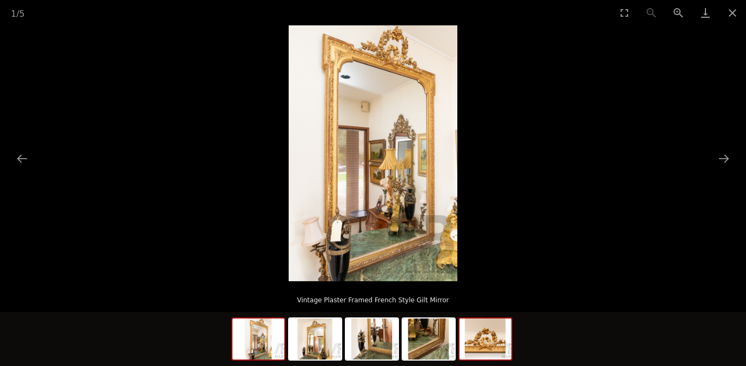
click at [489, 358] on img at bounding box center [485, 339] width 52 height 41
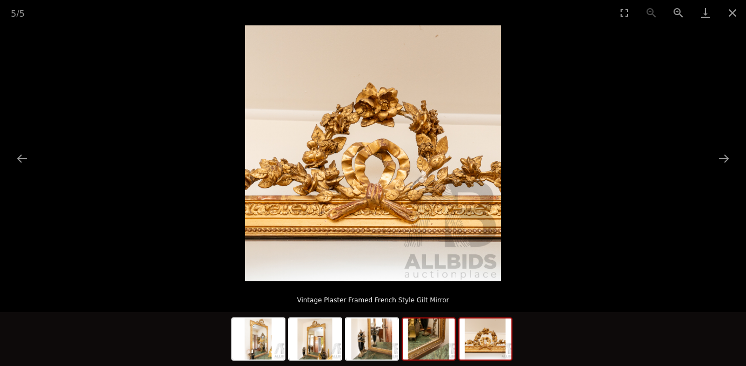
click at [426, 350] on img at bounding box center [429, 339] width 52 height 41
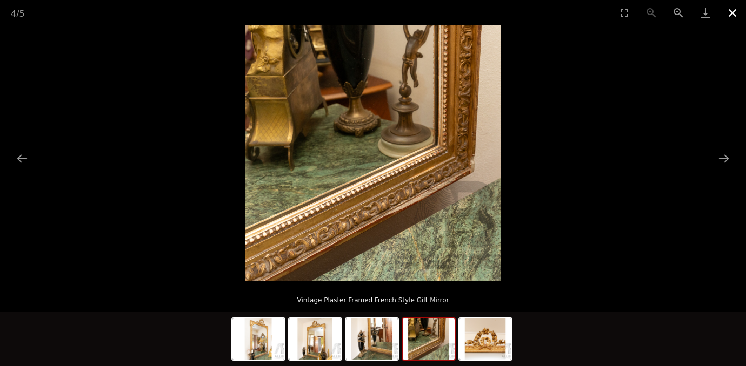
click at [730, 12] on button "Close gallery" at bounding box center [732, 12] width 27 height 25
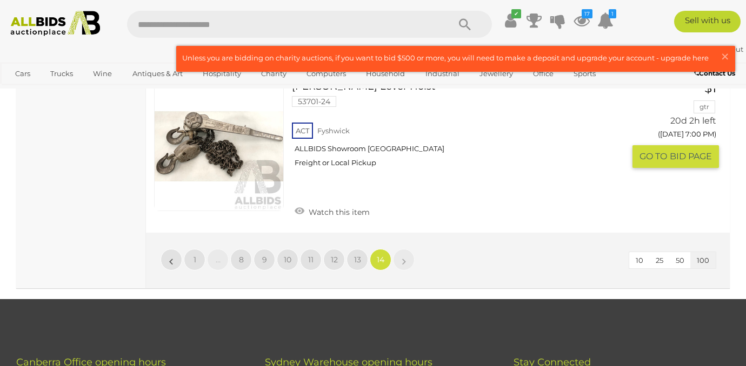
scroll to position [14917, 0]
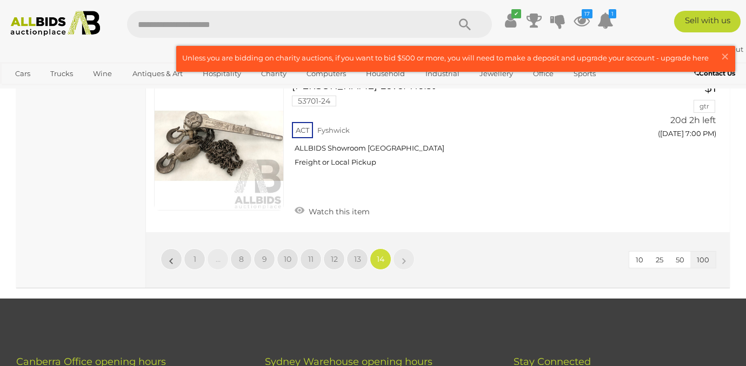
click at [403, 249] on li "»" at bounding box center [403, 260] width 21 height 22
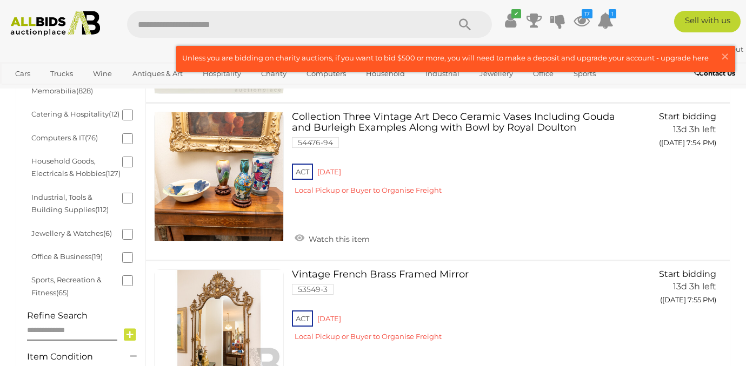
scroll to position [0, 0]
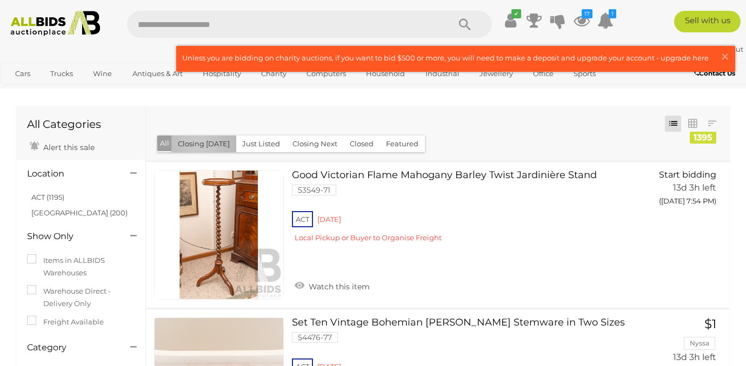
click at [197, 145] on button "Closing [DATE]" at bounding box center [203, 144] width 65 height 17
